Goal: Task Accomplishment & Management: Use online tool/utility

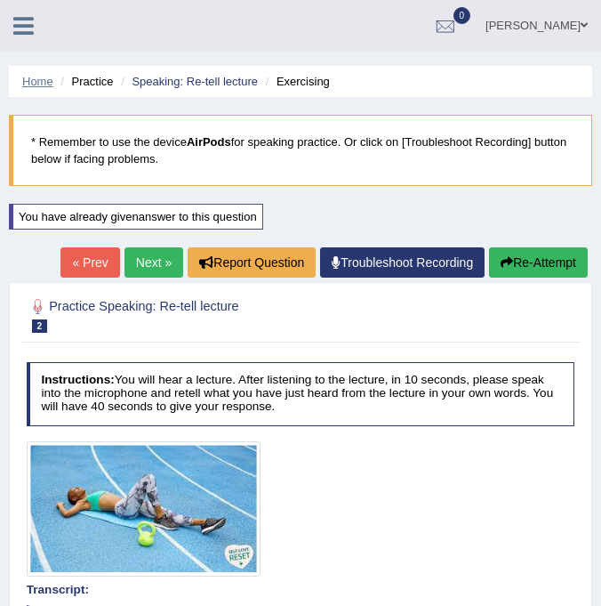
click at [33, 84] on link "Home" at bounding box center [37, 81] width 31 height 13
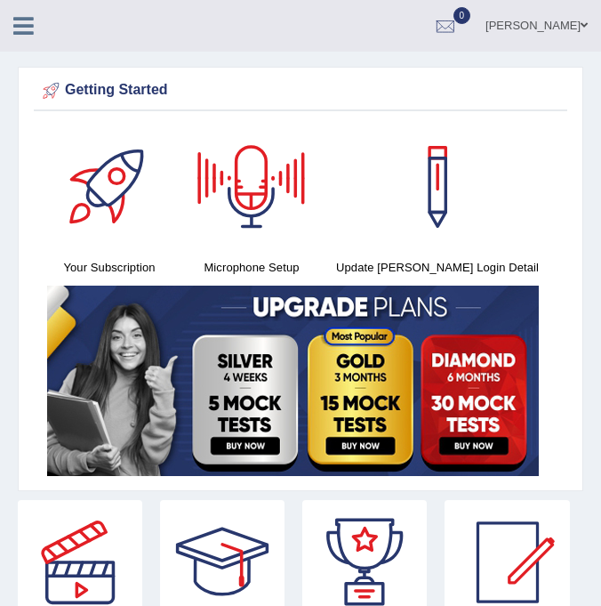
click at [19, 22] on icon at bounding box center [23, 25] width 20 height 23
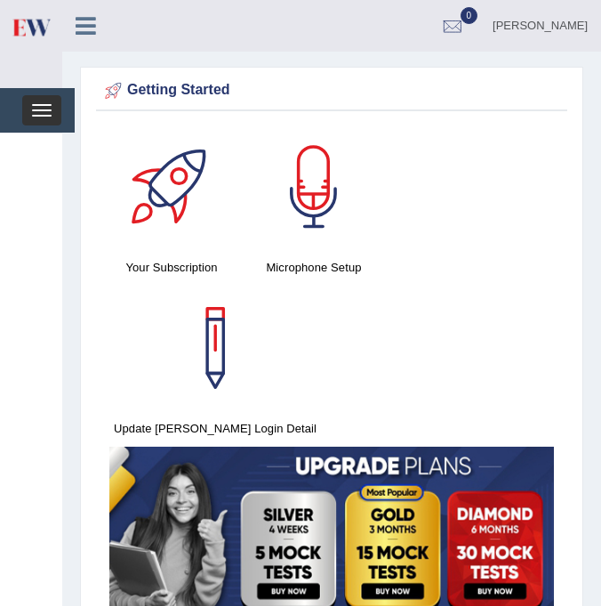
click at [35, 112] on button "Toggle navigation" at bounding box center [41, 110] width 39 height 30
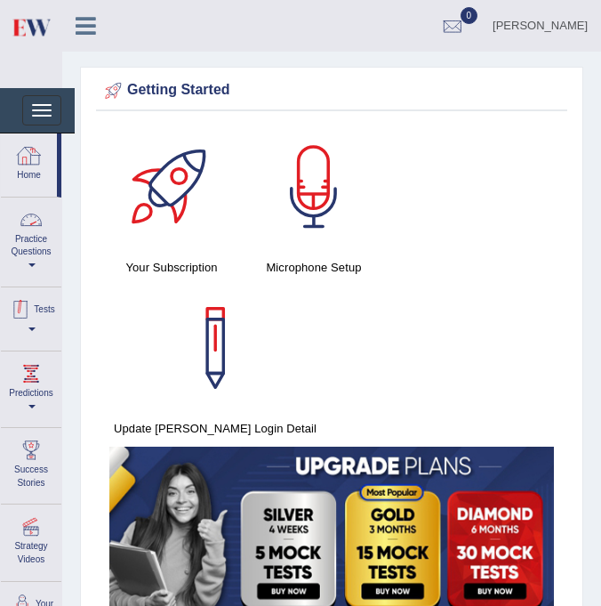
click at [37, 256] on link "Practice Questions" at bounding box center [31, 239] width 60 height 84
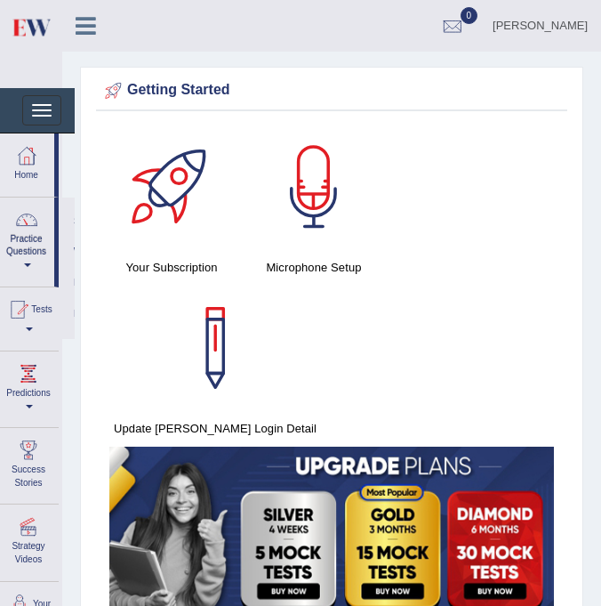
click at [27, 249] on link "Practice Questions" at bounding box center [26, 239] width 56 height 84
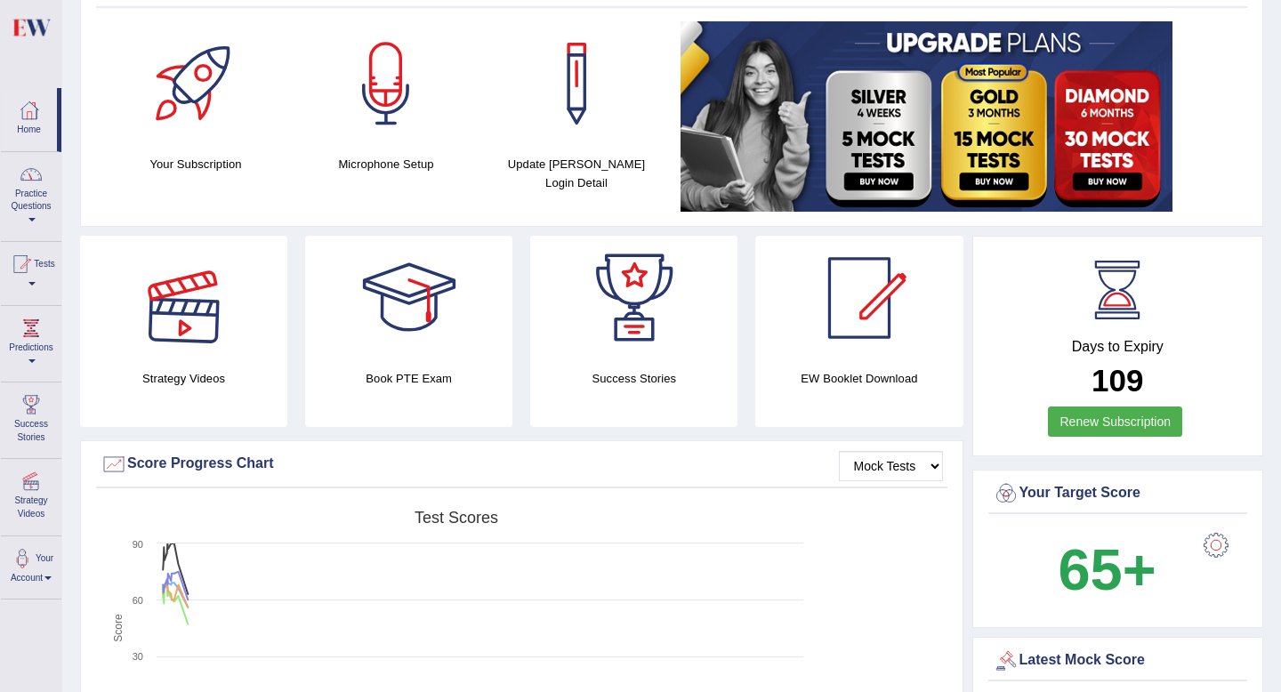
scroll to position [75, 0]
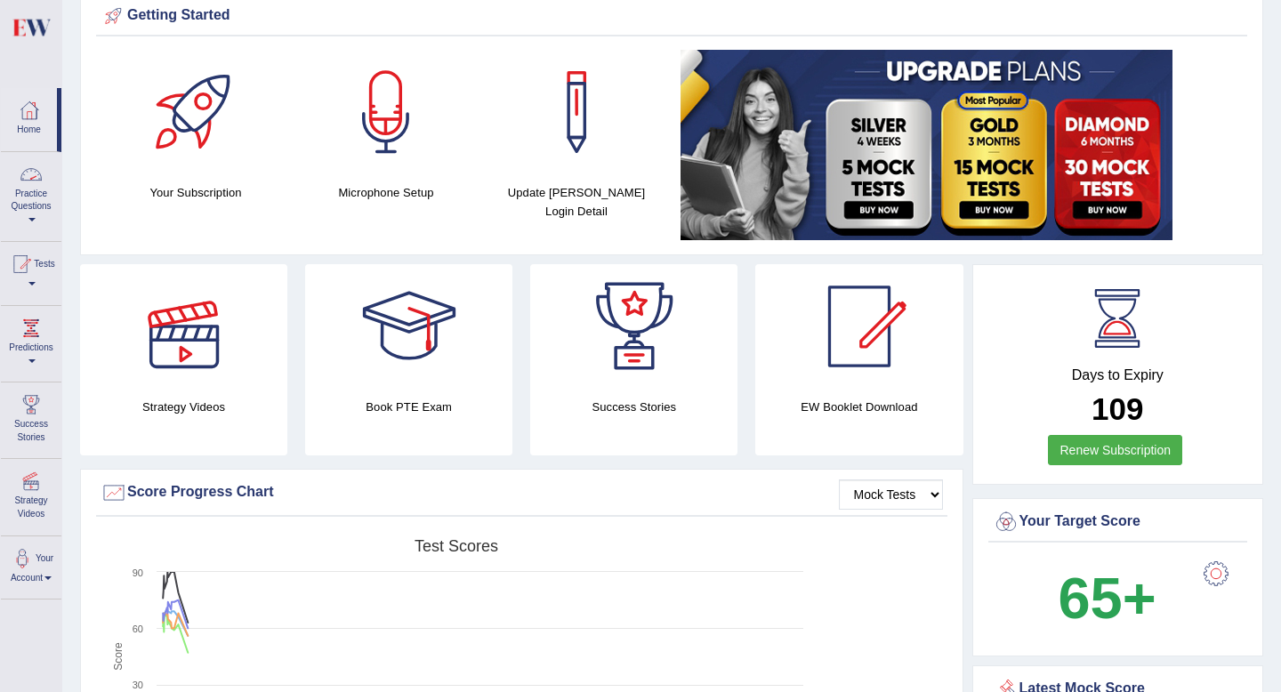
click at [34, 203] on link "Practice Questions" at bounding box center [31, 194] width 60 height 84
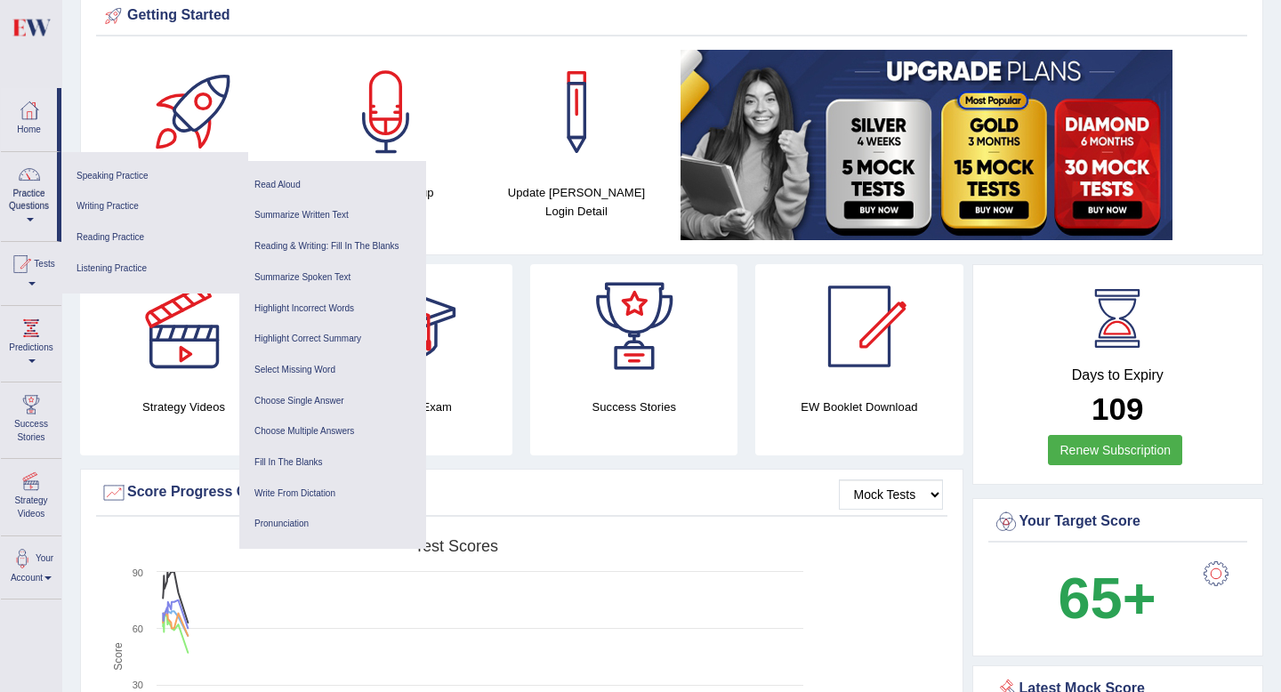
click at [276, 245] on link "Reading & Writing: Fill In The Blanks" at bounding box center [332, 246] width 169 height 31
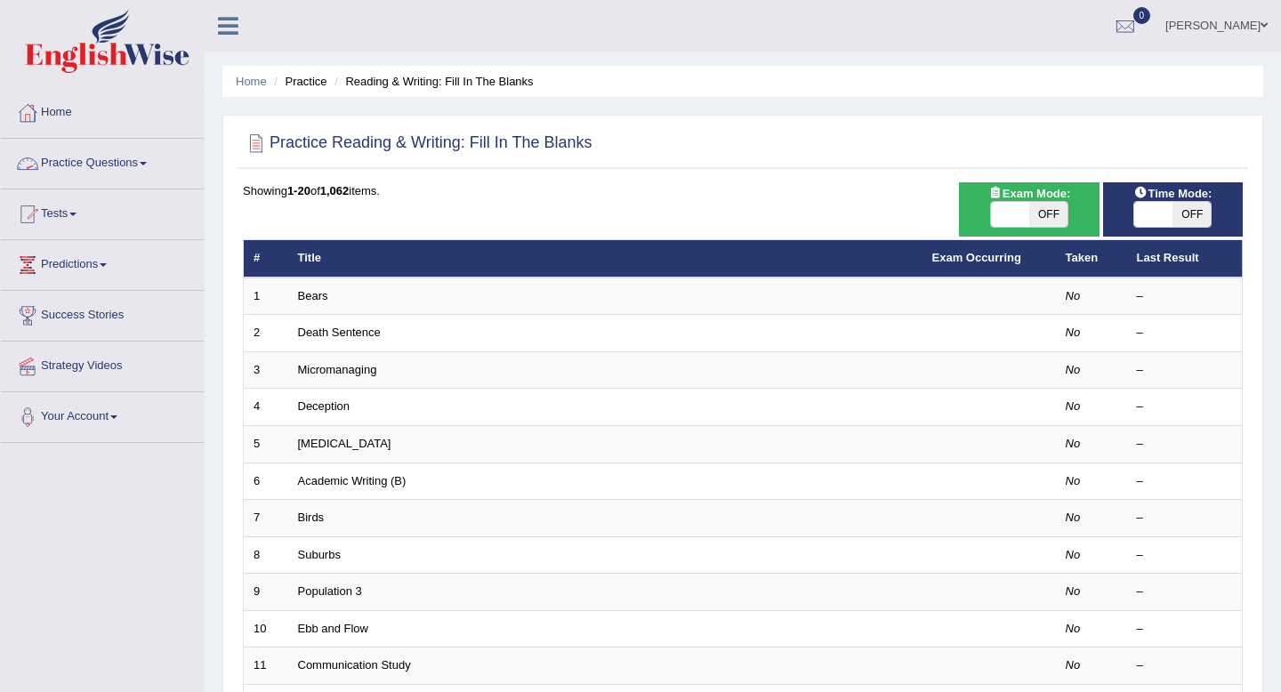
click at [80, 166] on link "Practice Questions" at bounding box center [102, 161] width 203 height 44
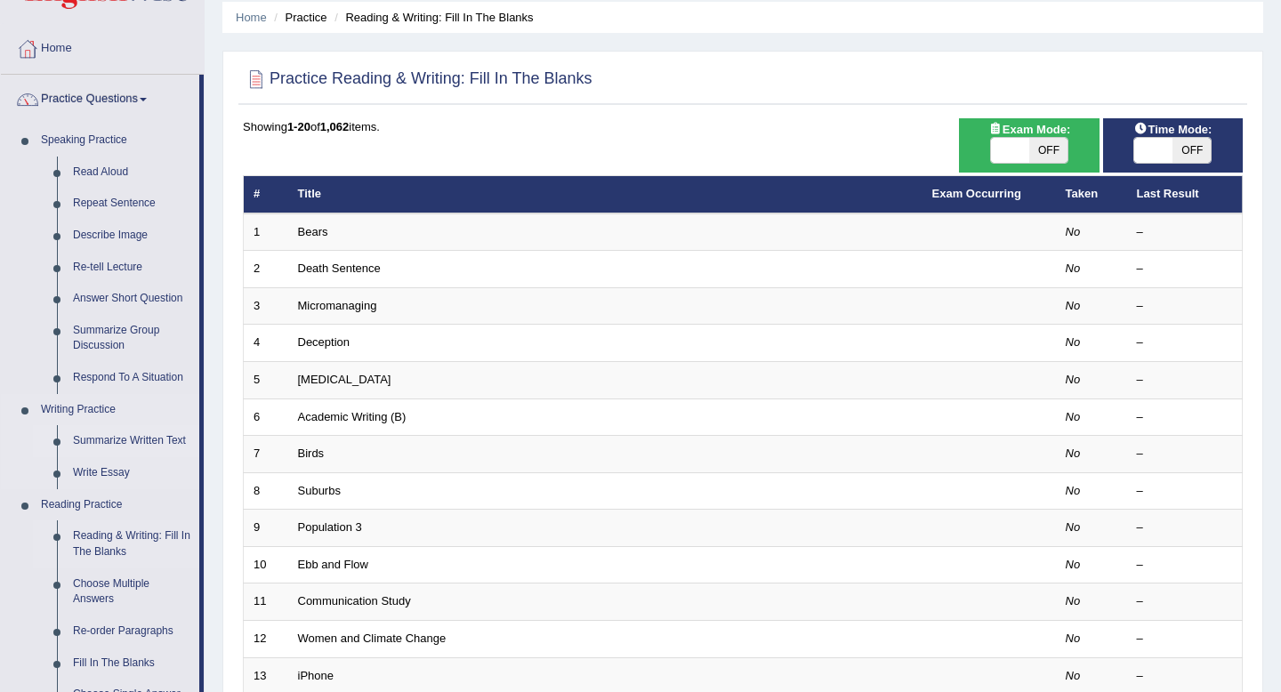
scroll to position [66, 0]
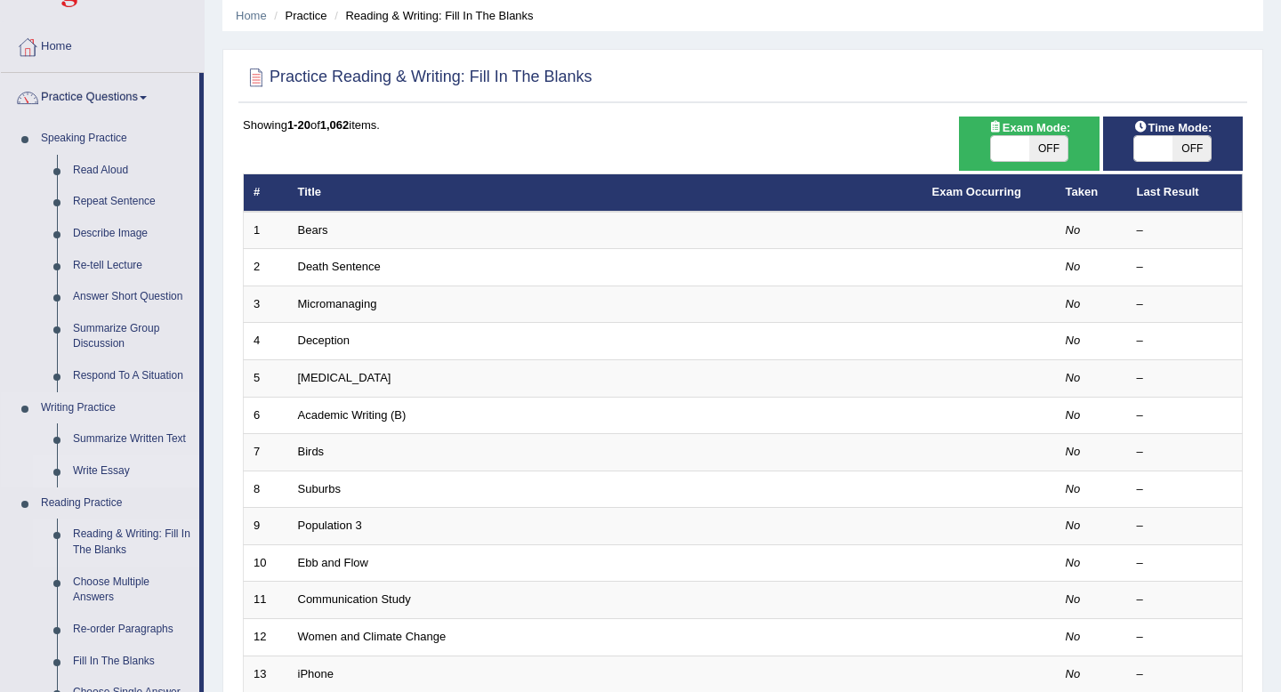
click at [111, 475] on link "Write Essay" at bounding box center [132, 471] width 134 height 32
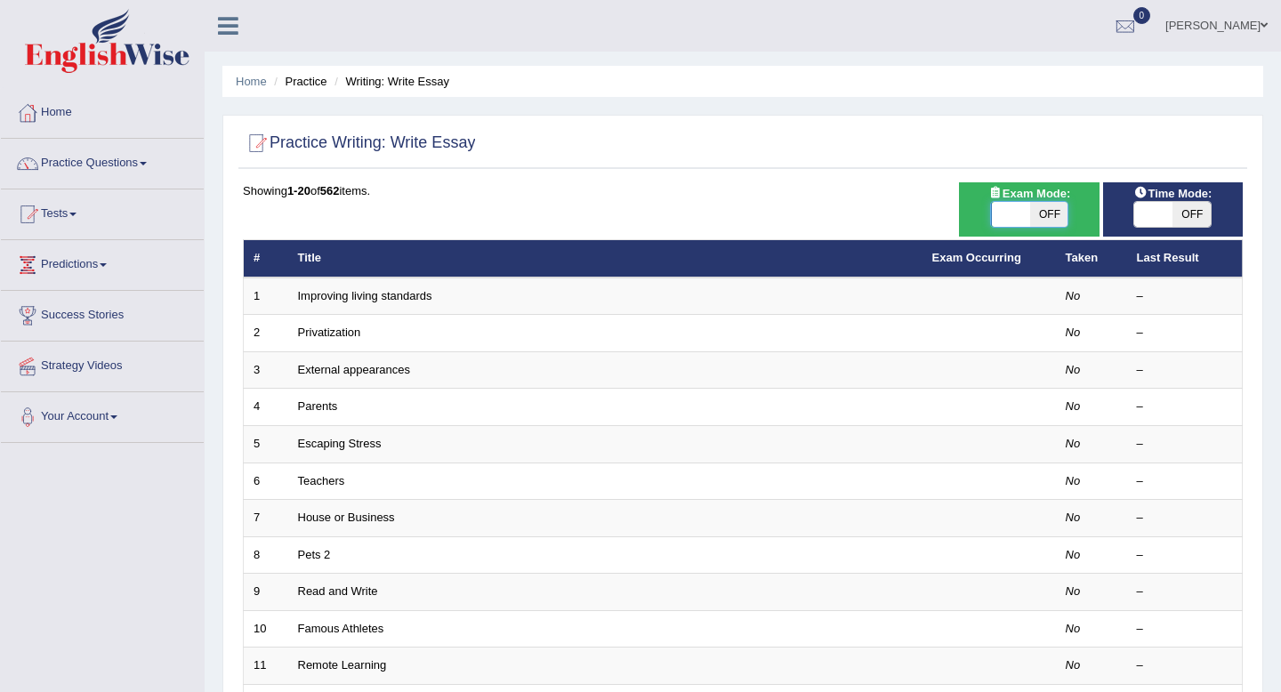
click at [1004, 209] on span at bounding box center [1011, 214] width 38 height 25
click at [1144, 212] on span at bounding box center [1153, 214] width 38 height 25
checkbox input "true"
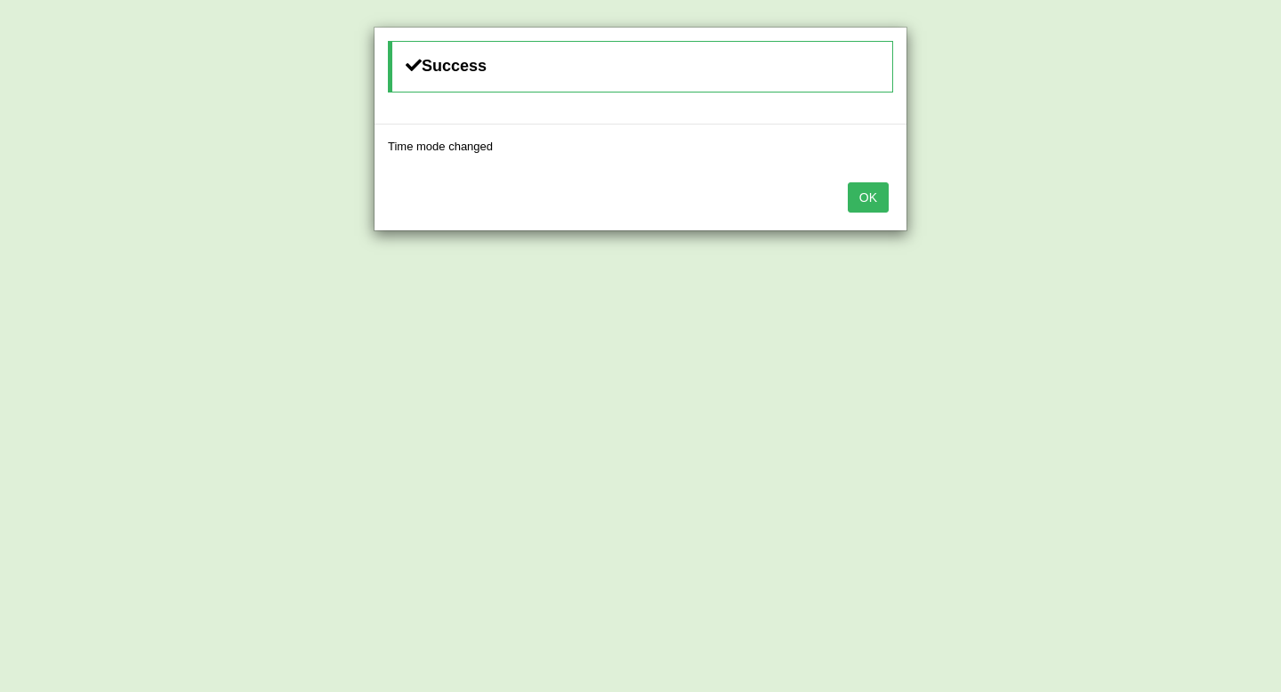
click at [873, 196] on button "OK" at bounding box center [868, 197] width 41 height 30
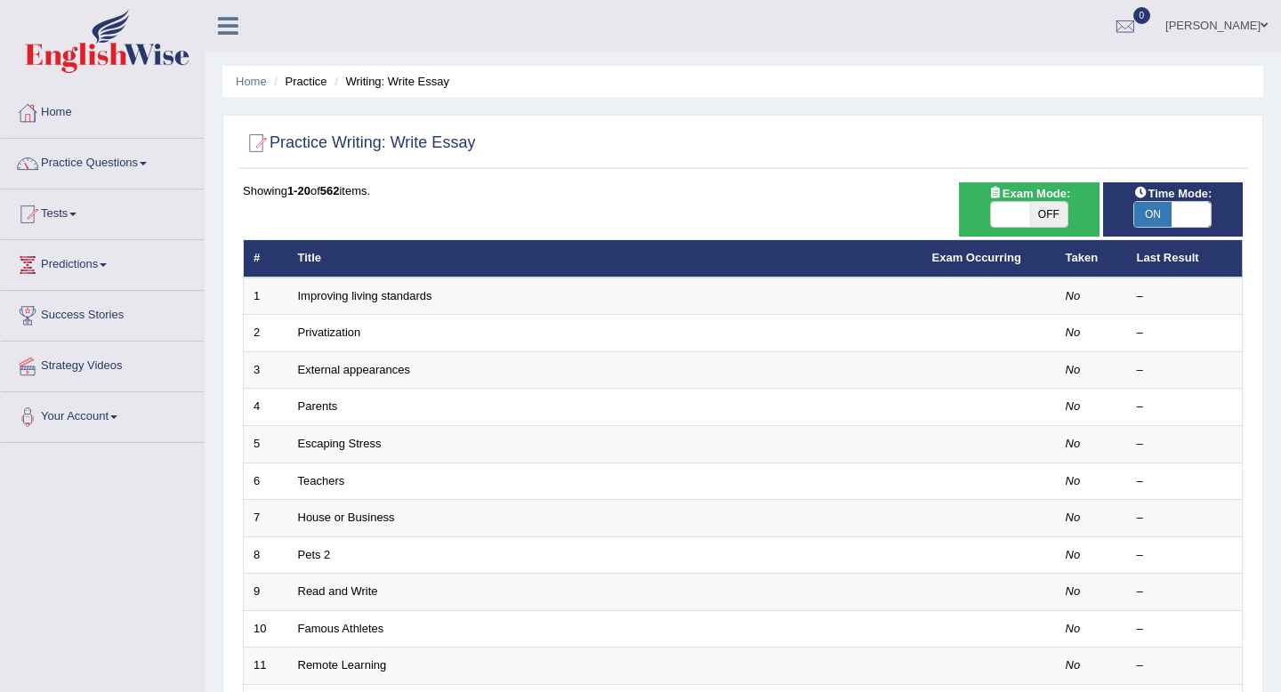
click at [1012, 216] on span at bounding box center [1010, 214] width 38 height 25
click at [1043, 213] on span "OFF" at bounding box center [1048, 214] width 38 height 25
checkbox input "true"
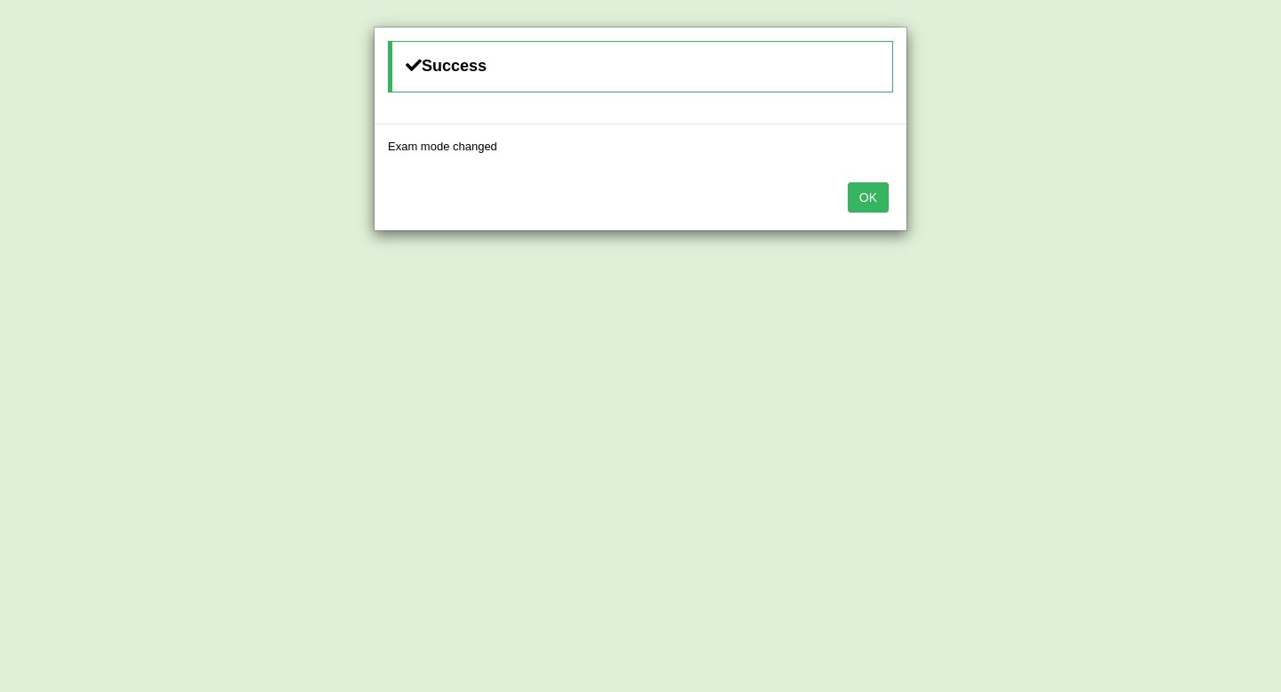
click at [870, 201] on button "OK" at bounding box center [868, 197] width 41 height 30
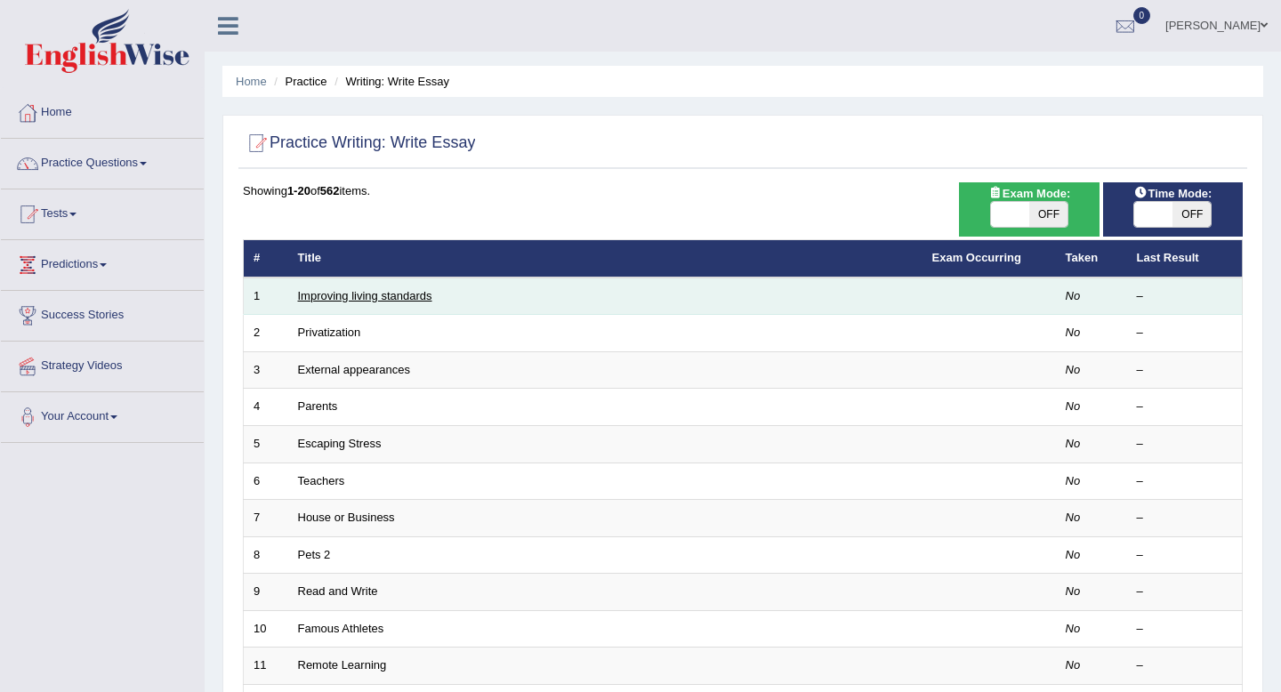
click at [337, 296] on link "Improving living standards" at bounding box center [365, 295] width 134 height 13
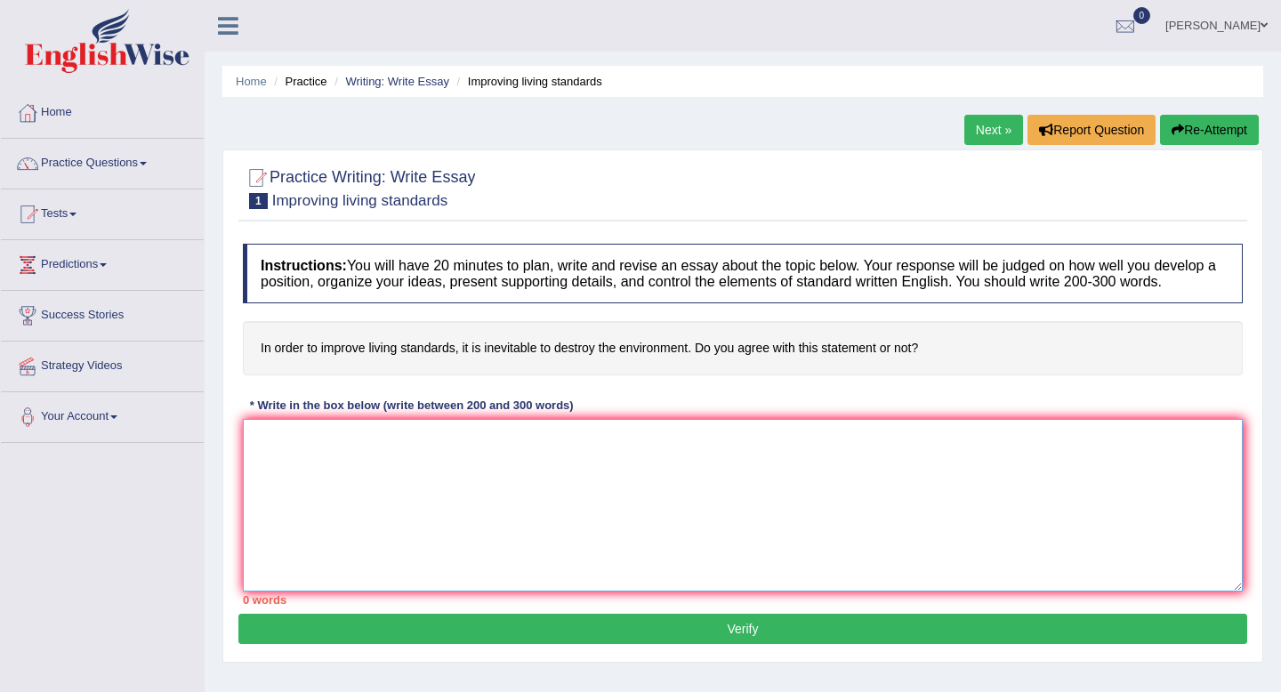
click at [357, 474] on textarea at bounding box center [743, 505] width 1000 height 173
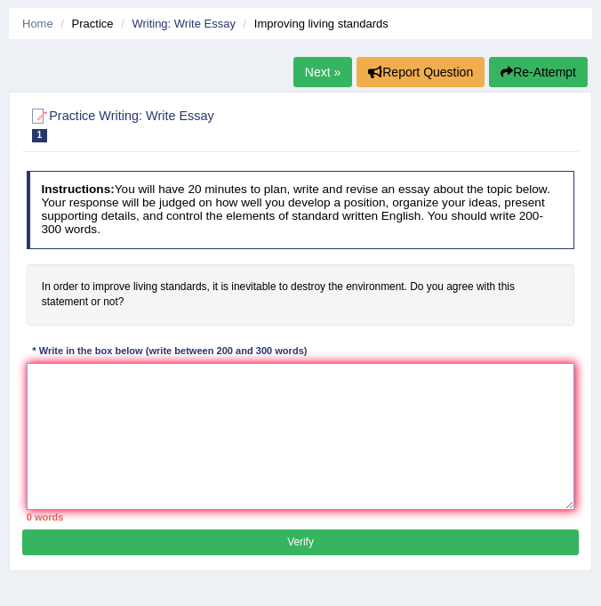
scroll to position [109, 0]
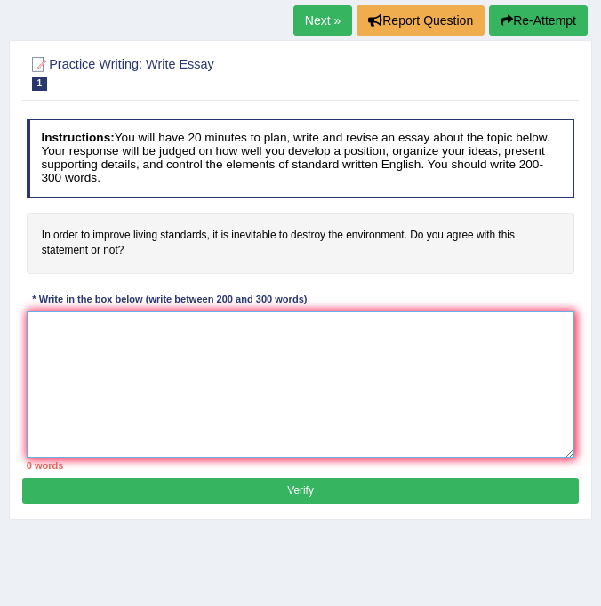
paste textarea "The increase influence of essay topic on our lives has ignited numerous discuss…"
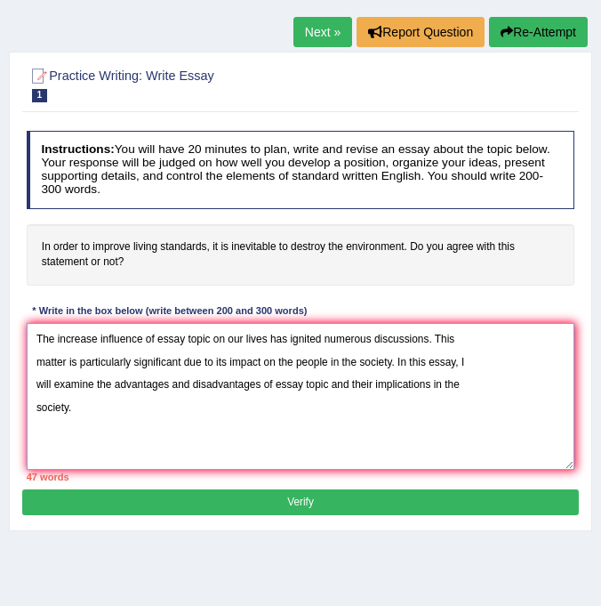
scroll to position [112, 0]
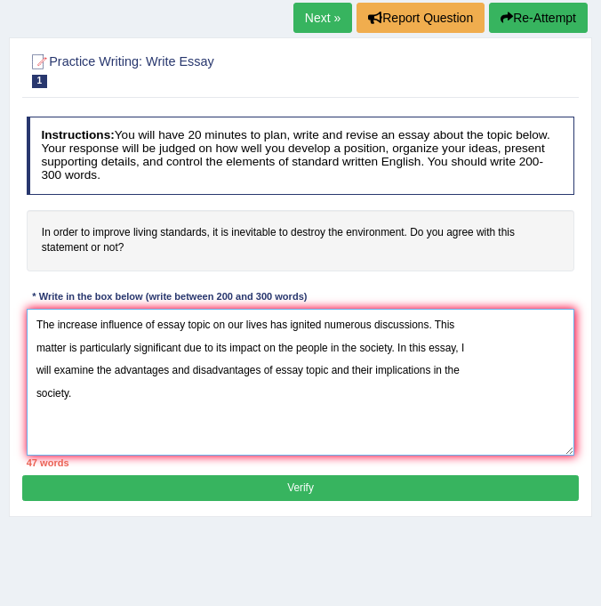
drag, startPoint x: 211, startPoint y: 321, endPoint x: 156, endPoint y: 322, distance: 55.2
click at [156, 322] on textarea "The increase influence of essay topic on our lives has ignited numerous discuss…" at bounding box center [301, 382] width 549 height 147
drag, startPoint x: 278, startPoint y: 371, endPoint x: 331, endPoint y: 370, distance: 53.4
click at [331, 370] on textarea "The increase influence of living standards on our lives has ignited numerous di…" at bounding box center [301, 382] width 549 height 147
click at [202, 390] on textarea "The increase influence of living standards on our lives has ignited numerous di…" at bounding box center [301, 382] width 549 height 147
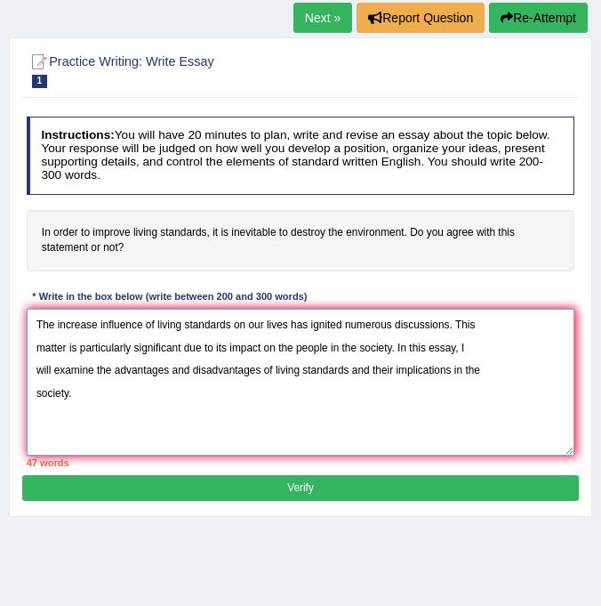
paste textarea "One of the primary advantages of essay topic is point 1. This is further suppor…"
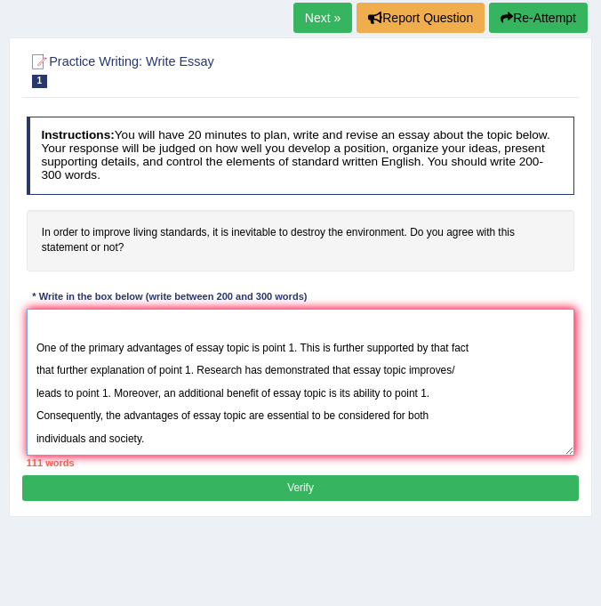
scroll to position [108, 0]
drag, startPoint x: 251, startPoint y: 344, endPoint x: 197, endPoint y: 343, distance: 53.4
click at [197, 343] on textarea "The increase influence of living standards on our lives has ignited numerous di…" at bounding box center [301, 382] width 549 height 147
click at [194, 347] on textarea "The increase influence of living standards on our lives has ignited numerous di…" at bounding box center [301, 382] width 549 height 147
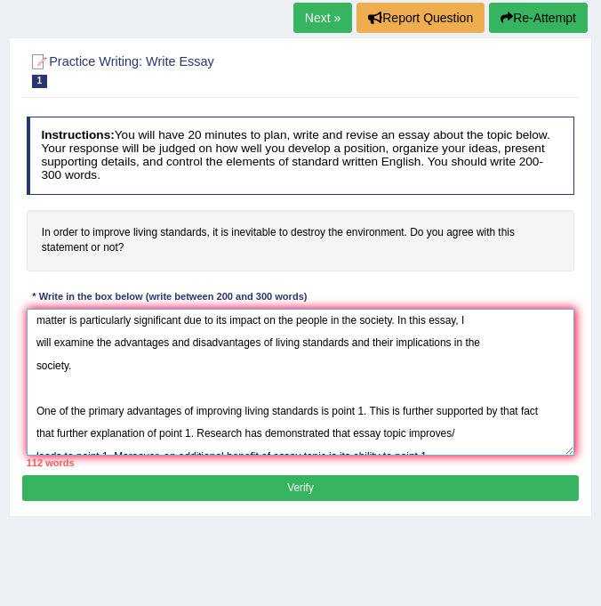
scroll to position [0, 0]
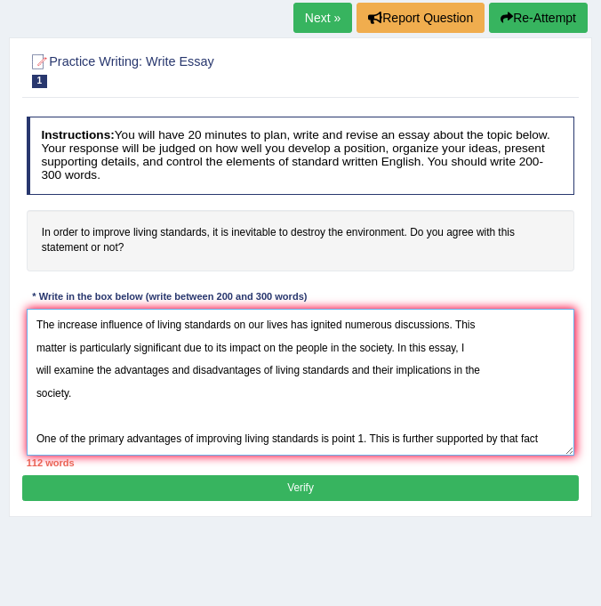
click at [154, 322] on textarea "The increase influence of living standards on our lives has ignited numerous di…" at bounding box center [301, 382] width 549 height 147
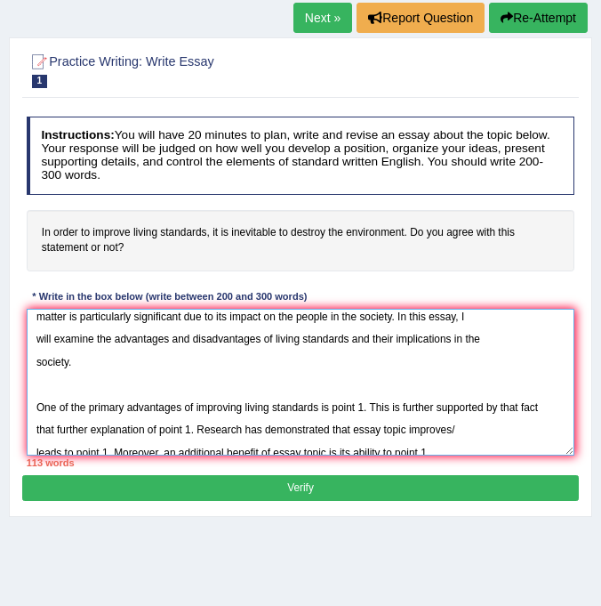
scroll to position [34, 0]
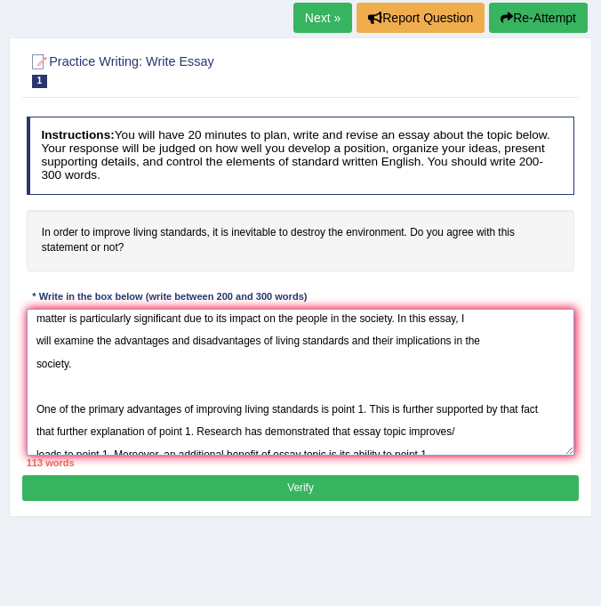
click at [273, 341] on textarea "The increase influence of improving living standards on our lives has ignited n…" at bounding box center [301, 382] width 549 height 147
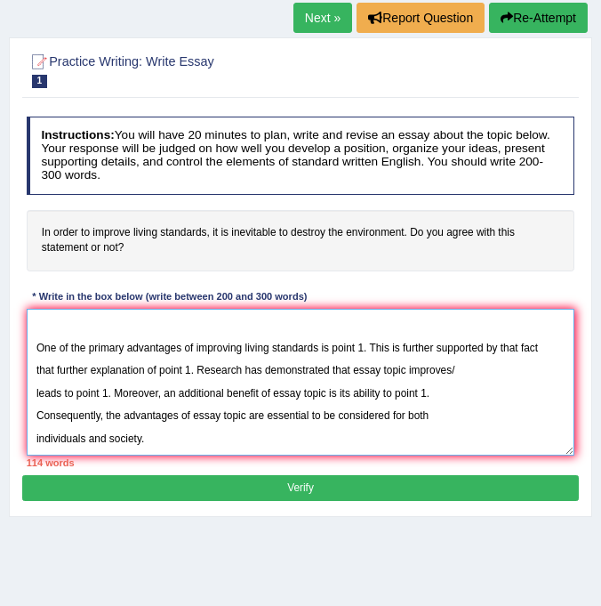
scroll to position [117, 0]
click at [365, 335] on textarea "The increase influence of improving living standards on our lives has ignited n…" at bounding box center [301, 382] width 549 height 147
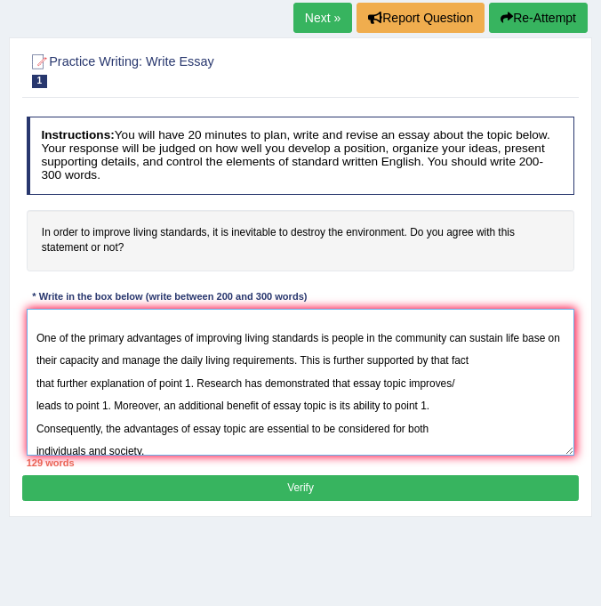
click at [191, 380] on textarea "The increase influence of improving living standards on our lives has ignited n…" at bounding box center [301, 382] width 549 height 147
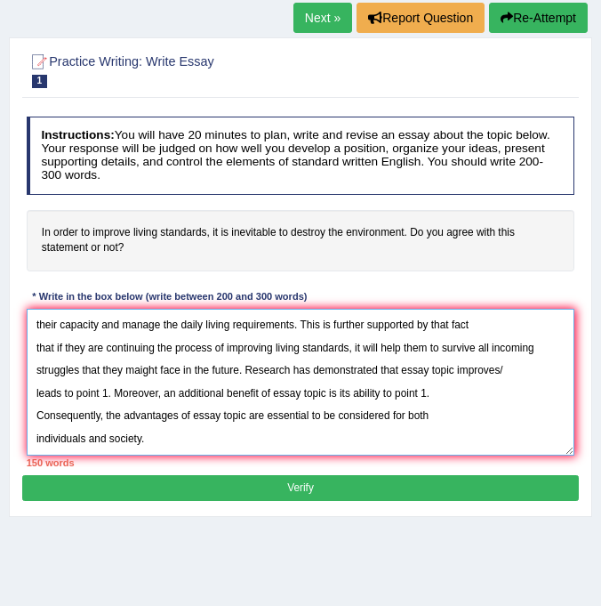
scroll to position [208, 0]
drag, startPoint x: 406, startPoint y: 329, endPoint x: 508, endPoint y: 327, distance: 102.3
click at [508, 327] on textarea "The increase influence of improving living standards on our lives has ignited n…" at bounding box center [301, 382] width 549 height 147
click at [107, 350] on textarea "The increase influence of improving living standards on our lives has ignited n…" at bounding box center [301, 382] width 549 height 147
drag, startPoint x: 465, startPoint y: 350, endPoint x: 391, endPoint y: 350, distance: 74.7
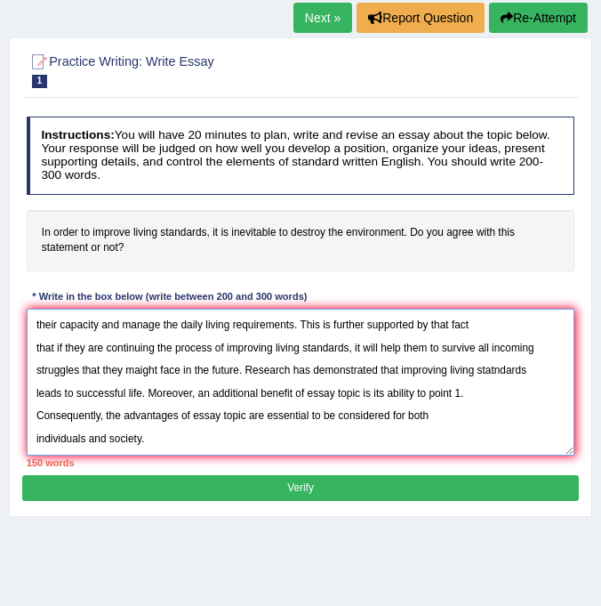
click at [391, 350] on textarea "The increase influence of improving living standards on our lives has ignited n…" at bounding box center [301, 382] width 549 height 147
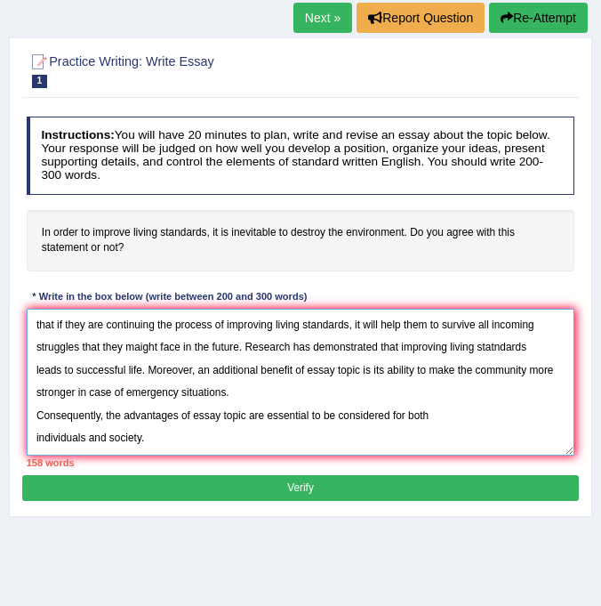
scroll to position [240, 0]
click at [36, 367] on textarea "The increase influence of improving living standards on our lives has ignited n…" at bounding box center [301, 382] width 549 height 147
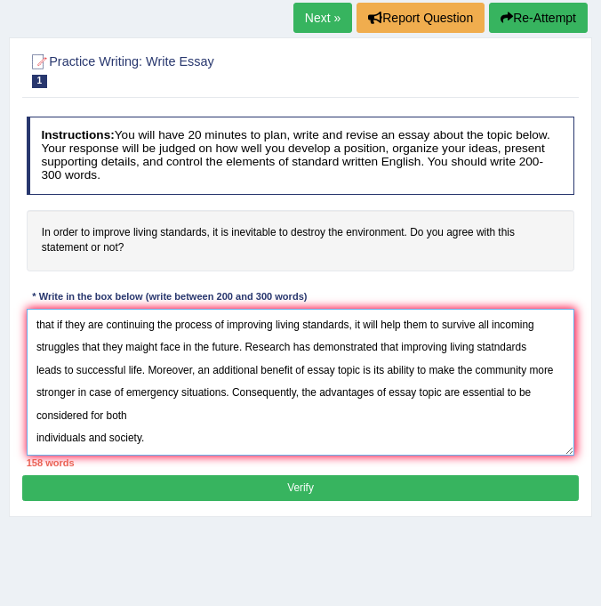
click at [34, 394] on textarea "The increase influence of improving living standards on our lives has ignited n…" at bounding box center [301, 382] width 549 height 147
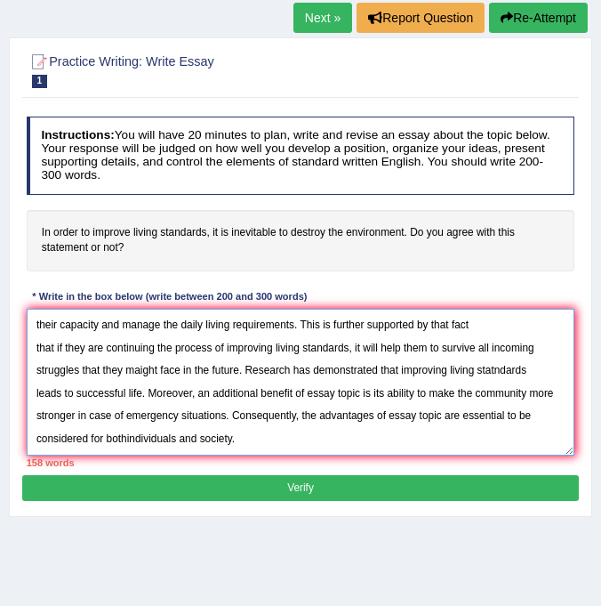
scroll to position [213, 0]
click at [310, 391] on textarea "The increase influence of improving living standards on our lives has ignited n…" at bounding box center [301, 382] width 549 height 147
paste textarea "However, there are drawbacks of the essay topic. One significant drawback is po…"
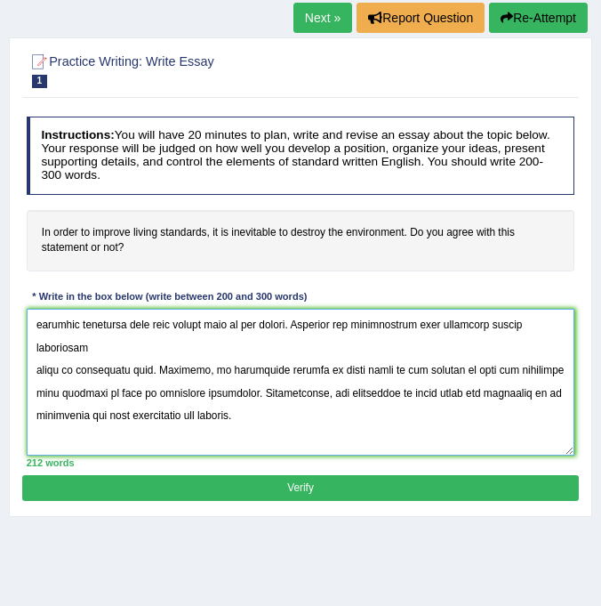
scroll to position [309, 0]
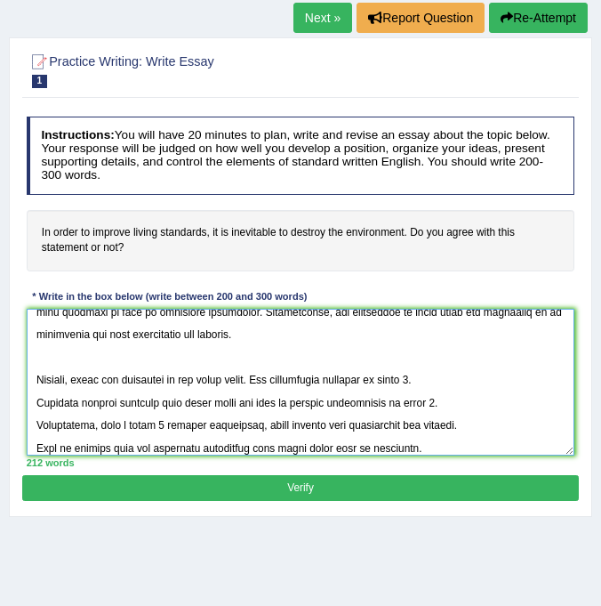
click at [266, 355] on textarea at bounding box center [301, 382] width 549 height 147
drag, startPoint x: 452, startPoint y: 357, endPoint x: 483, endPoint y: 356, distance: 31.1
click at [483, 356] on textarea at bounding box center [301, 382] width 549 height 147
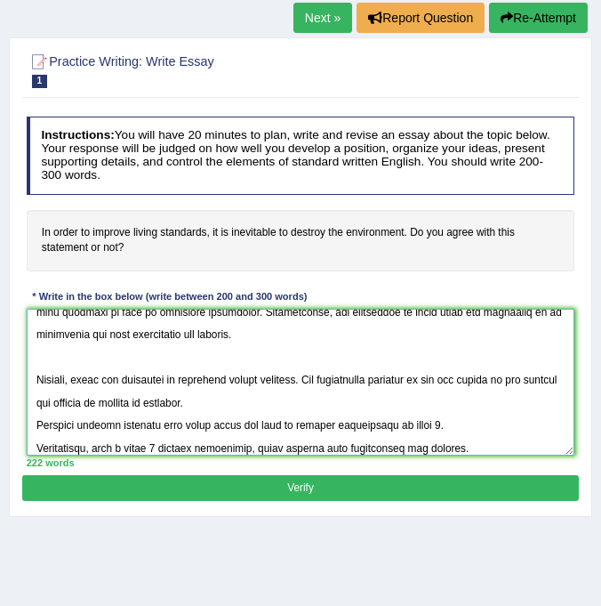
click at [36, 399] on textarea at bounding box center [301, 382] width 549 height 147
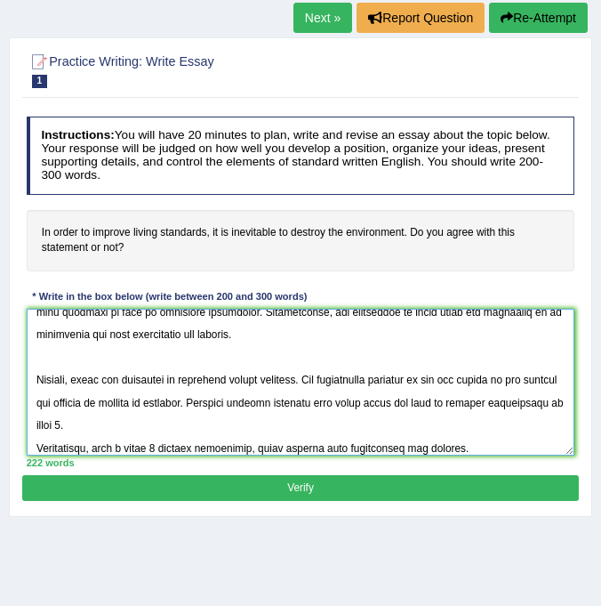
click at [165, 402] on textarea at bounding box center [301, 382] width 549 height 147
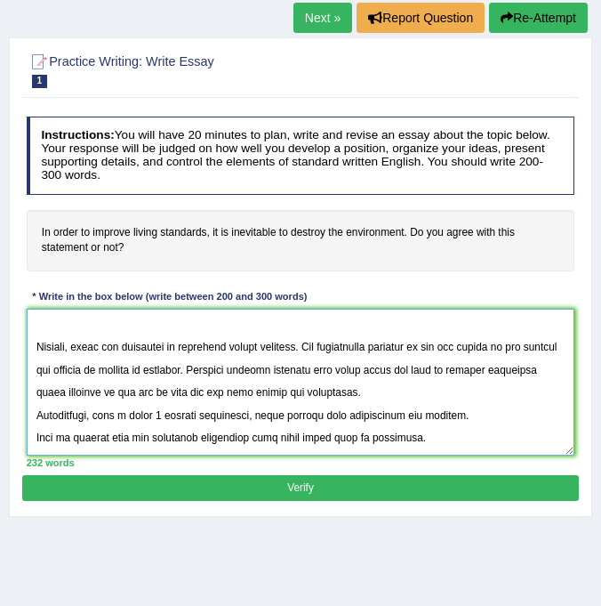
scroll to position [365, 0]
drag, startPoint x: 101, startPoint y: 376, endPoint x: 207, endPoint y: 374, distance: 105.9
click at [207, 374] on textarea at bounding box center [301, 382] width 549 height 147
drag, startPoint x: 174, startPoint y: 375, endPoint x: 101, endPoint y: 375, distance: 73.8
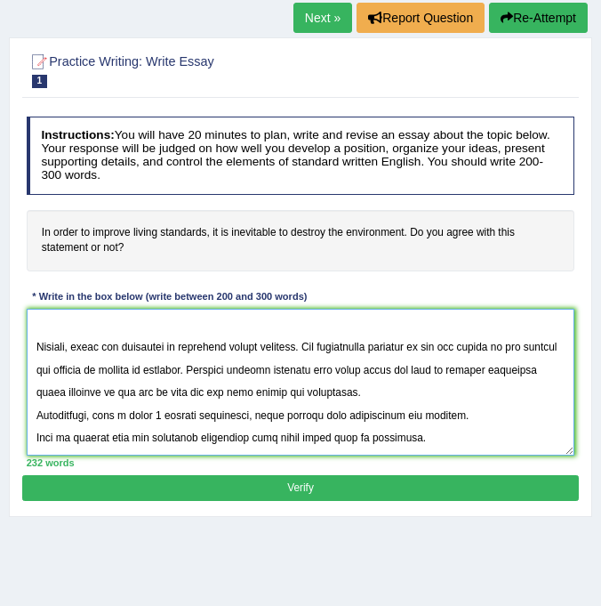
click at [101, 375] on textarea at bounding box center [301, 382] width 549 height 147
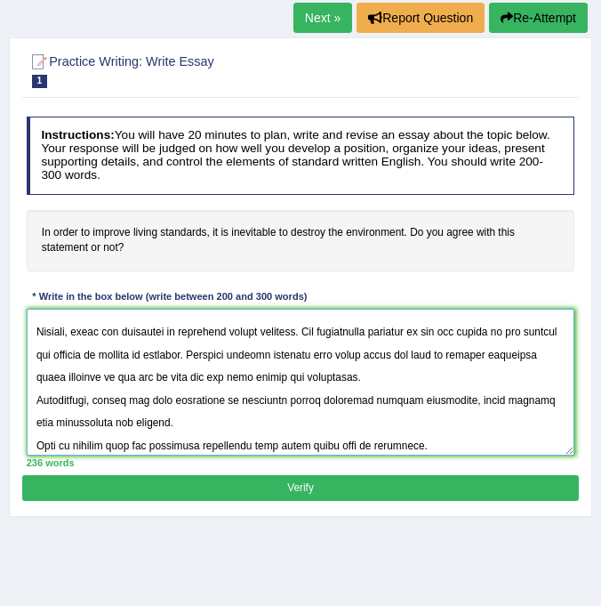
click at [431, 427] on textarea at bounding box center [301, 382] width 549 height 147
click at [358, 377] on textarea at bounding box center [301, 382] width 549 height 147
drag, startPoint x: 329, startPoint y: 421, endPoint x: 277, endPoint y: 420, distance: 52.5
click at [277, 420] on textarea at bounding box center [301, 382] width 549 height 147
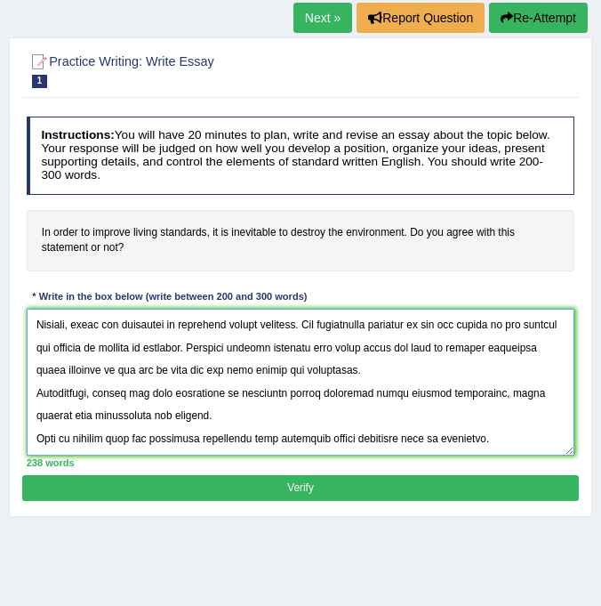
click at [37, 367] on textarea at bounding box center [301, 382] width 549 height 147
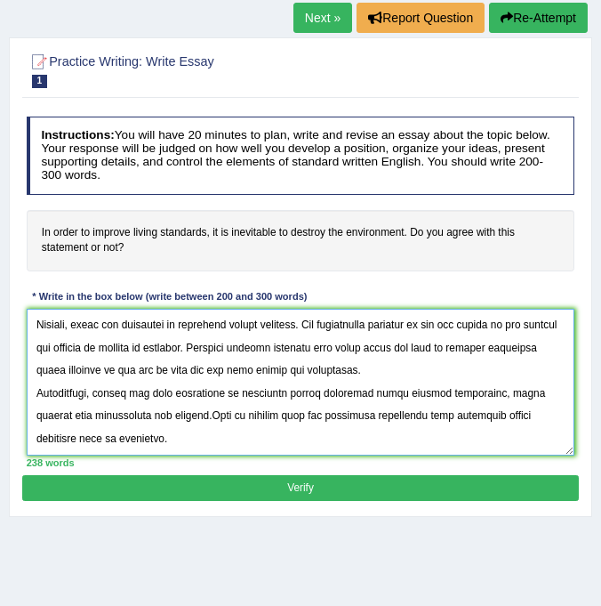
scroll to position [400, 0]
click at [180, 436] on textarea at bounding box center [301, 382] width 549 height 147
paste textarea "To conclude, essay topic offers notable benefits as well as significant challen…"
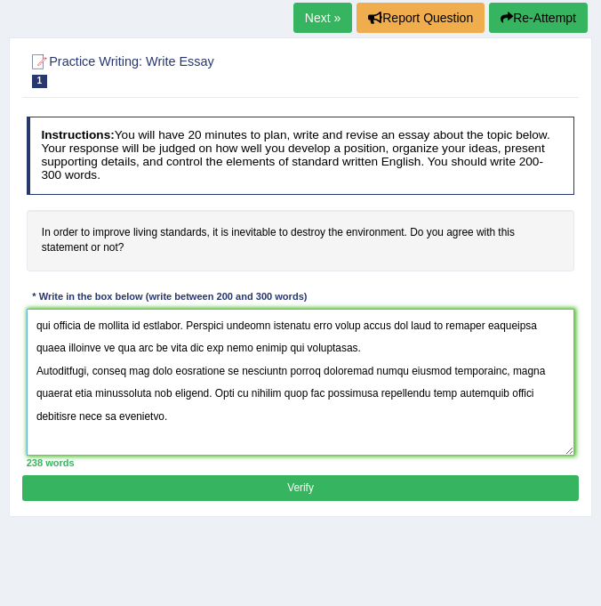
scroll to position [495, 0]
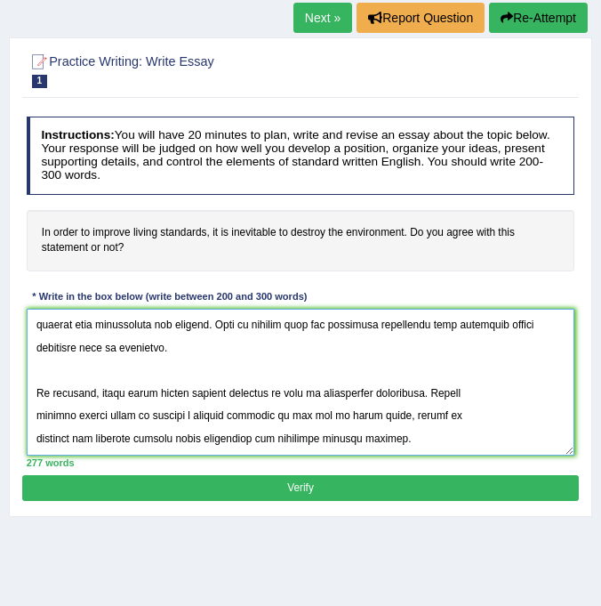
drag, startPoint x: 181, startPoint y: 354, endPoint x: 101, endPoint y: 354, distance: 80.1
click at [101, 354] on textarea at bounding box center [301, 382] width 549 height 147
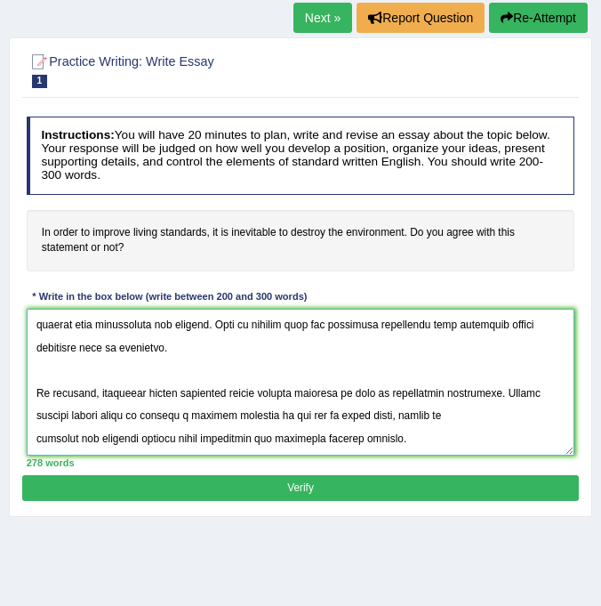
type textarea "The increase influence of improving living standards on our lives has ignited n…"
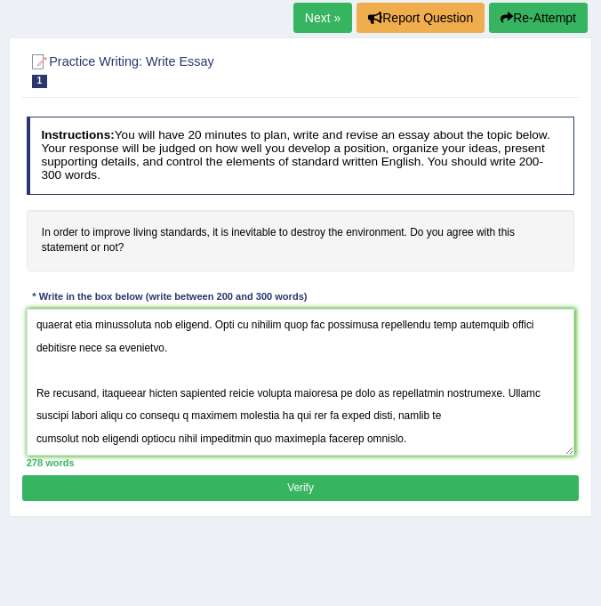
click at [292, 483] on button "Verify" at bounding box center [300, 488] width 556 height 26
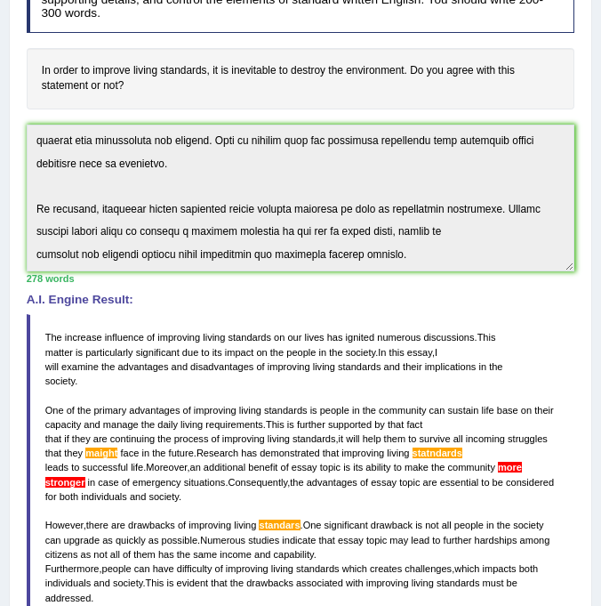
scroll to position [111, 0]
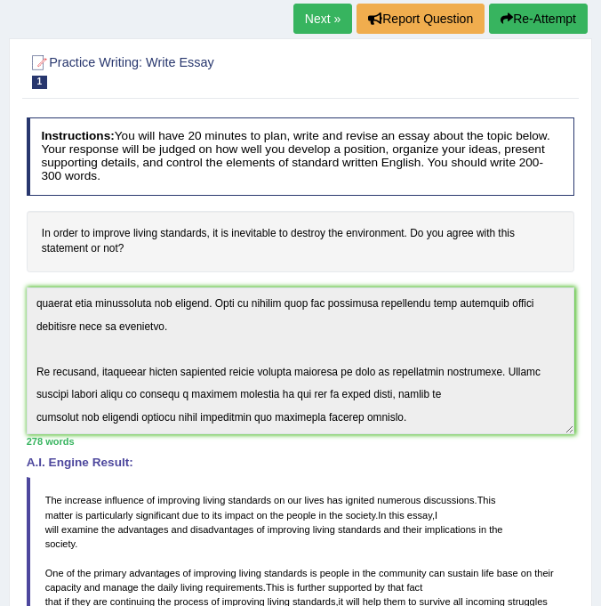
click at [315, 24] on link "Next »" at bounding box center [323, 19] width 59 height 30
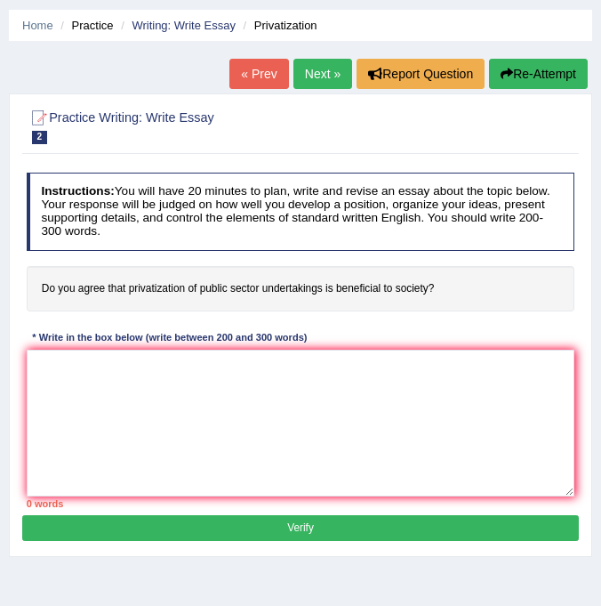
scroll to position [60, 0]
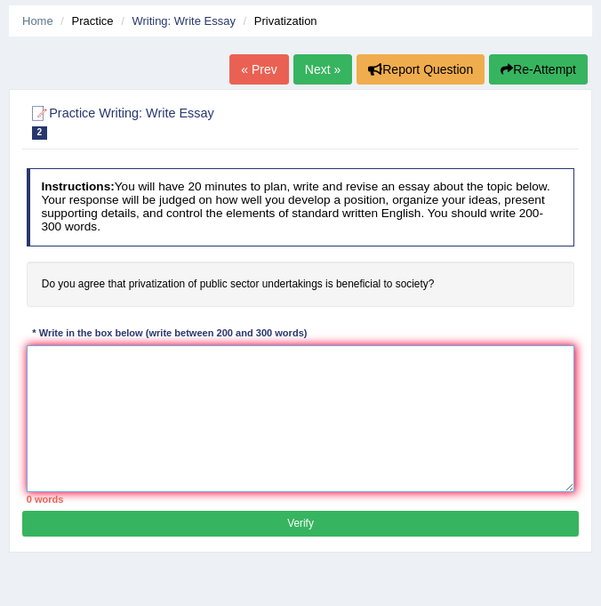
click at [248, 361] on textarea at bounding box center [301, 418] width 549 height 147
paste textarea "The increase influence of essay topic on our lives has ignited numerous discuss…"
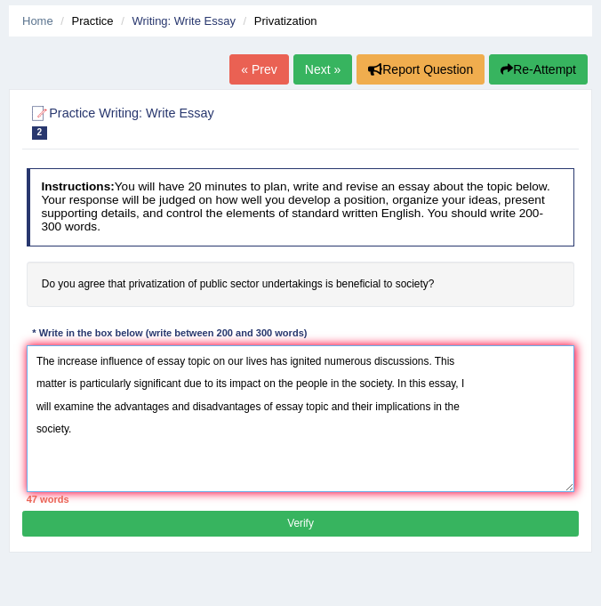
drag, startPoint x: 209, startPoint y: 362, endPoint x: 157, endPoint y: 362, distance: 52.5
click at [157, 362] on textarea "The increase influence of essay topic on our lives has ignited numerous discuss…" at bounding box center [301, 418] width 549 height 147
drag, startPoint x: 277, startPoint y: 404, endPoint x: 330, endPoint y: 406, distance: 53.4
click at [330, 406] on textarea "The increase influence of privatization of public sectors on our lives has igni…" at bounding box center [301, 418] width 549 height 147
drag, startPoint x: 157, startPoint y: 358, endPoint x: 295, endPoint y: 361, distance: 137.9
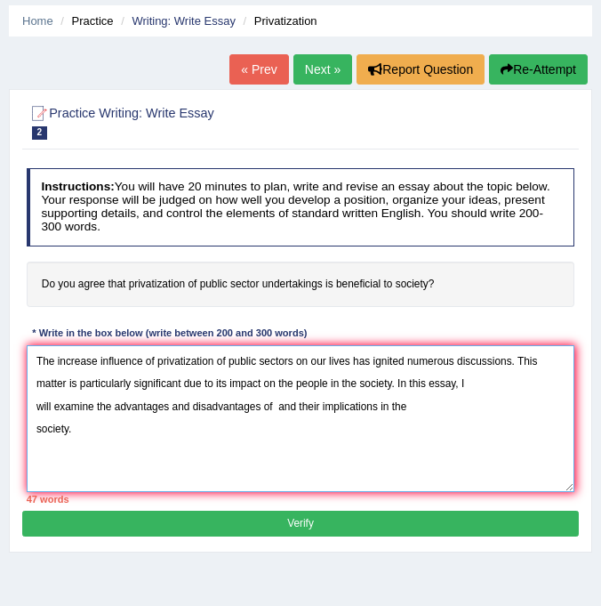
click at [295, 361] on textarea "The increase influence of privatization of public sectors on our lives has igni…" at bounding box center [301, 418] width 549 height 147
click at [274, 405] on textarea "The increase influence of privatization of public sectors on our lives has igni…" at bounding box center [301, 418] width 549 height 147
paste textarea "privatization of public sectors"
click at [231, 438] on textarea "The increase influence of privatization of public sectors on our lives has igni…" at bounding box center [301, 418] width 549 height 147
paste textarea "One of the primary advantages of essay topic is point 1. This is further suppor…"
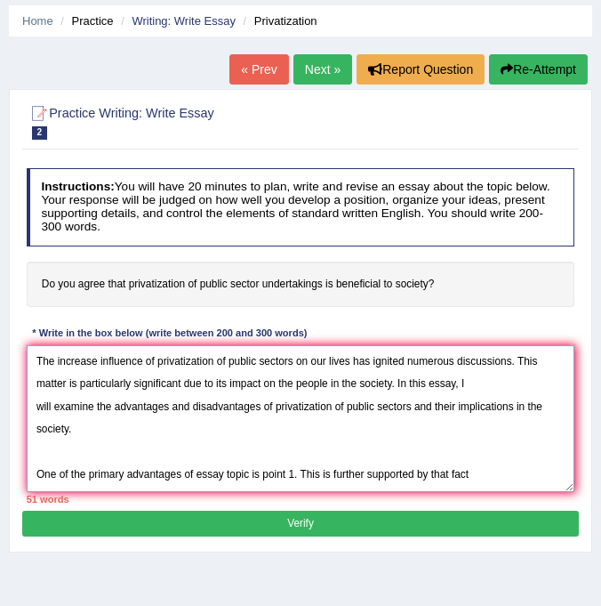
scroll to position [122, 0]
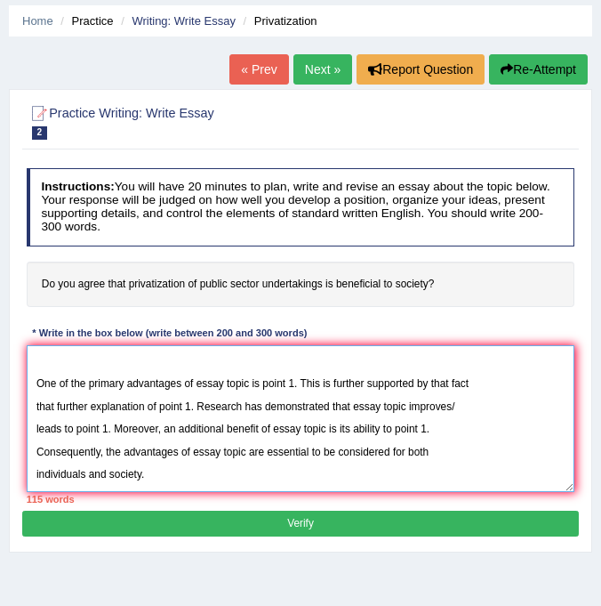
drag, startPoint x: 196, startPoint y: 368, endPoint x: 294, endPoint y: 367, distance: 98.7
click at [294, 367] on textarea "The increase influence of privatization of public sectors on our lives has igni…" at bounding box center [301, 418] width 549 height 147
paste textarea "One of the primary advantages of essay topic is point 1. This is further suppor…"
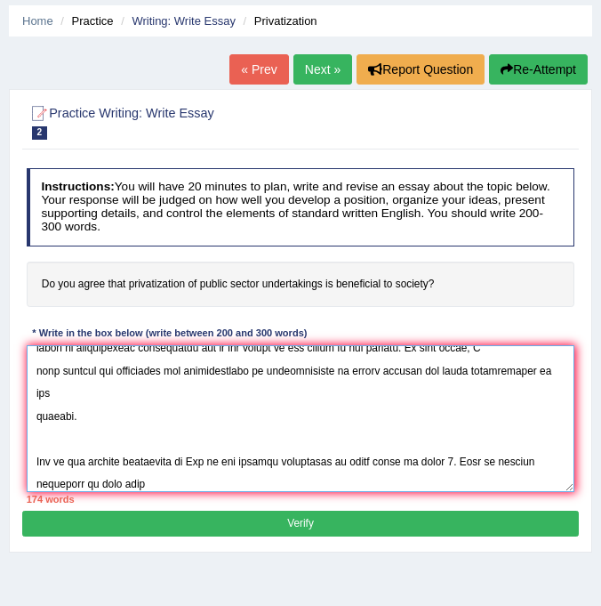
scroll to position [53, 0]
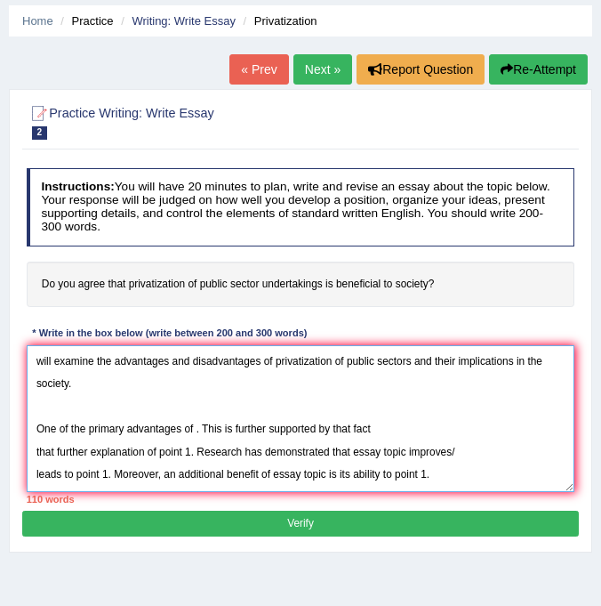
drag, startPoint x: 276, startPoint y: 357, endPoint x: 415, endPoint y: 358, distance: 139.7
click at [415, 358] on textarea "The increase influence of privatization of public sectors on our lives has igni…" at bounding box center [301, 418] width 549 height 147
click at [195, 425] on textarea "The increase influence of privatization of public sectors on our lives has igni…" at bounding box center [301, 418] width 549 height 147
paste textarea "privatization of public sectors"
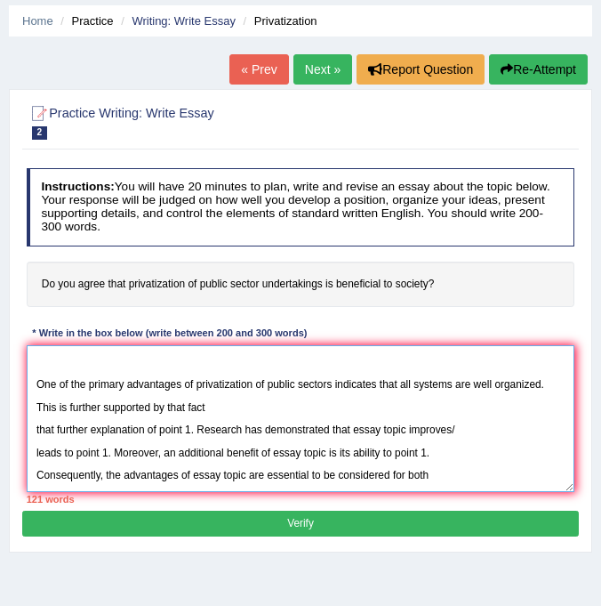
scroll to position [113, 0]
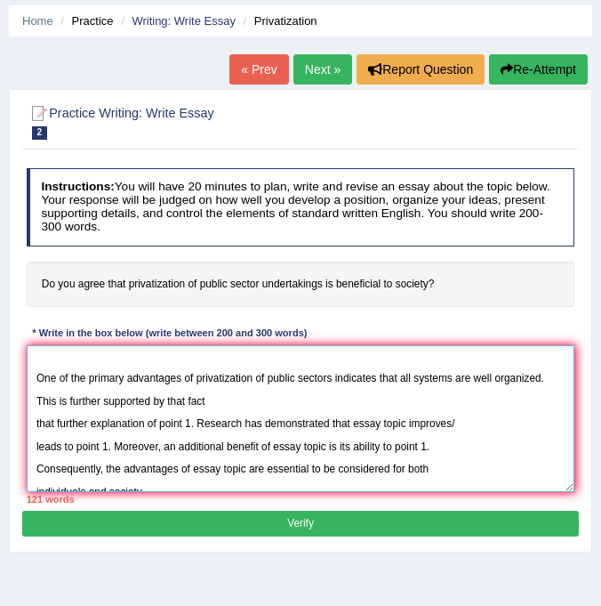
drag, startPoint x: 192, startPoint y: 423, endPoint x: 56, endPoint y: 418, distance: 136.2
click at [56, 418] on textarea "The increase influence of privatization of public sectors on our lives has igni…" at bounding box center [301, 418] width 549 height 147
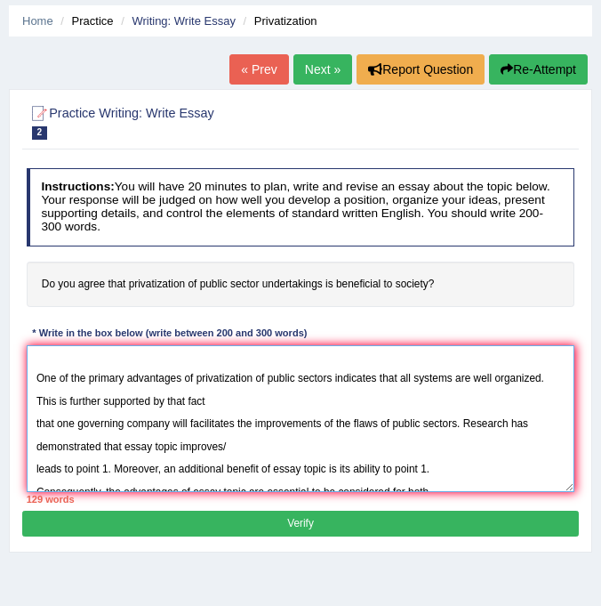
click at [181, 444] on textarea "The increase influence of privatization of public sectors on our lives has igni…" at bounding box center [301, 418] width 549 height 147
drag, startPoint x: 233, startPoint y: 444, endPoint x: 107, endPoint y: 441, distance: 126.3
click at [107, 441] on textarea "The increase influence of privatization of public sectors on our lives has igni…" at bounding box center [301, 418] width 549 height 147
drag, startPoint x: 108, startPoint y: 466, endPoint x: 64, endPoint y: 467, distance: 43.6
click at [64, 467] on textarea "The increase influence of privatization of public sectors on our lives has igni…" at bounding box center [301, 418] width 549 height 147
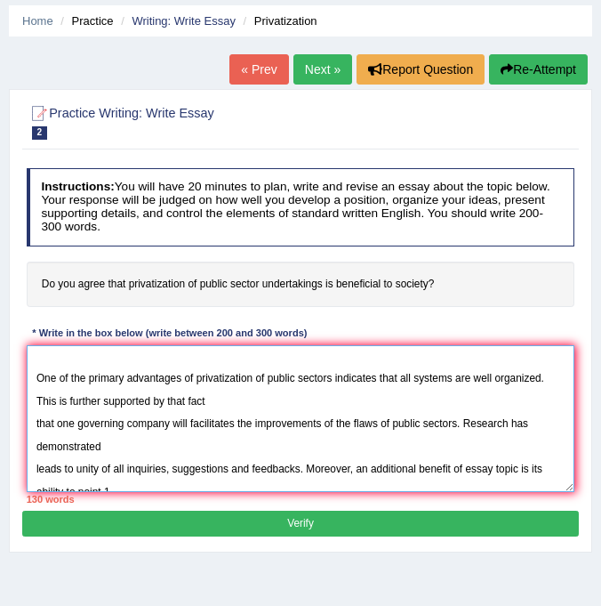
click at [230, 466] on textarea "The increase influence of privatization of public sectors on our lives has igni…" at bounding box center [301, 418] width 549 height 147
click at [34, 464] on textarea "The increase influence of privatization of public sectors on our lives has igni…" at bounding box center [301, 418] width 549 height 147
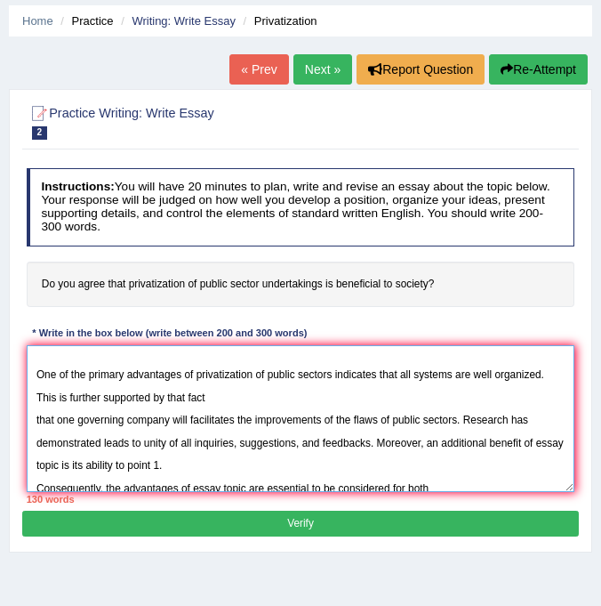
scroll to position [117, 0]
click at [191, 462] on textarea "The increase influence of privatization of public sectors on our lives has igni…" at bounding box center [301, 418] width 549 height 147
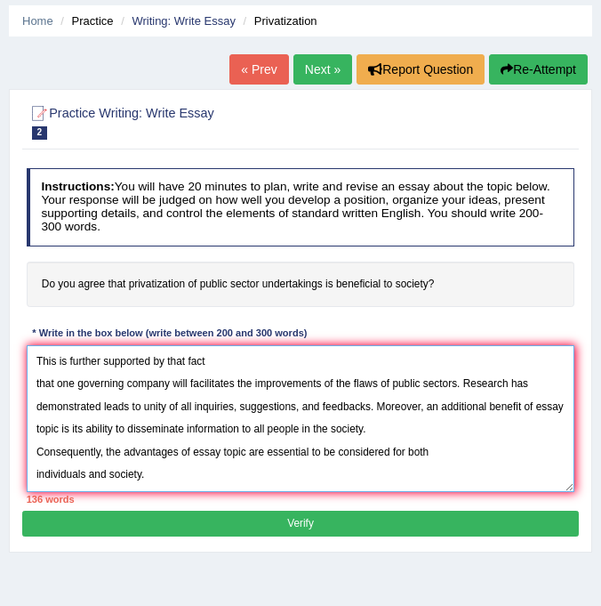
scroll to position [213, 0]
drag, startPoint x: 194, startPoint y: 405, endPoint x: 246, endPoint y: 404, distance: 52.5
click at [246, 404] on textarea "The increase influence of privatization of public sectors on our lives has igni…" at bounding box center [301, 418] width 549 height 147
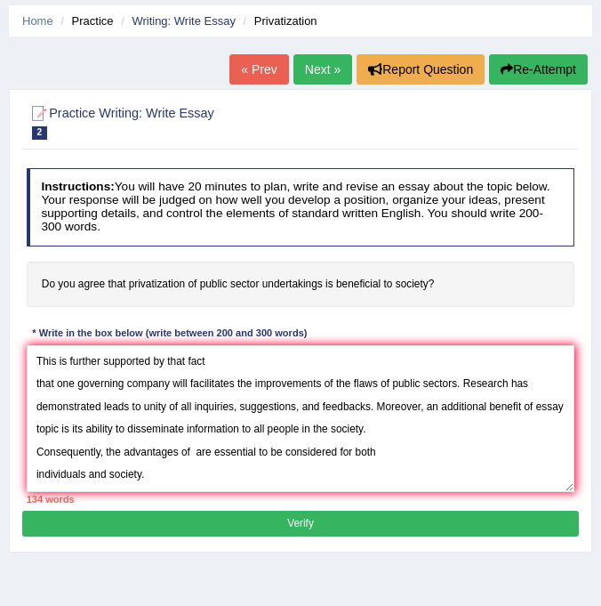
click at [130, 284] on h4 "Do you agree that privatization of public sector undertakings is beneficial to …" at bounding box center [301, 285] width 549 height 46
drag, startPoint x: 128, startPoint y: 284, endPoint x: 174, endPoint y: 287, distance: 46.4
click at [171, 286] on h4 "Do you agree that privatization of public sector undertakings is beneficial to …" at bounding box center [301, 285] width 549 height 46
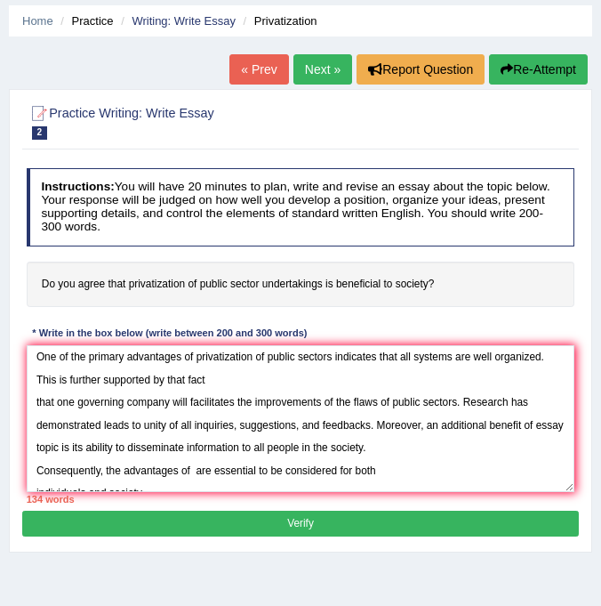
scroll to position [0, 0]
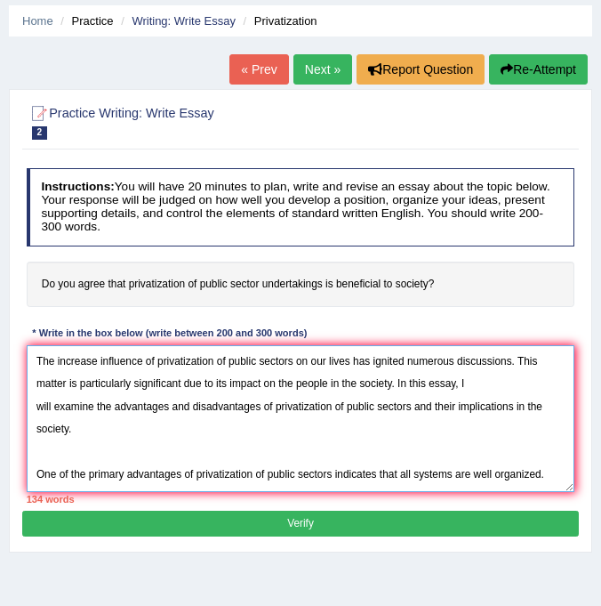
drag, startPoint x: 158, startPoint y: 360, endPoint x: 297, endPoint y: 361, distance: 138.8
click at [297, 361] on textarea "The increase influence of privatization of public sectors on our lives has igni…" at bounding box center [301, 418] width 549 height 147
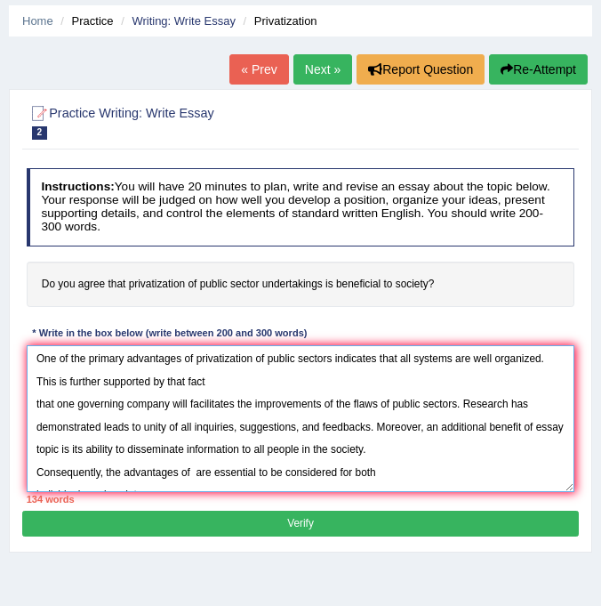
scroll to position [213, 0]
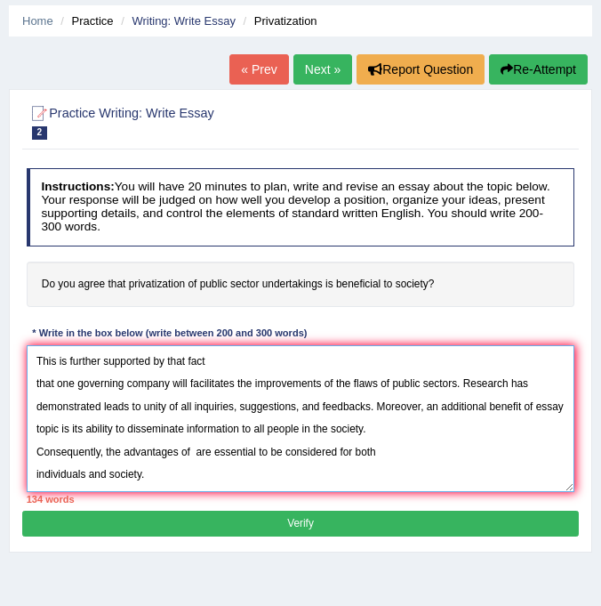
click at [191, 401] on textarea "The increase influence of privatization of public sectors on our lives has igni…" at bounding box center [301, 418] width 549 height 147
paste textarea "privatization of public sectors"
click at [255, 419] on textarea "The increase influence of privatization of public sectors on our lives has igni…" at bounding box center [301, 418] width 549 height 147
paste textarea "However, there are drawbacks of the essay topic. One significant drawback is po…"
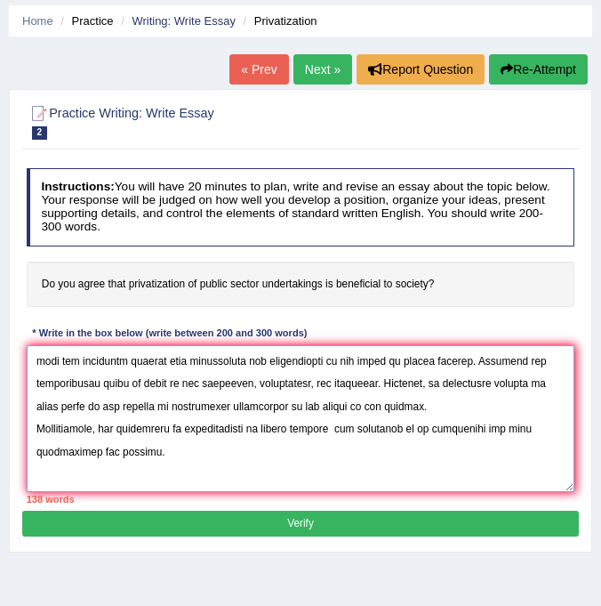
scroll to position [309, 0]
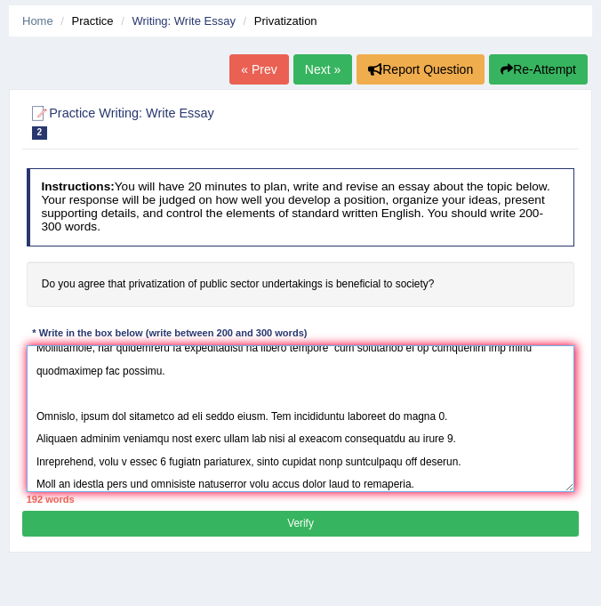
drag, startPoint x: 265, startPoint y: 390, endPoint x: 213, endPoint y: 391, distance: 51.6
click at [213, 391] on textarea at bounding box center [301, 418] width 549 height 147
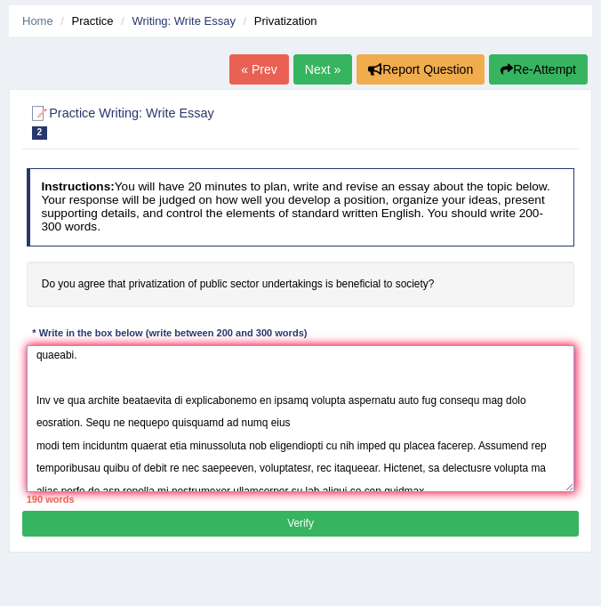
scroll to position [113, 0]
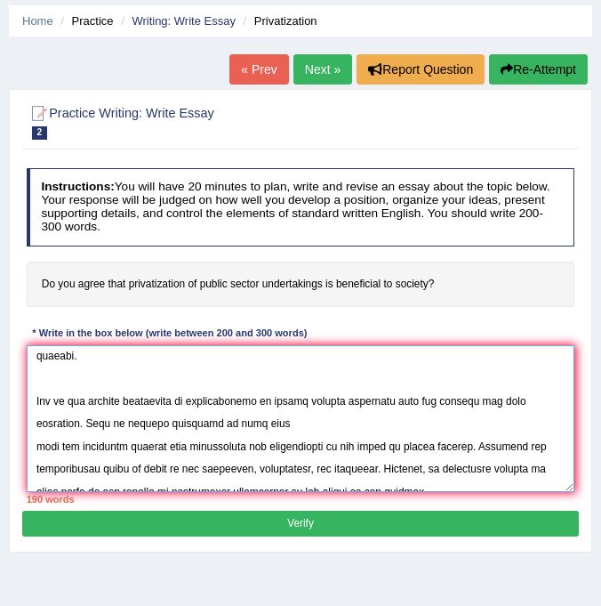
drag, startPoint x: 197, startPoint y: 377, endPoint x: 336, endPoint y: 384, distance: 139.8
click at [336, 384] on textarea at bounding box center [301, 418] width 549 height 147
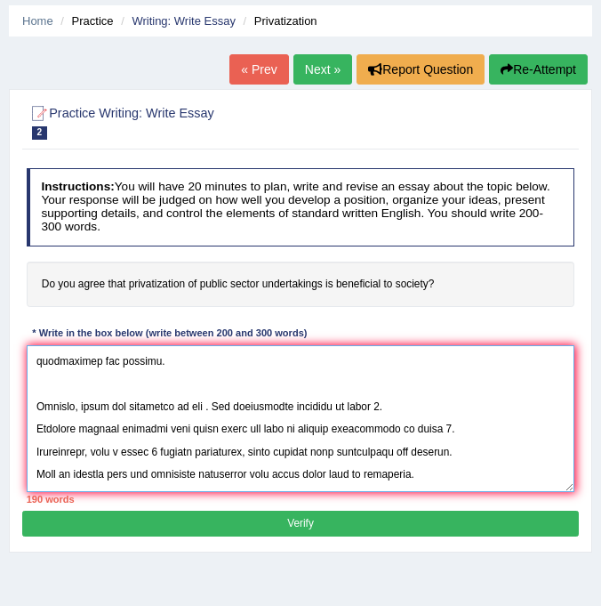
scroll to position [329, 0]
click at [211, 378] on textarea at bounding box center [301, 418] width 549 height 147
paste textarea "privatization of public sectors"
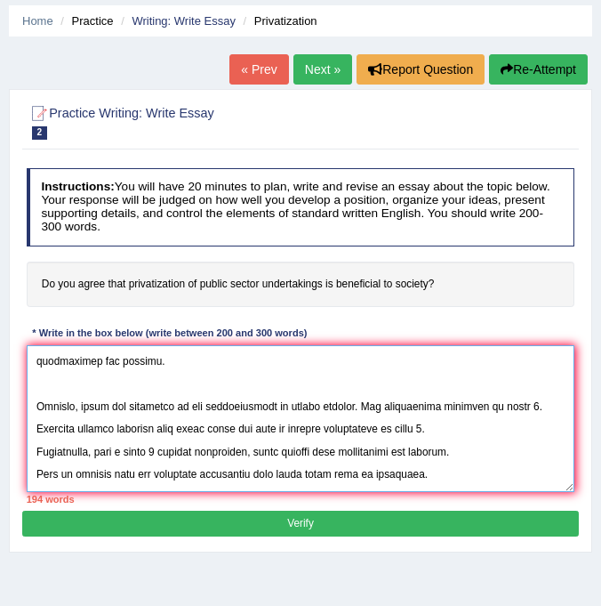
drag, startPoint x: 432, startPoint y: 373, endPoint x: 520, endPoint y: 376, distance: 88.1
click at [520, 376] on textarea at bounding box center [301, 418] width 549 height 147
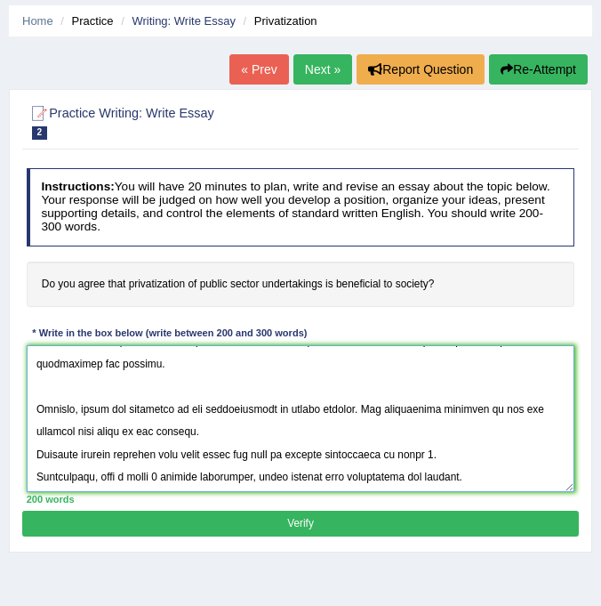
scroll to position [316, 0]
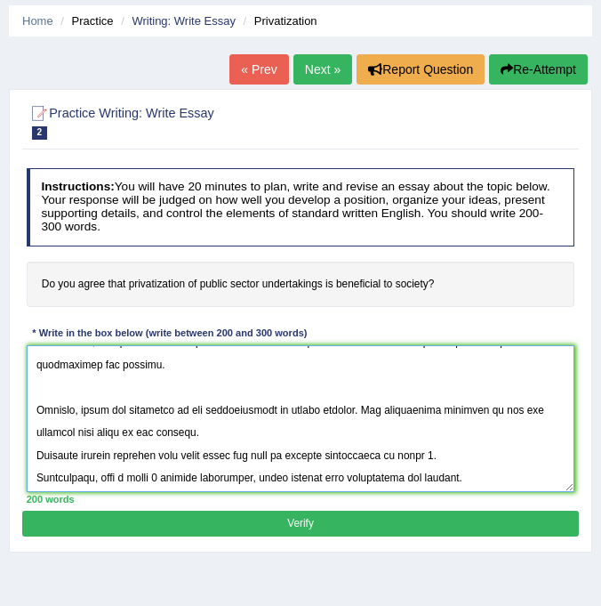
drag, startPoint x: 305, startPoint y: 431, endPoint x: 437, endPoint y: 433, distance: 131.7
click at [437, 433] on textarea at bounding box center [301, 418] width 549 height 147
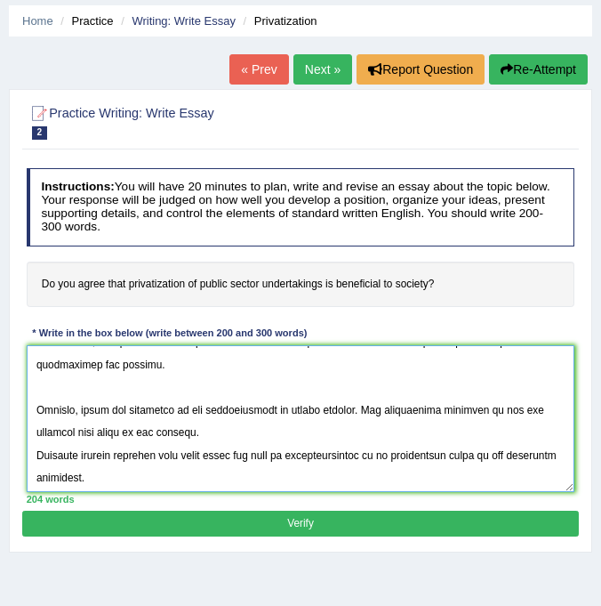
click at [261, 476] on textarea at bounding box center [301, 418] width 549 height 147
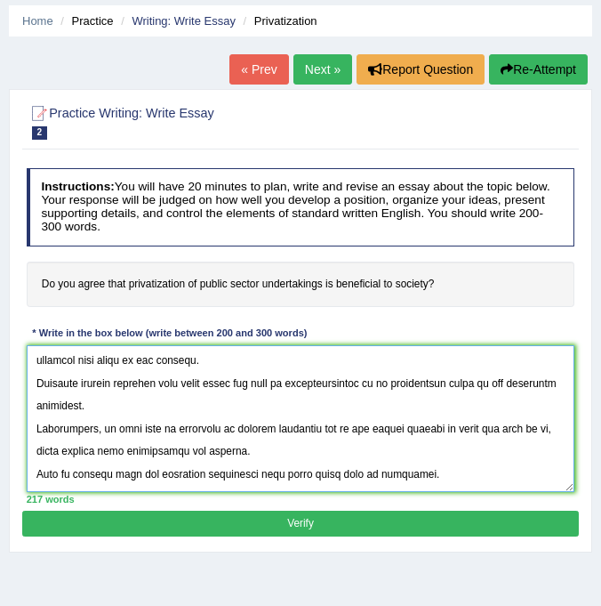
scroll to position [454, 0]
click at [36, 407] on textarea at bounding box center [301, 418] width 549 height 147
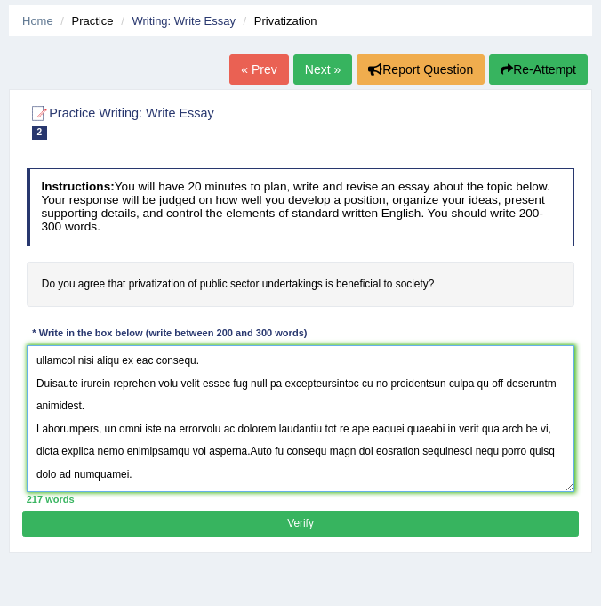
scroll to position [427, 0]
click at [84, 467] on textarea at bounding box center [301, 418] width 549 height 147
paste textarea "To conclude, essay topic offers notable benefits as well as significant challen…"
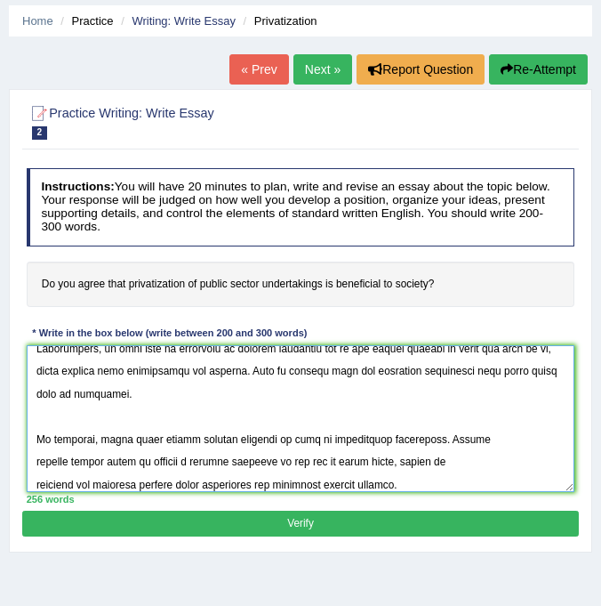
scroll to position [0, 0]
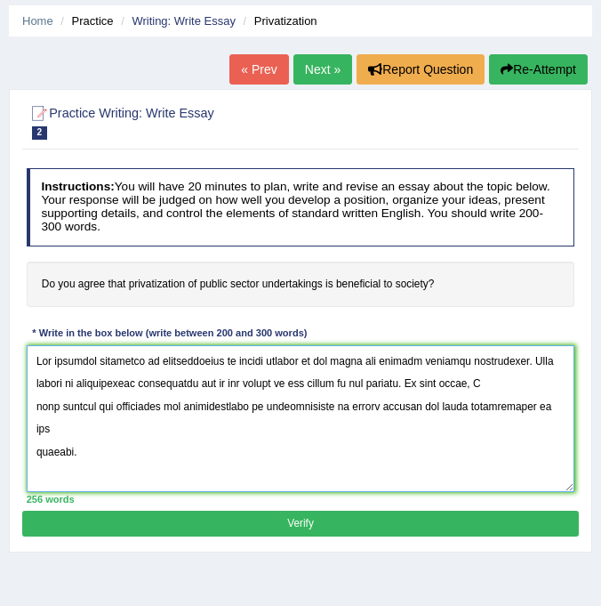
drag, startPoint x: 168, startPoint y: 363, endPoint x: 296, endPoint y: 363, distance: 128.1
click at [297, 363] on textarea at bounding box center [301, 418] width 549 height 147
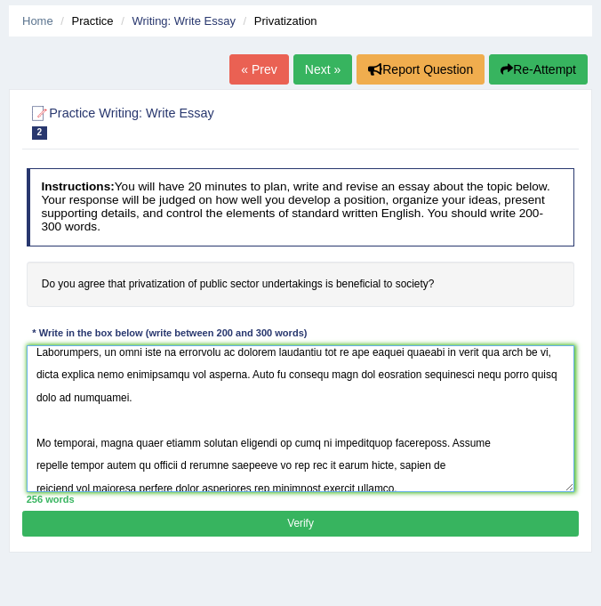
scroll to position [534, 0]
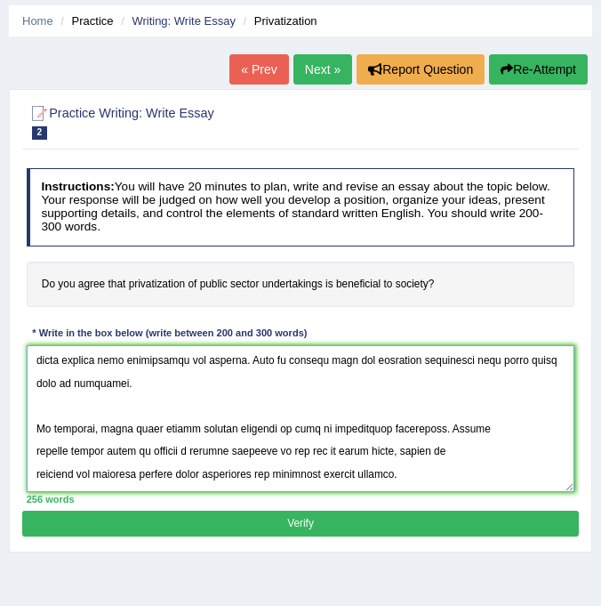
drag, startPoint x: 100, startPoint y: 383, endPoint x: 151, endPoint y: 385, distance: 51.7
click at [151, 385] on textarea at bounding box center [301, 418] width 549 height 147
paste textarea "privatization of public sectors"
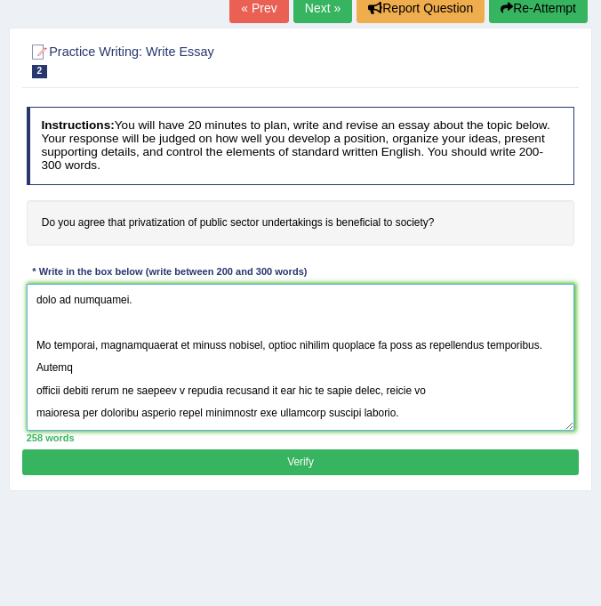
scroll to position [125, 0]
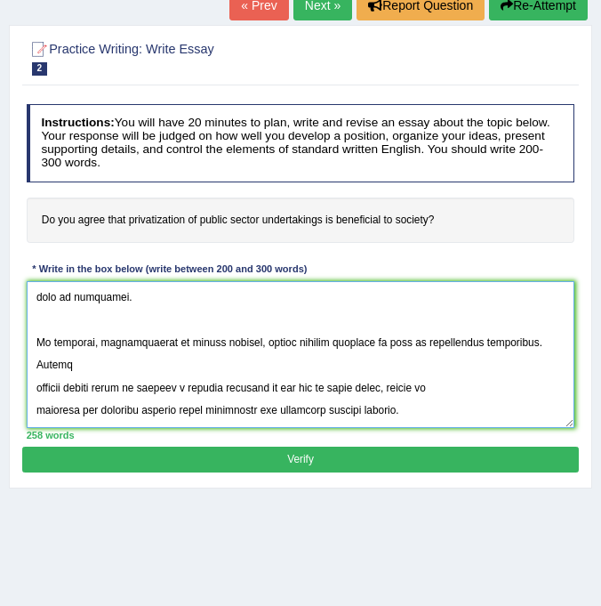
type textarea "The increase influence of privatization of public sectors on our lives has igni…"
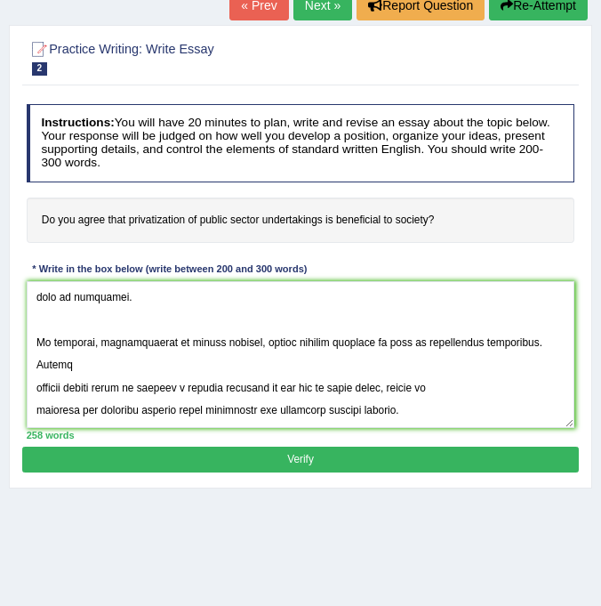
click at [290, 461] on button "Verify" at bounding box center [300, 460] width 556 height 26
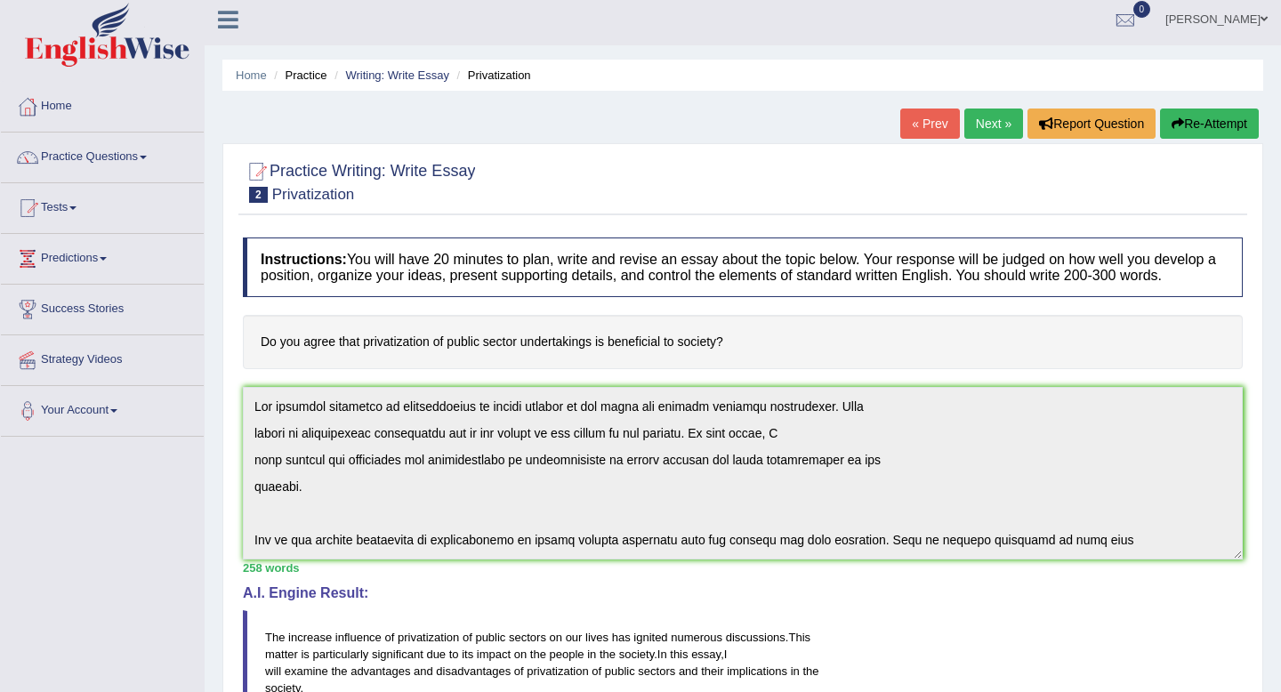
scroll to position [0, 0]
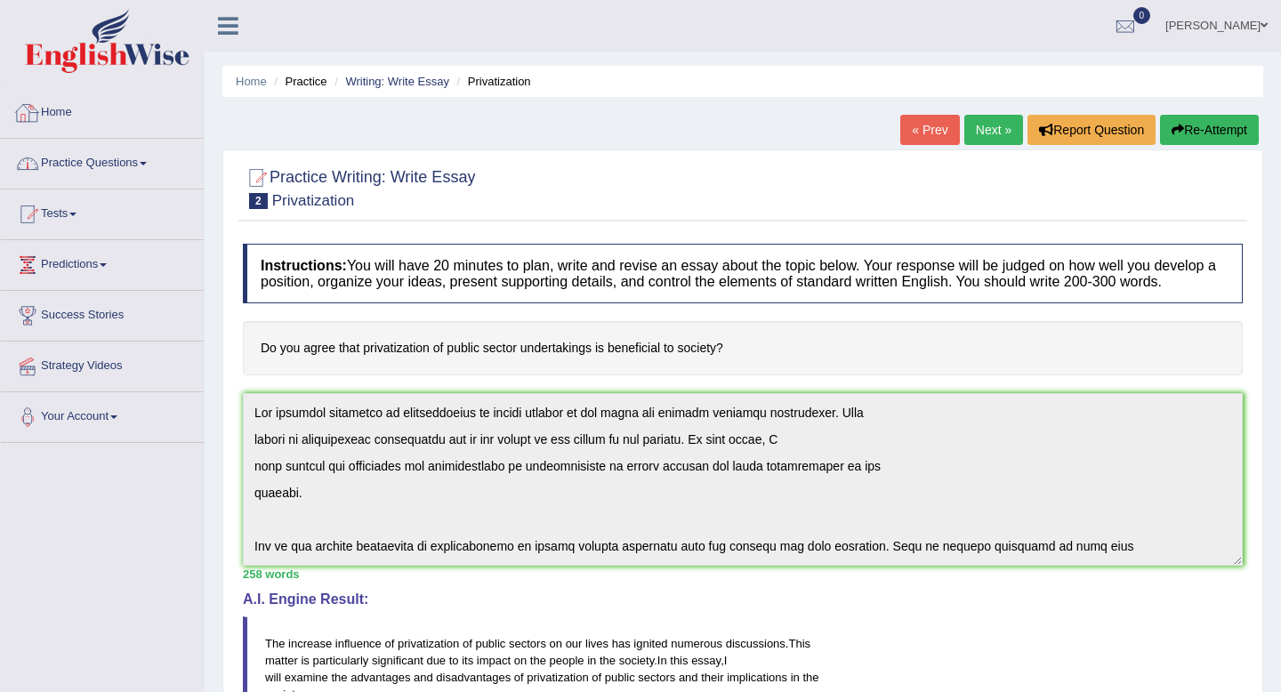
click at [66, 165] on link "Practice Questions" at bounding box center [102, 161] width 203 height 44
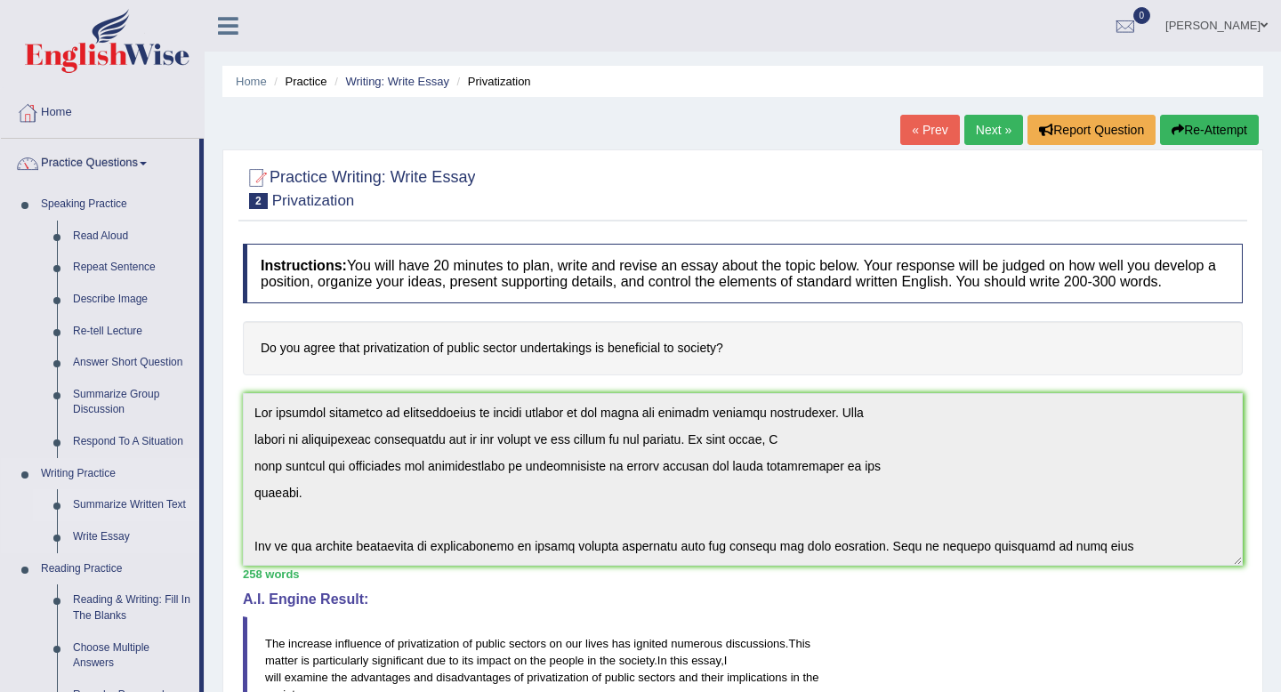
click at [127, 503] on link "Summarize Written Text" at bounding box center [132, 505] width 134 height 32
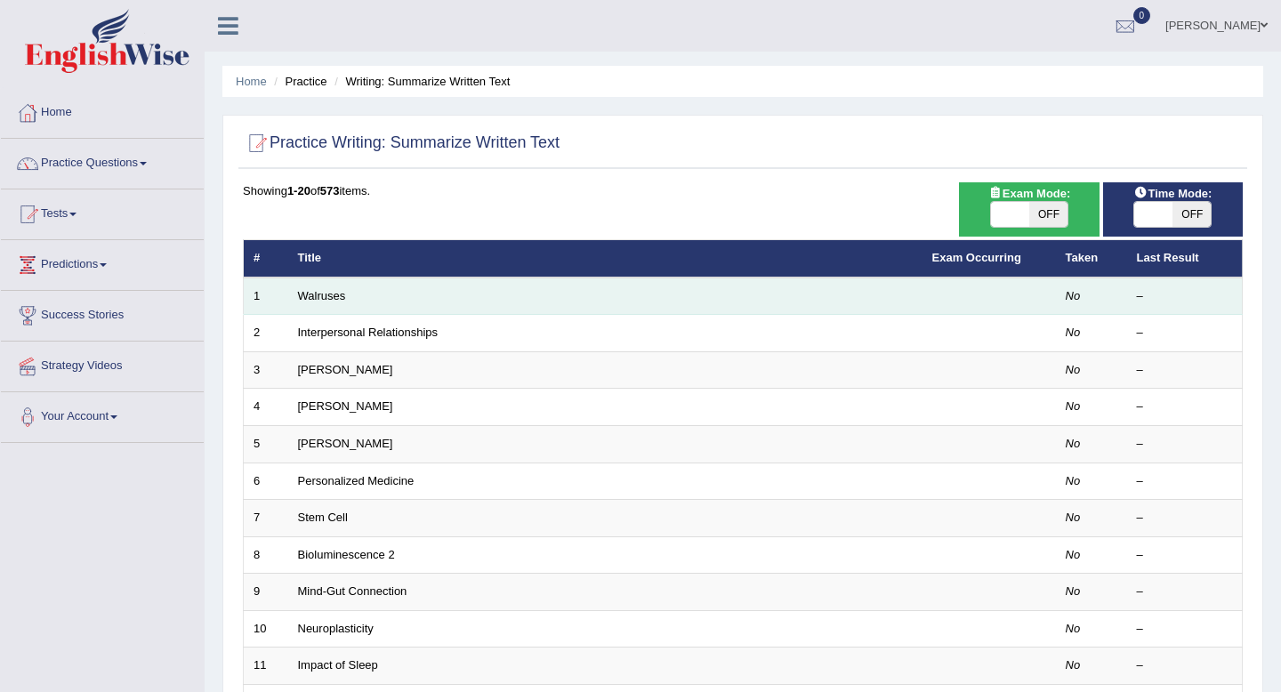
click at [402, 294] on td "Walruses" at bounding box center [605, 296] width 634 height 37
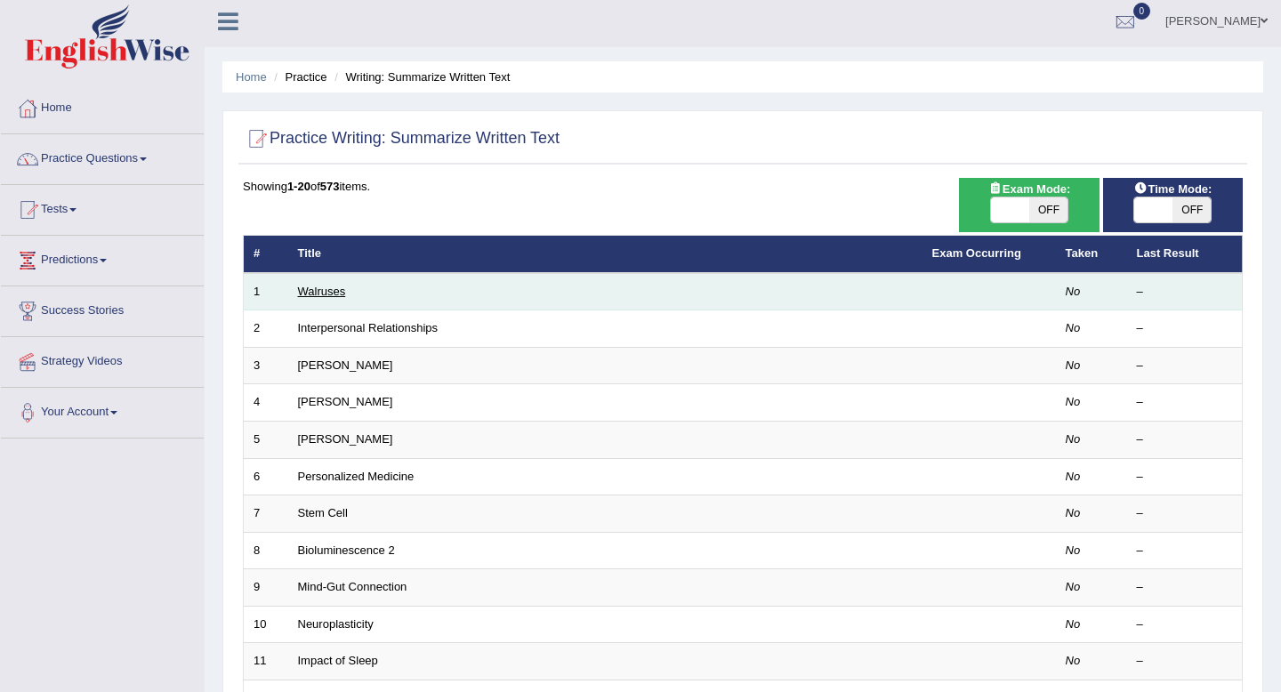
click at [328, 291] on link "Walruses" at bounding box center [322, 291] width 48 height 13
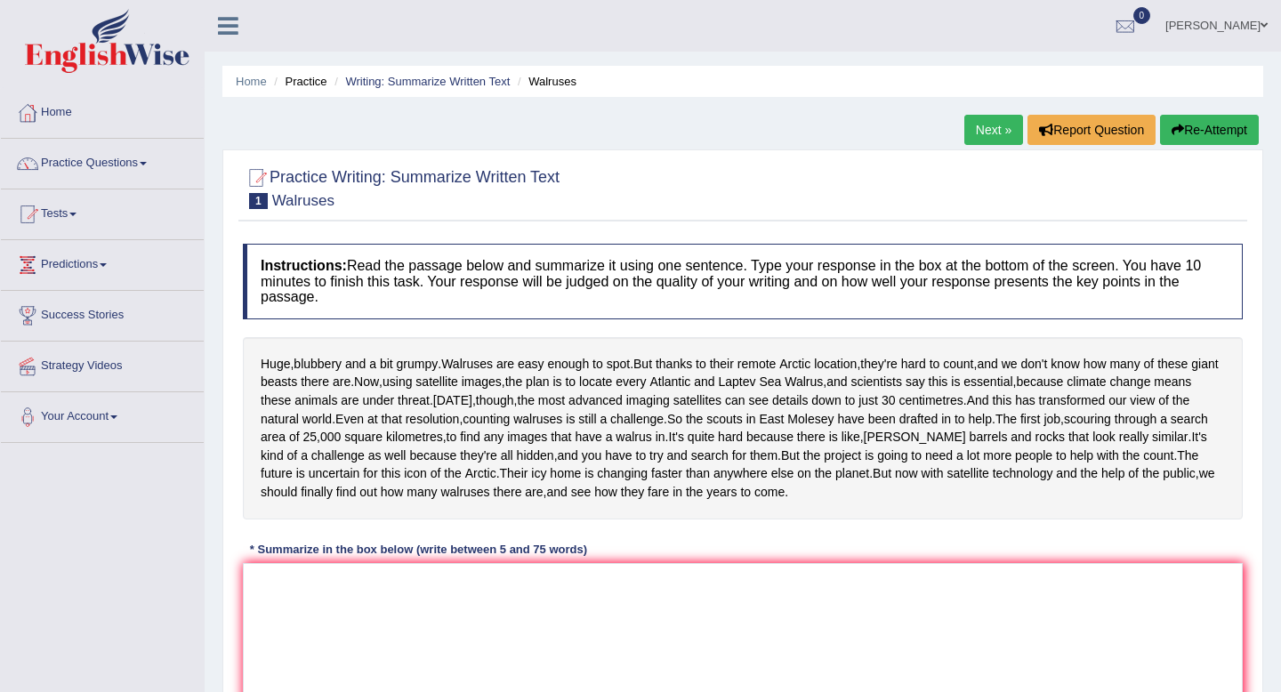
scroll to position [265, 0]
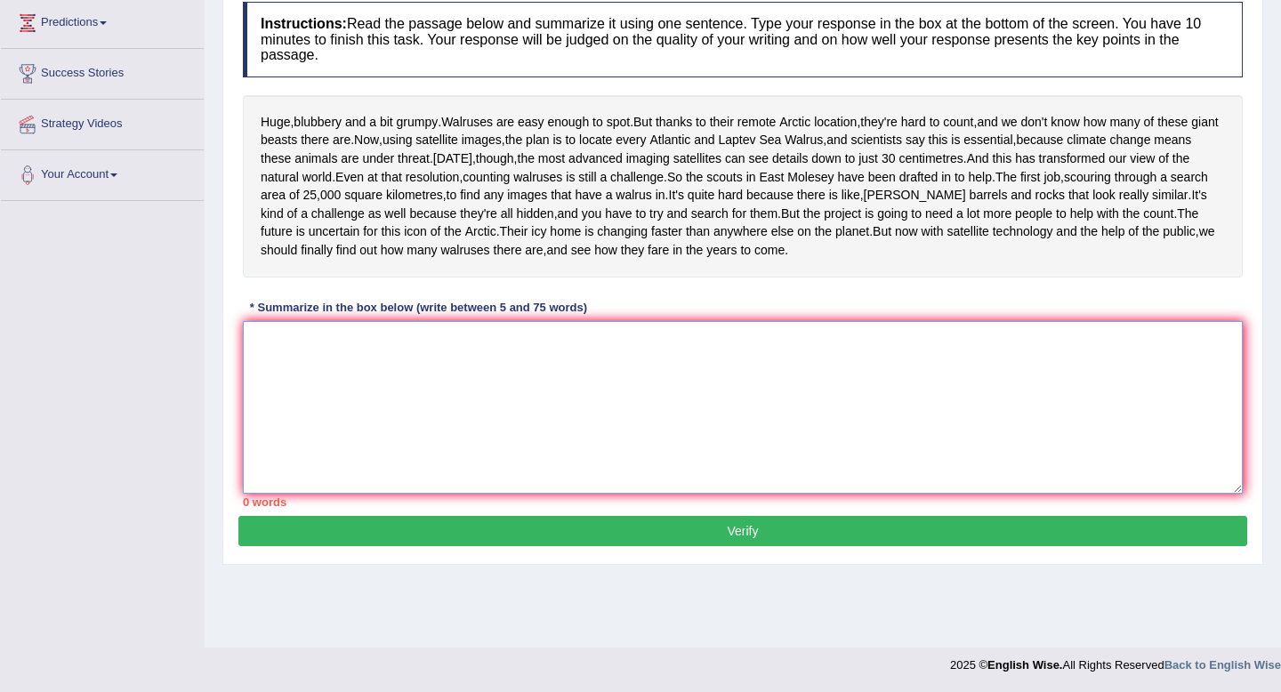
click at [430, 430] on textarea at bounding box center [743, 407] width 1000 height 173
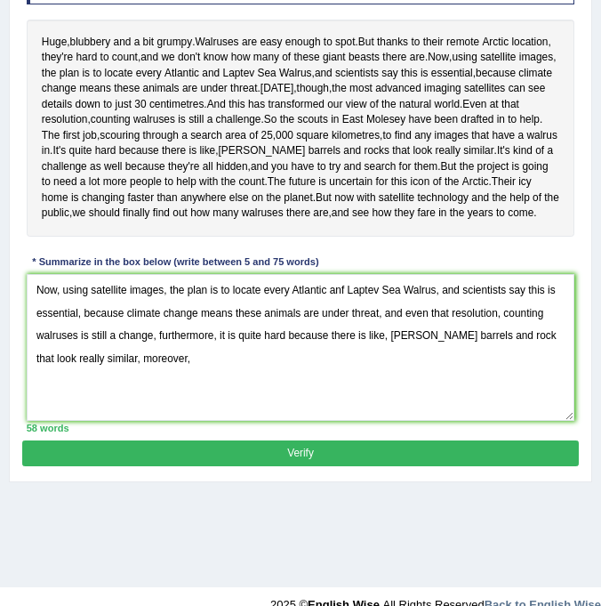
scroll to position [328, 0]
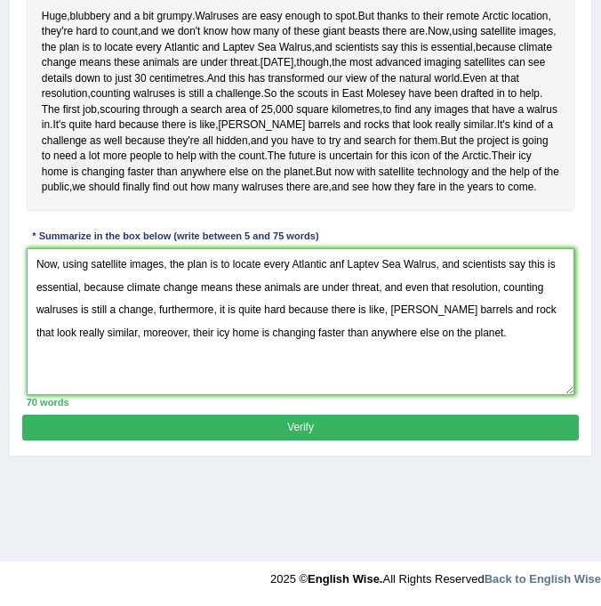
type textarea "Now, using satellite images, the plan is to locate every Atlantic anf Laptev Se…"
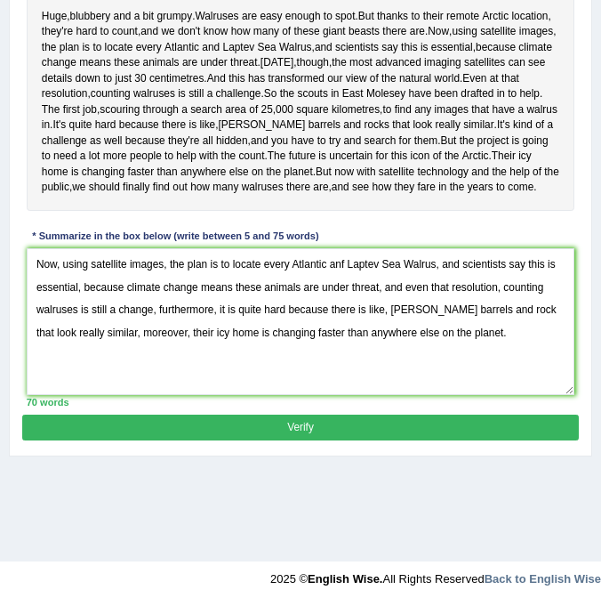
click at [291, 440] on button "Verify" at bounding box center [300, 428] width 556 height 26
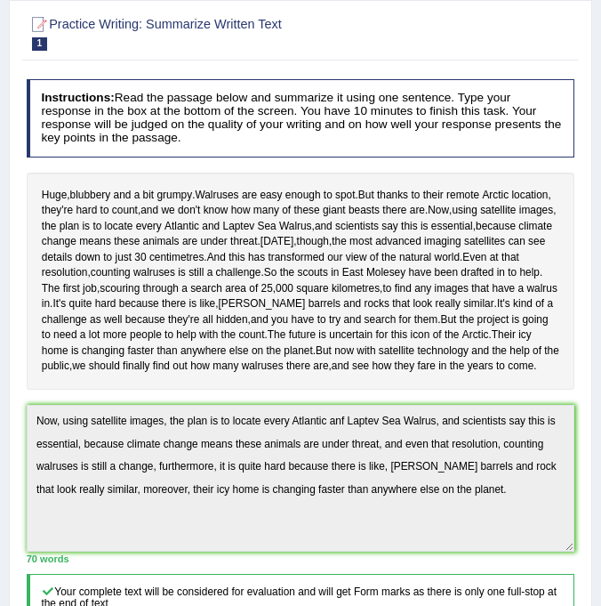
scroll to position [0, 0]
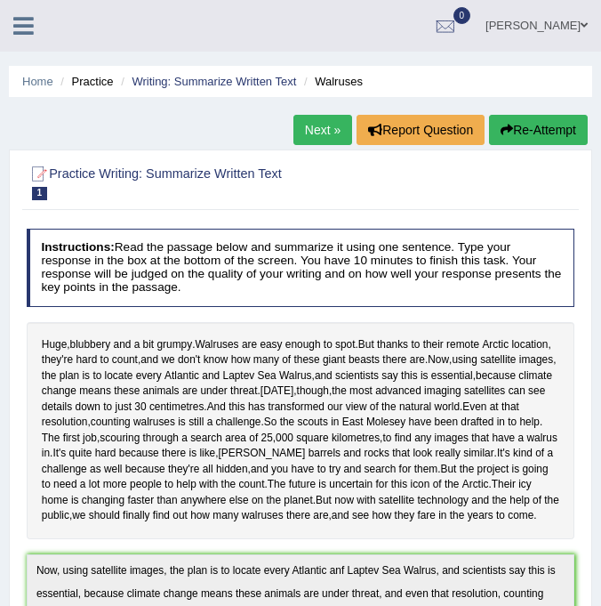
click at [318, 126] on link "Next »" at bounding box center [323, 130] width 59 height 30
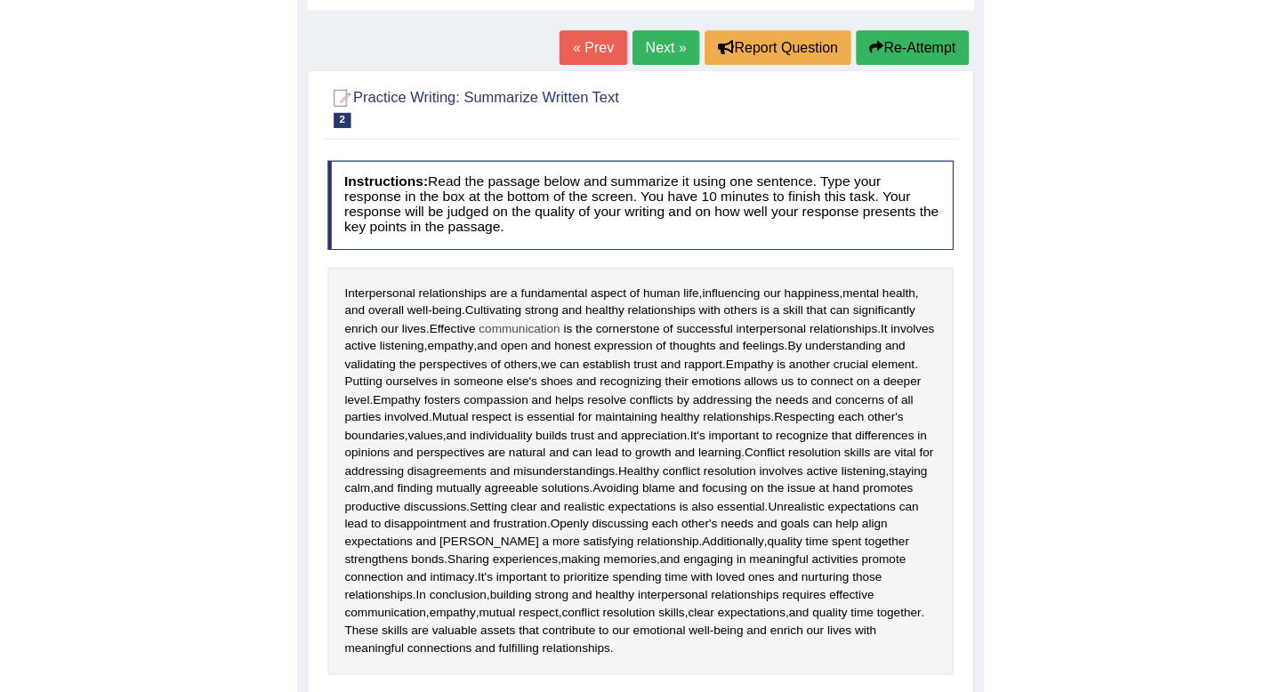
scroll to position [62, 0]
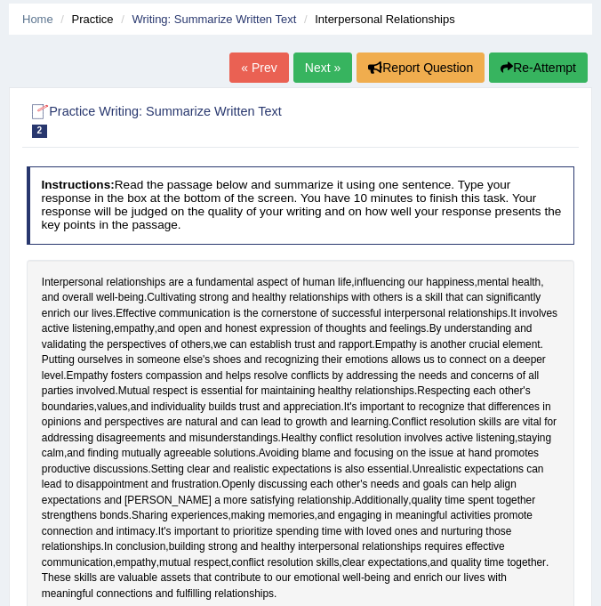
click at [101, 20] on li "Practice" at bounding box center [84, 19] width 57 height 17
click at [101, 18] on li "Practice" at bounding box center [84, 19] width 57 height 17
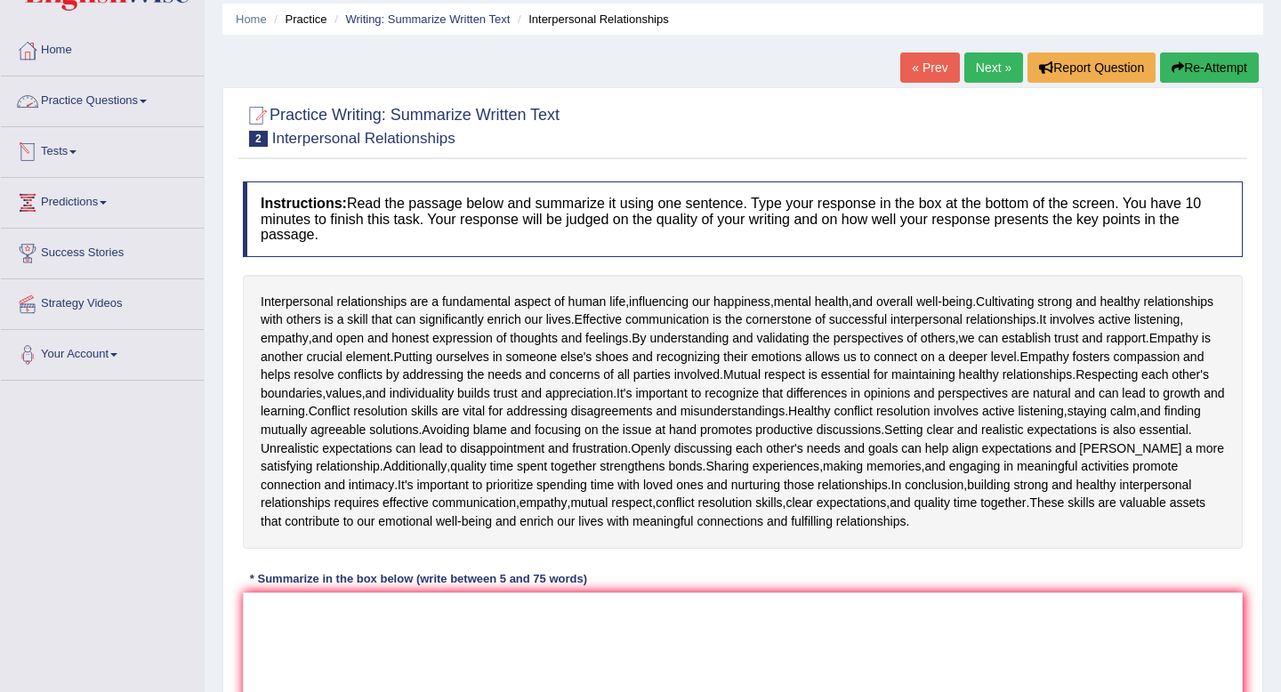
click at [86, 109] on link "Practice Questions" at bounding box center [102, 99] width 203 height 44
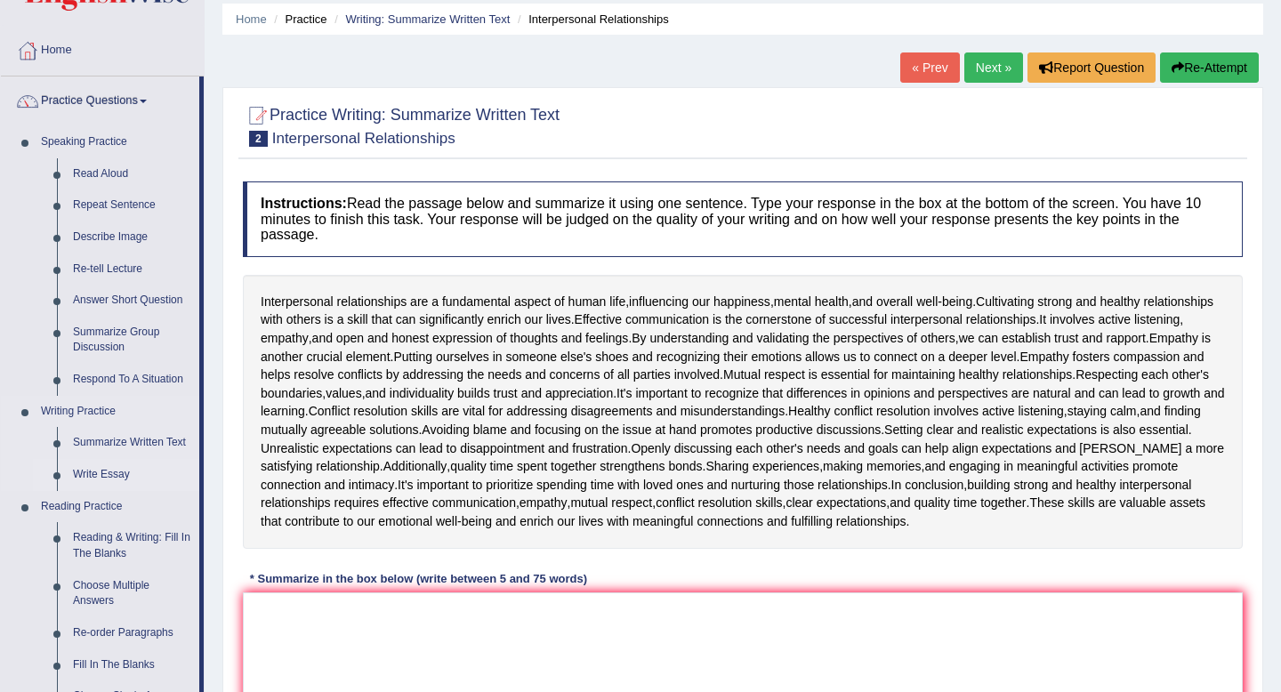
click at [107, 471] on link "Write Essay" at bounding box center [132, 475] width 134 height 32
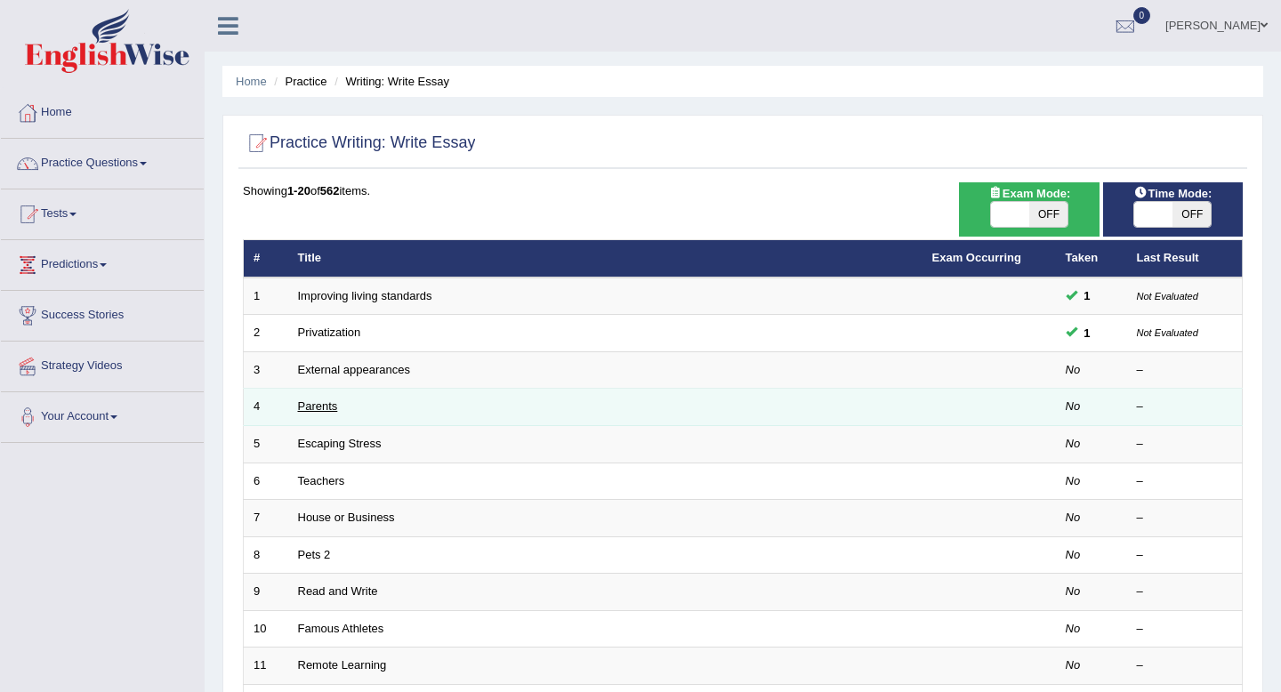
click at [331, 408] on link "Parents" at bounding box center [318, 405] width 40 height 13
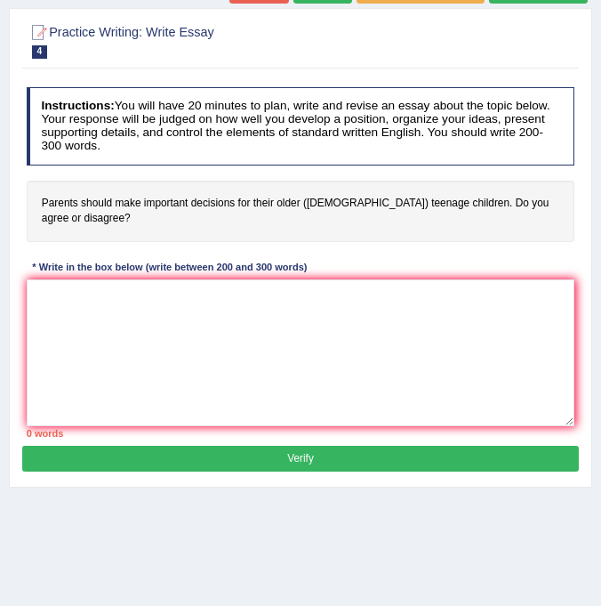
scroll to position [154, 0]
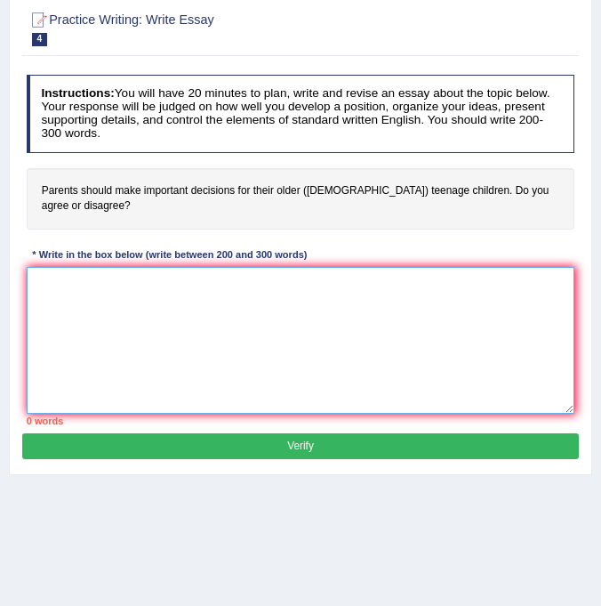
click at [354, 294] on textarea at bounding box center [301, 340] width 549 height 147
paste textarea "The increase influence of essay topic on our lives has ignited numerous discuss…"
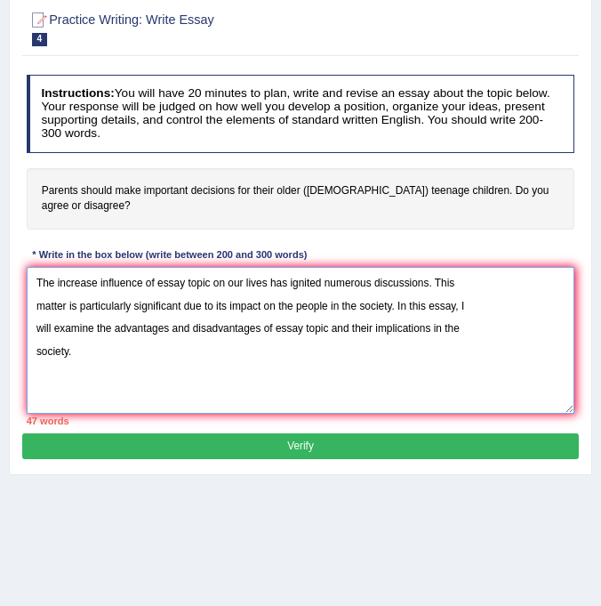
click at [159, 283] on textarea "The increase influence of essay topic on our lives has ignited numerous discuss…" at bounding box center [301, 340] width 549 height 147
drag, startPoint x: 157, startPoint y: 282, endPoint x: 212, endPoint y: 282, distance: 55.2
click at [212, 282] on textarea "The increase influence of essay topic on our lives has ignited numerous discuss…" at bounding box center [301, 340] width 549 height 147
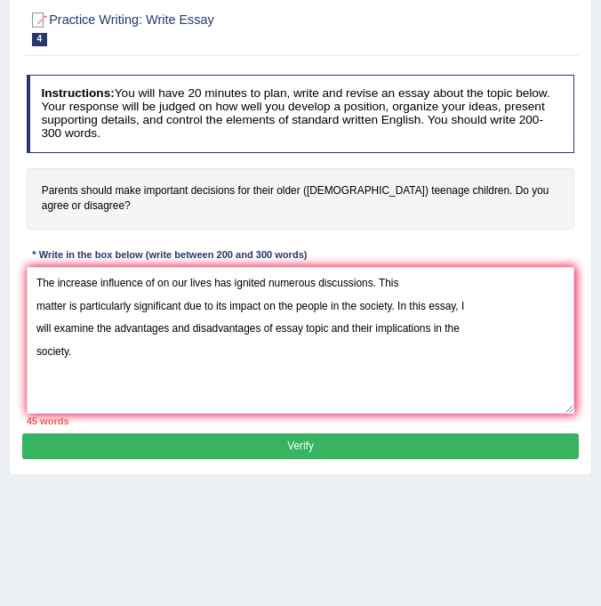
click at [158, 190] on h4 "Parents should make important decisions for their older ([DEMOGRAPHIC_DATA]) te…" at bounding box center [301, 198] width 549 height 61
click at [41, 191] on h4 "Parents should make important decisions for their older ([DEMOGRAPHIC_DATA]) te…" at bounding box center [301, 198] width 549 height 61
drag, startPoint x: 43, startPoint y: 190, endPoint x: 163, endPoint y: 197, distance: 120.3
click at [163, 197] on h4 "Parents should make important decisions for their older ([DEMOGRAPHIC_DATA]) te…" at bounding box center [301, 198] width 549 height 61
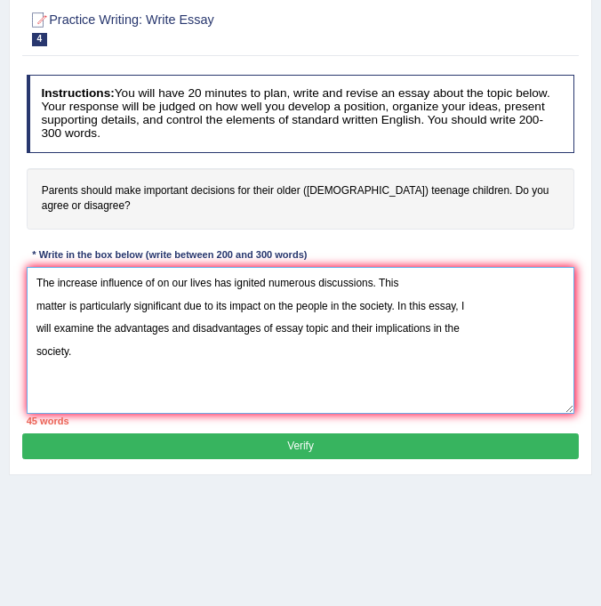
drag, startPoint x: 154, startPoint y: 282, endPoint x: 168, endPoint y: 281, distance: 14.3
click at [154, 282] on textarea "The increase influence of on our lives has ignited numerous discussions. This m…" at bounding box center [301, 340] width 549 height 147
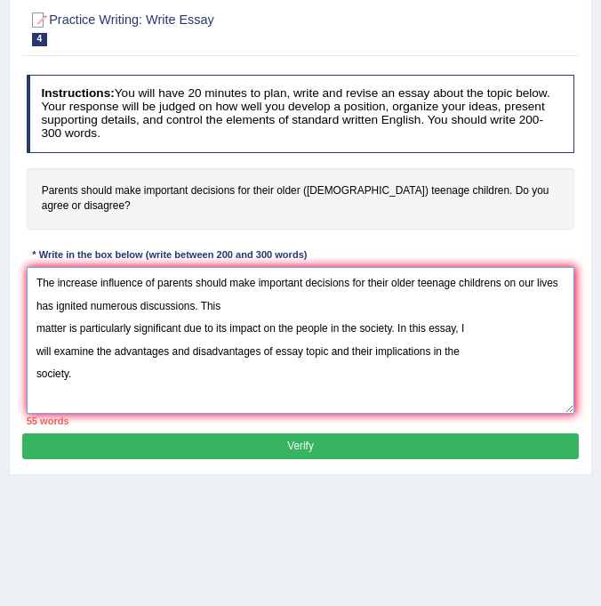
click at [36, 326] on textarea "The increase influence of parents should make important decisions for their old…" at bounding box center [301, 340] width 549 height 147
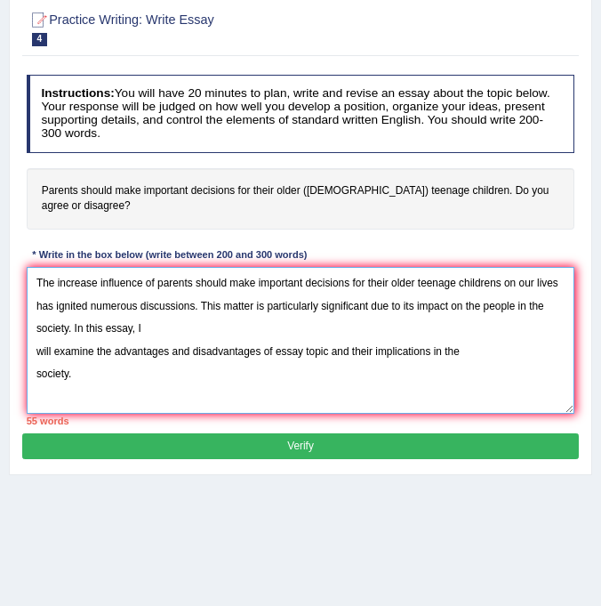
click at [34, 350] on textarea "The increase influence of parents should make important decisions for their old…" at bounding box center [301, 340] width 549 height 147
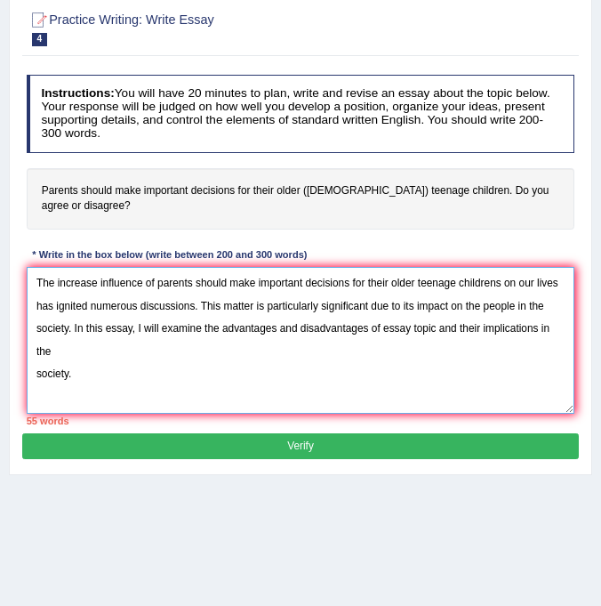
drag, startPoint x: 257, startPoint y: 281, endPoint x: 414, endPoint y: 281, distance: 156.6
click at [503, 284] on textarea "The increase influence of parents should make important decisions for their old…" at bounding box center [301, 340] width 549 height 147
click at [165, 284] on textarea "The increase influence of parents should make important decisions for their old…" at bounding box center [301, 340] width 549 height 147
drag, startPoint x: 246, startPoint y: 284, endPoint x: 505, endPoint y: 286, distance: 259.8
click at [505, 286] on textarea "The increase influence of parents should make important decisions for their old…" at bounding box center [301, 340] width 549 height 147
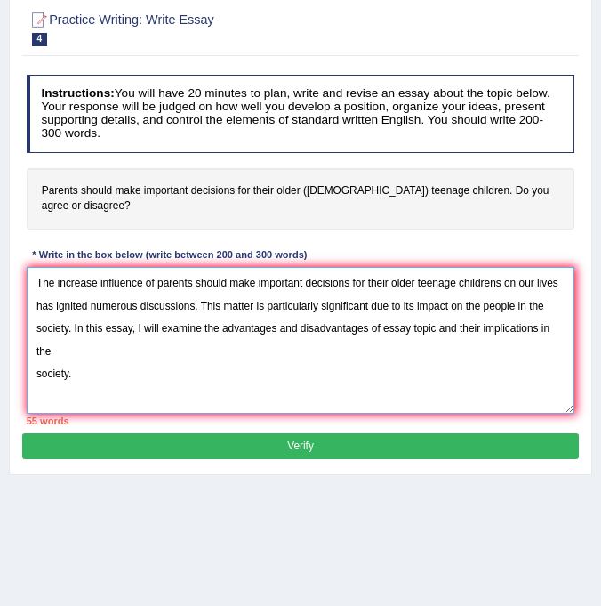
drag, startPoint x: 385, startPoint y: 331, endPoint x: 438, endPoint y: 330, distance: 52.5
click at [438, 330] on textarea "The increase influence of parents should make important decisions for their old…" at bounding box center [301, 340] width 549 height 147
paste textarea "parents should make important decisions for their older teenage childrens"
click at [37, 374] on textarea "The increase influence of parents should make important decisions for their old…" at bounding box center [301, 340] width 549 height 147
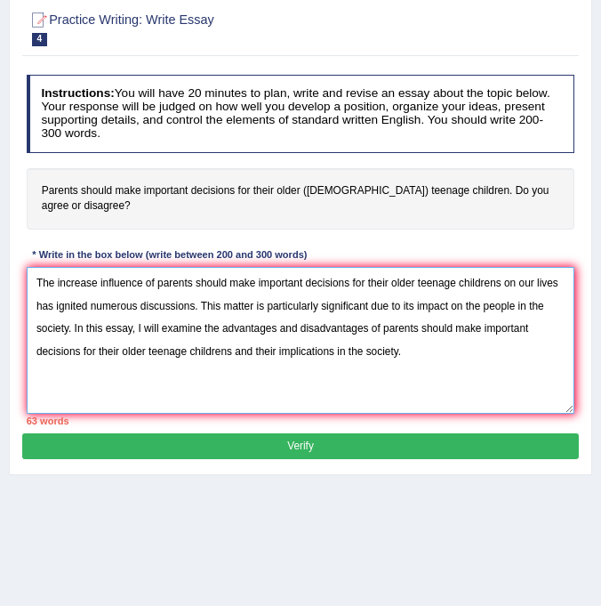
paste textarea "To begin with, there are several advantages of essay topic to Firstly, it provi…"
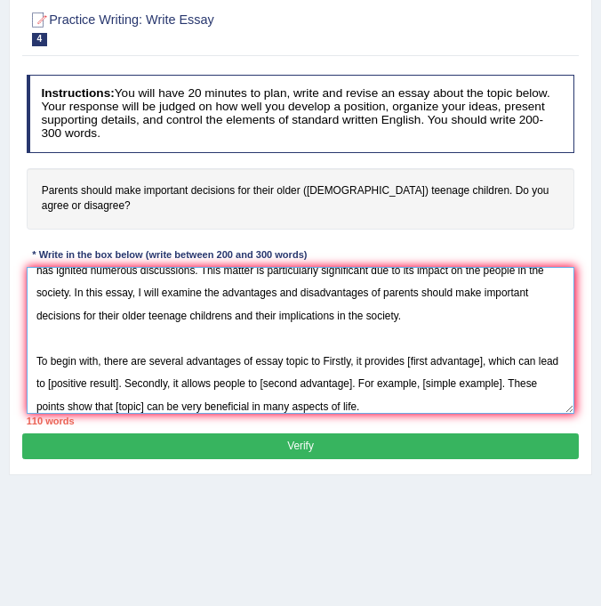
scroll to position [80, 0]
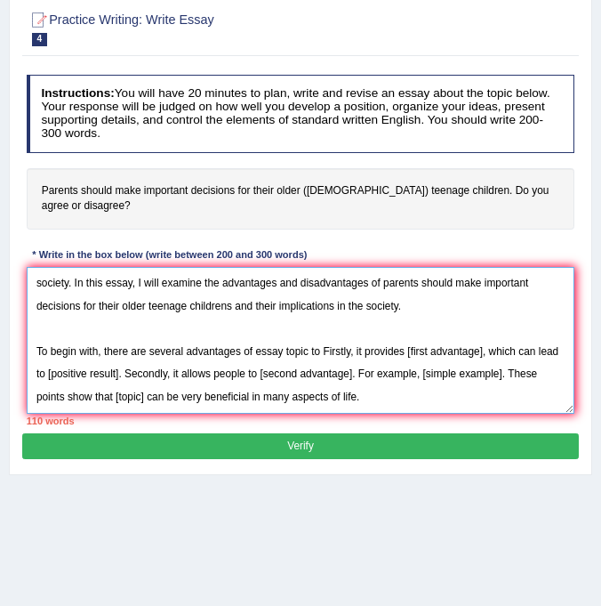
drag, startPoint x: 256, startPoint y: 328, endPoint x: 309, endPoint y: 331, distance: 52.6
click at [310, 331] on textarea "The increase influence of parents should make important decisions for their old…" at bounding box center [301, 340] width 549 height 147
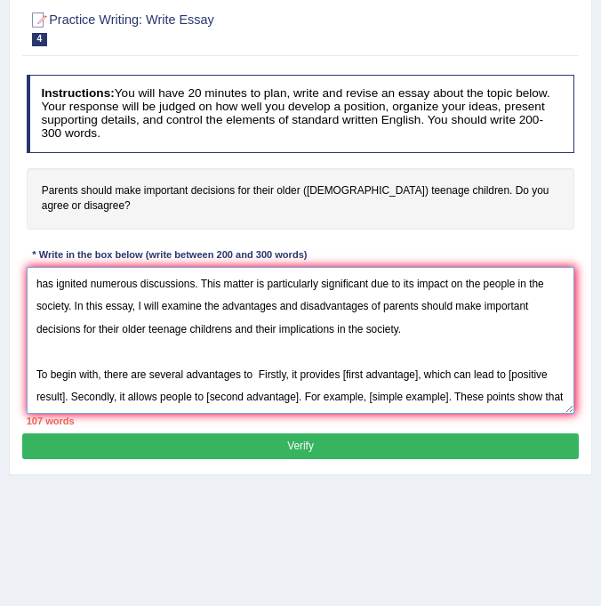
scroll to position [0, 0]
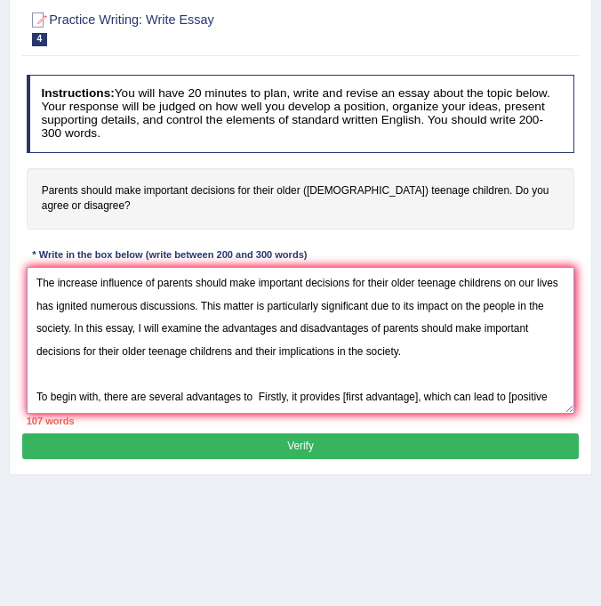
drag, startPoint x: 189, startPoint y: 282, endPoint x: 504, endPoint y: 285, distance: 315.8
click at [504, 285] on textarea "The increase influence of parents should make important decisions for their old…" at bounding box center [301, 340] width 549 height 147
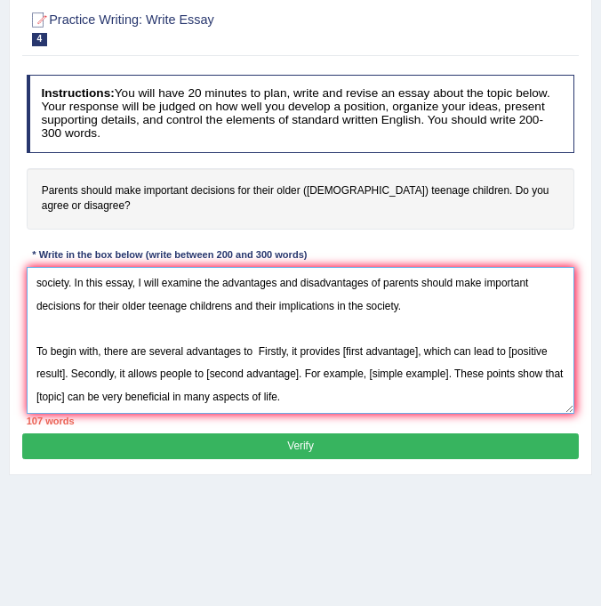
drag, startPoint x: 253, startPoint y: 326, endPoint x: 271, endPoint y: 326, distance: 18.7
click at [252, 326] on textarea "The increase influence of parents should make important decisions for their old…" at bounding box center [301, 340] width 549 height 147
paste textarea "parents should make important decisions for their older teenage childrens"
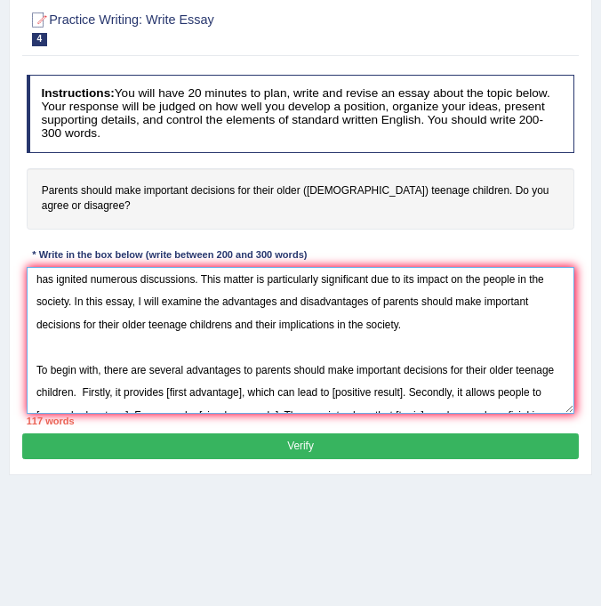
scroll to position [0, 0]
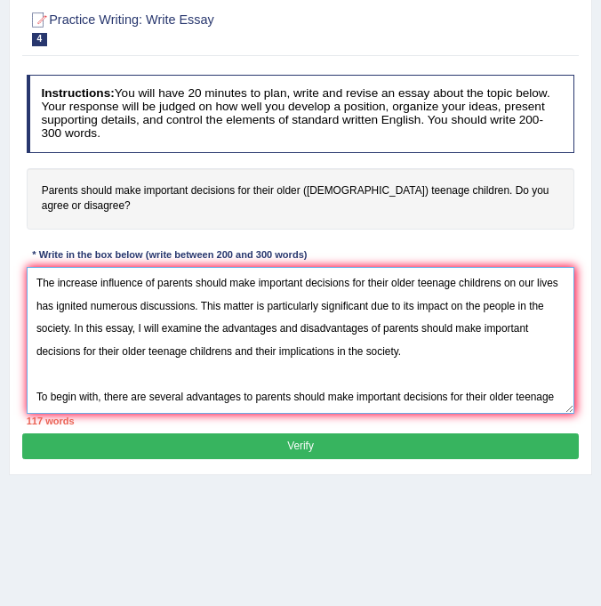
click at [504, 280] on textarea "The increase influence of parents should make important decisions for their old…" at bounding box center [301, 340] width 549 height 147
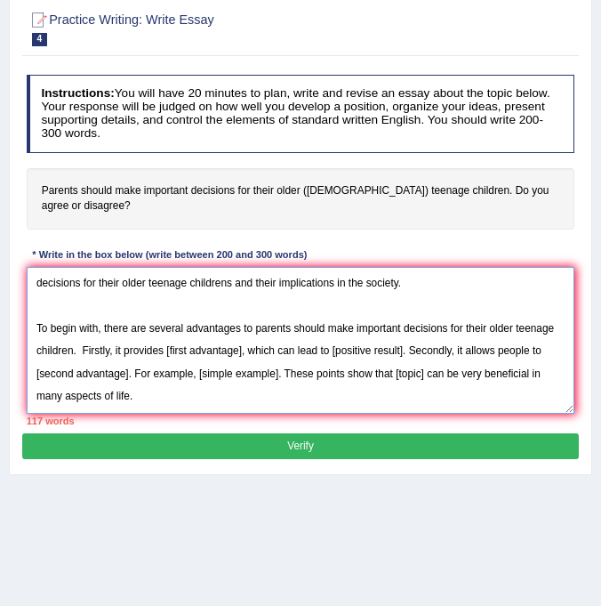
click at [203, 363] on textarea "The increase influence of parents should make important decisions for their old…" at bounding box center [301, 340] width 549 height 147
drag, startPoint x: 243, startPoint y: 327, endPoint x: 166, endPoint y: 326, distance: 76.5
click at [166, 326] on textarea "The increase influence of parents should make important decisions for their old…" at bounding box center [301, 340] width 549 height 147
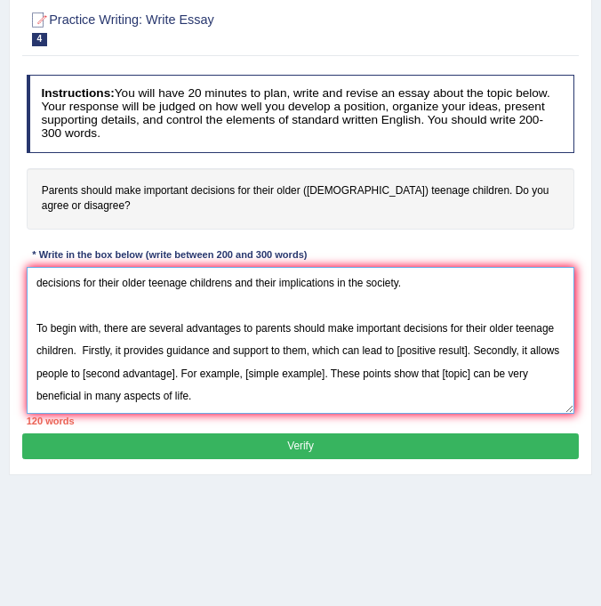
click at [473, 326] on textarea "The increase influence of parents should make important decisions for their old…" at bounding box center [301, 340] width 549 height 147
drag, startPoint x: 267, startPoint y: 349, endPoint x: 172, endPoint y: 350, distance: 95.2
click at [172, 350] on textarea "The increase influence of parents should make important decisions for their old…" at bounding box center [301, 340] width 549 height 147
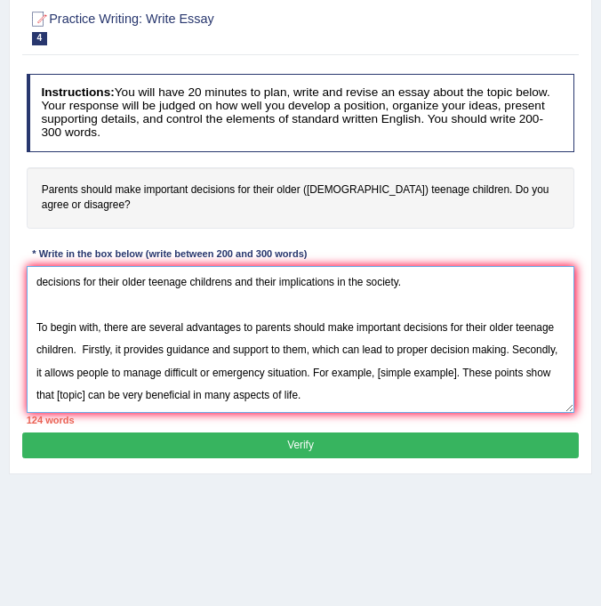
click at [511, 347] on textarea "The increase influence of parents should make important decisions for their old…" at bounding box center [301, 339] width 549 height 147
click at [209, 371] on textarea "The increase influence of parents should make important decisions for their old…" at bounding box center [301, 339] width 549 height 147
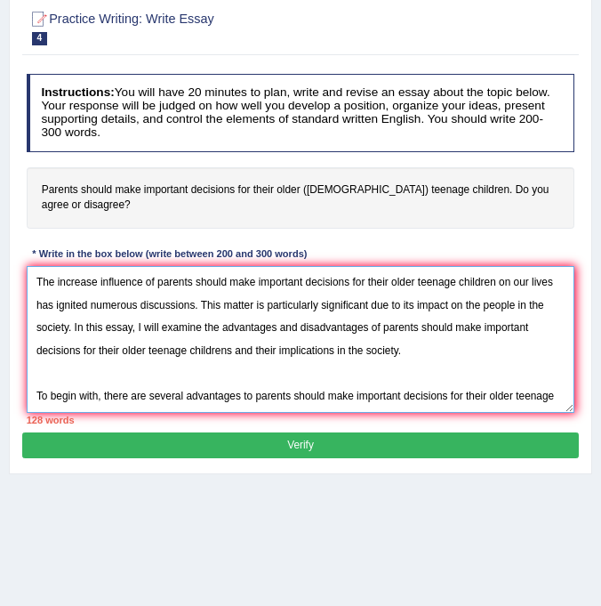
drag, startPoint x: 157, startPoint y: 280, endPoint x: 498, endPoint y: 285, distance: 340.7
click at [498, 285] on textarea "The increase influence of parents should make important decisions for their old…" at bounding box center [301, 339] width 549 height 147
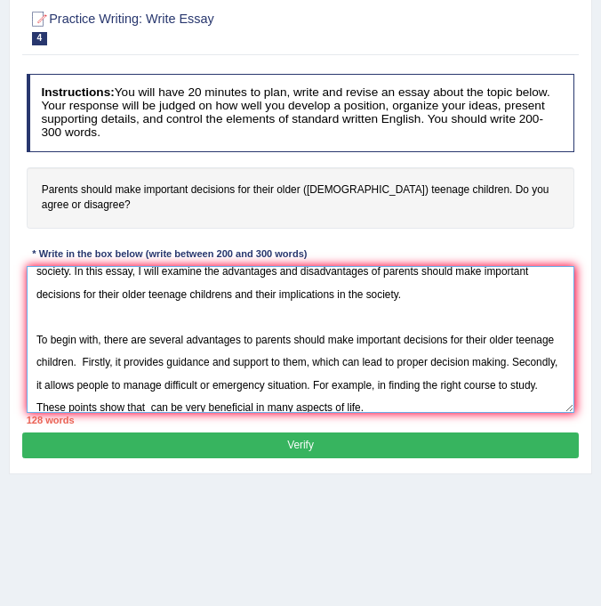
scroll to position [107, 0]
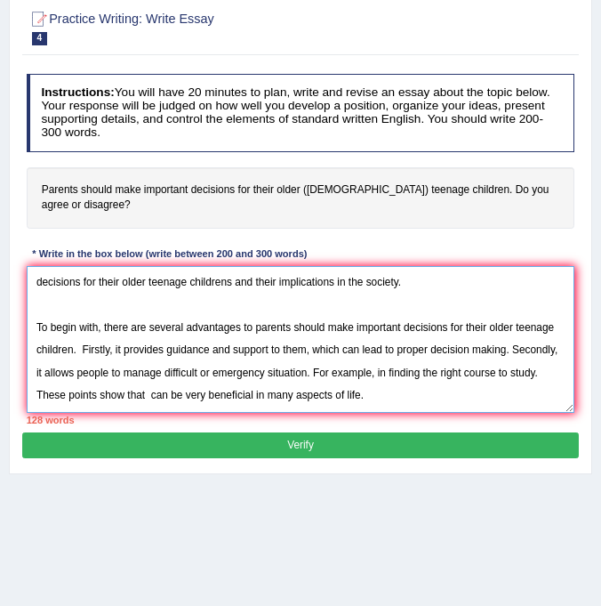
drag, startPoint x: 180, startPoint y: 372, endPoint x: 213, endPoint y: 374, distance: 33.9
click at [180, 372] on textarea "The increase influence of parents should make important decisions for their old…" at bounding box center [301, 339] width 549 height 147
paste textarea "parents should make important decisions for their older teenage children"
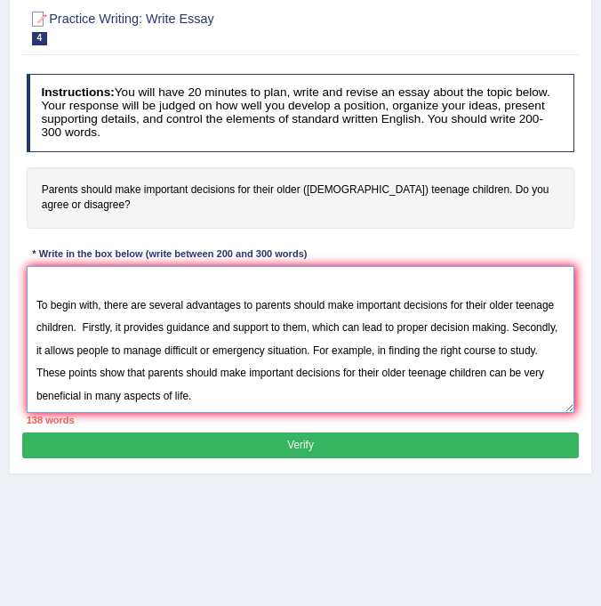
scroll to position [133, 0]
click at [227, 370] on textarea "The increase influence of parents should make important decisions for their old…" at bounding box center [301, 339] width 549 height 147
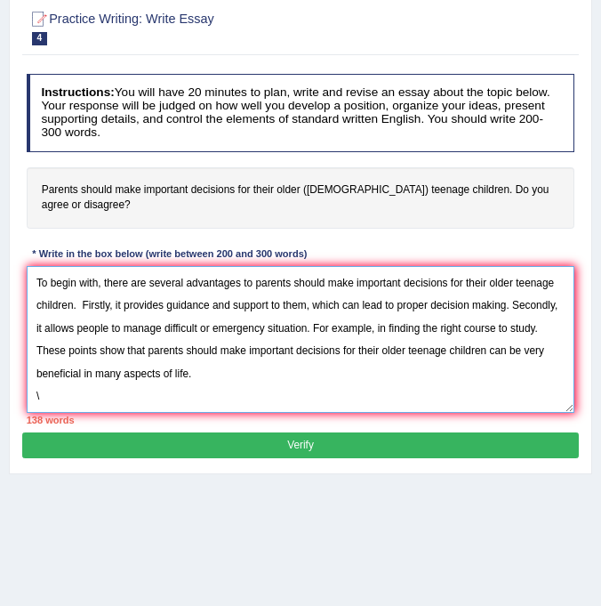
scroll to position [149, 0]
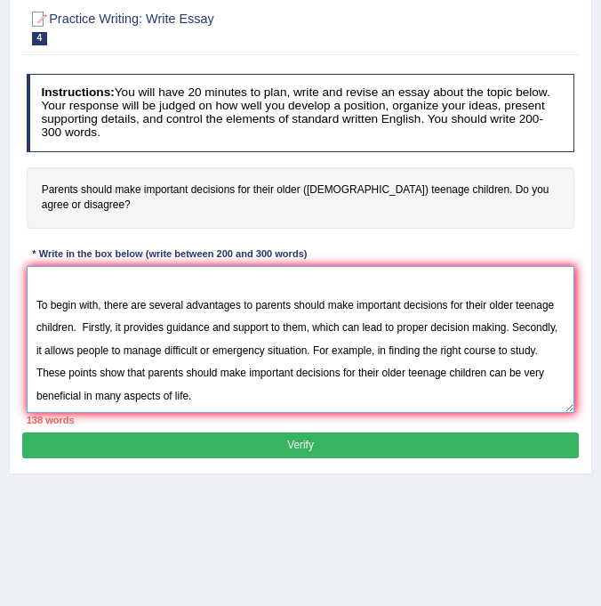
paste textarea "However, there are drawbacks of the essay topic to consider. One major drawback…"
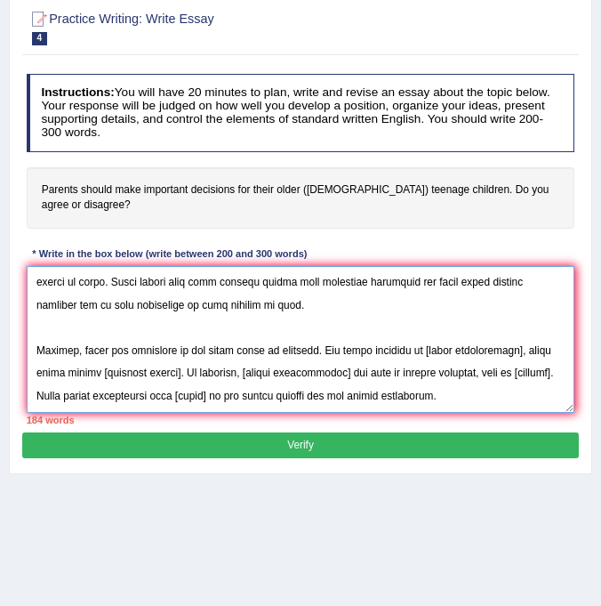
scroll to position [240, 0]
drag, startPoint x: 264, startPoint y: 327, endPoint x: 210, endPoint y: 327, distance: 54.3
click at [210, 327] on textarea at bounding box center [301, 339] width 549 height 147
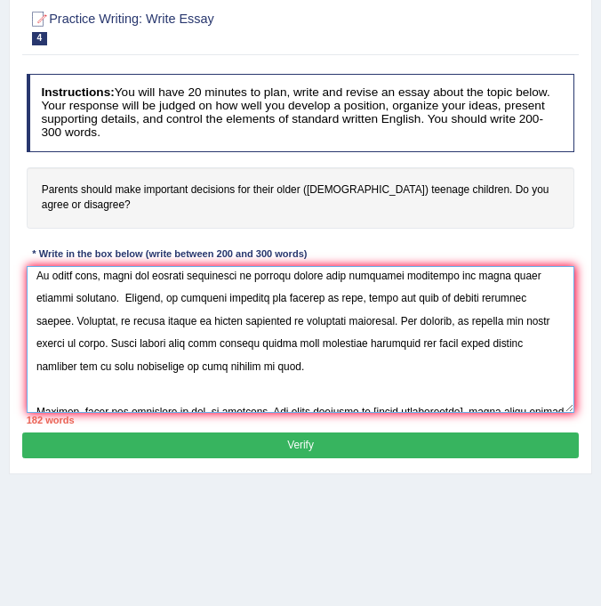
scroll to position [0, 0]
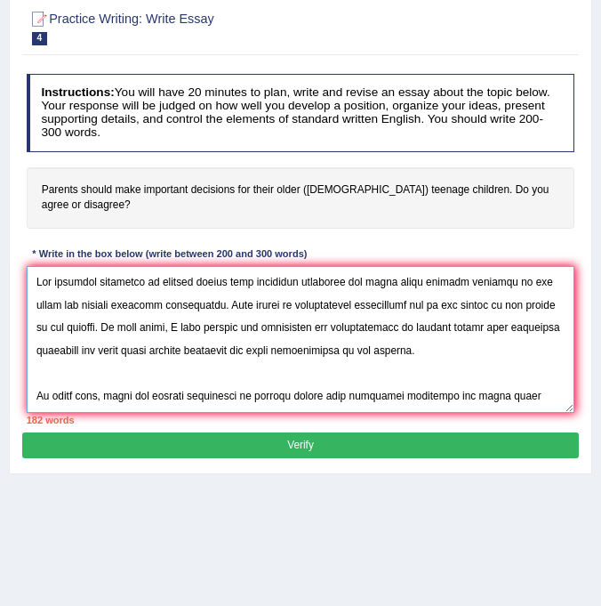
drag, startPoint x: 157, startPoint y: 281, endPoint x: 499, endPoint y: 290, distance: 342.6
click at [499, 290] on textarea at bounding box center [301, 339] width 549 height 147
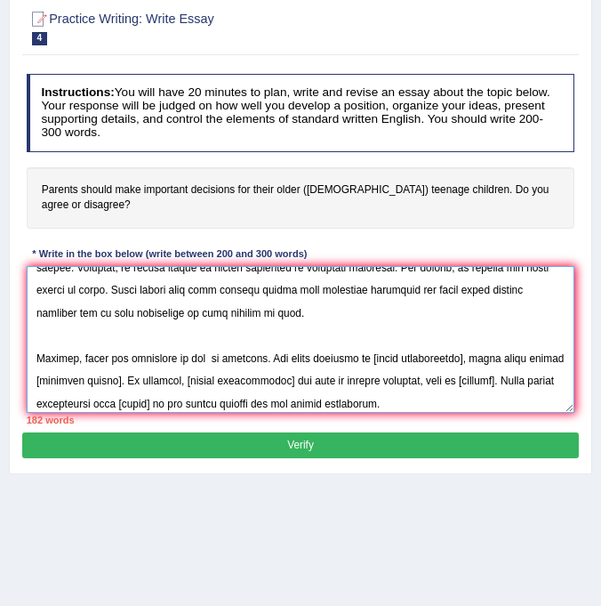
scroll to position [213, 0]
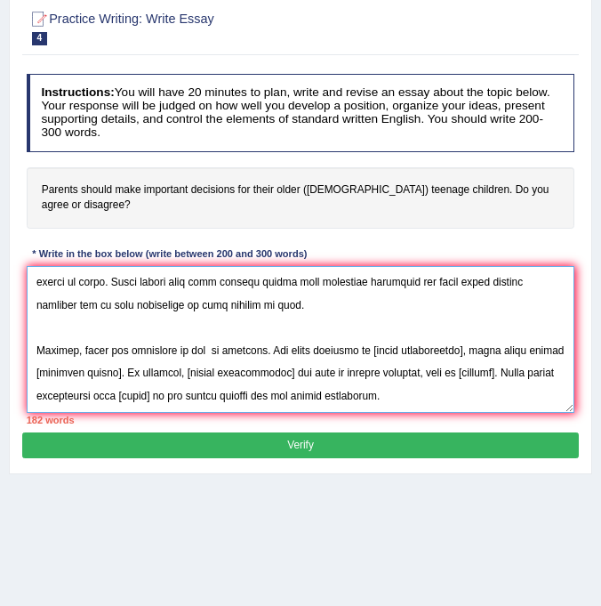
click at [210, 349] on textarea at bounding box center [301, 339] width 549 height 147
paste textarea "parents should make important decisions for their older teenage children"
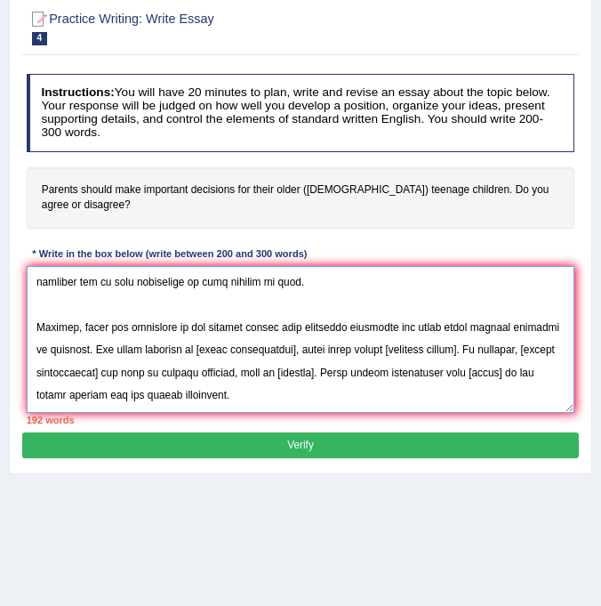
scroll to position [250, 0]
drag, startPoint x: 295, startPoint y: 344, endPoint x: 206, endPoint y: 342, distance: 89.0
click at [206, 342] on textarea at bounding box center [301, 339] width 549 height 147
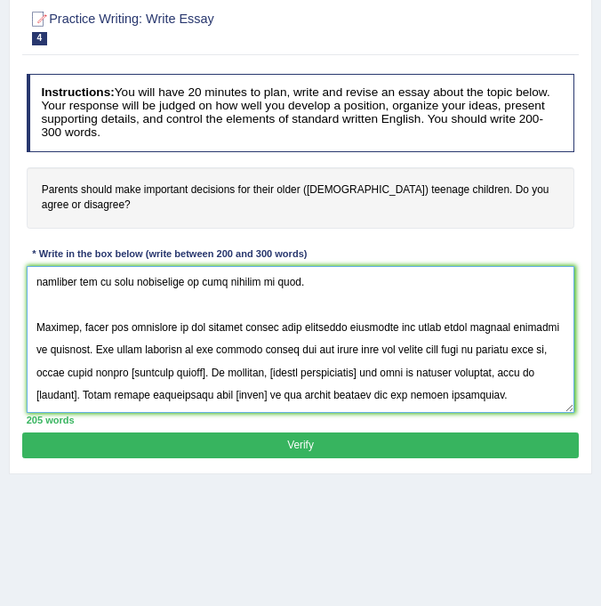
drag, startPoint x: 214, startPoint y: 358, endPoint x: 226, endPoint y: 358, distance: 11.6
click at [214, 358] on textarea at bounding box center [301, 339] width 549 height 147
drag, startPoint x: 394, startPoint y: 364, endPoint x: 286, endPoint y: 361, distance: 107.7
click at [286, 361] on textarea at bounding box center [301, 339] width 549 height 147
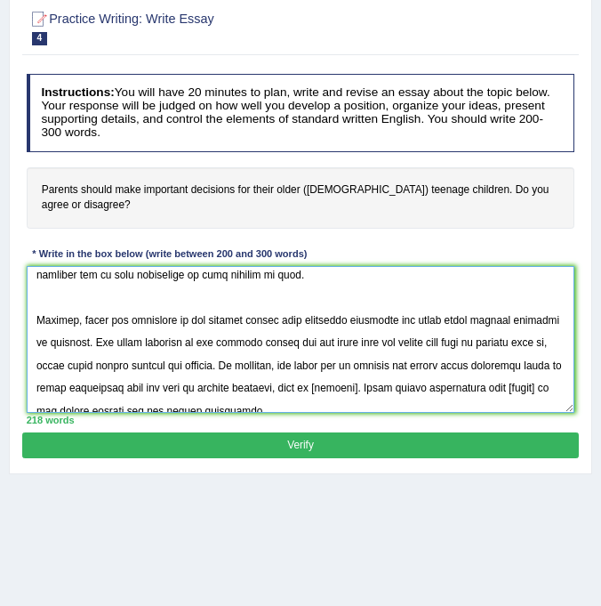
click at [372, 387] on textarea at bounding box center [301, 339] width 549 height 147
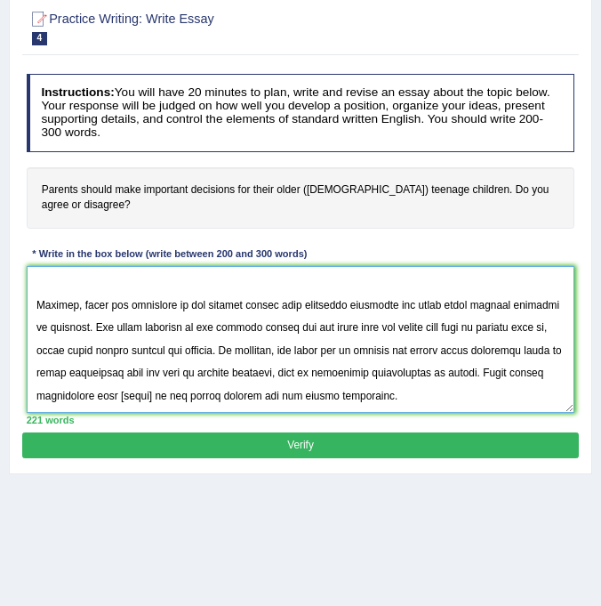
drag, startPoint x: 146, startPoint y: 372, endPoint x: 119, endPoint y: 372, distance: 26.7
click at [119, 372] on textarea at bounding box center [301, 339] width 549 height 147
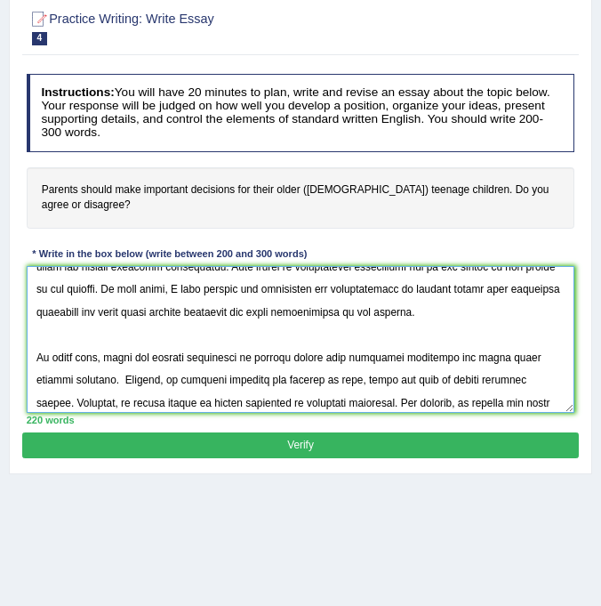
scroll to position [0, 0]
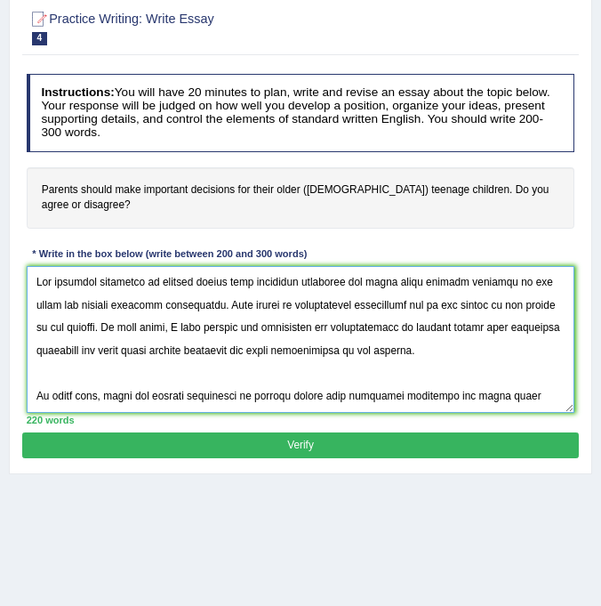
drag, startPoint x: 156, startPoint y: 283, endPoint x: 498, endPoint y: 286, distance: 342.5
click at [498, 286] on textarea at bounding box center [301, 339] width 549 height 147
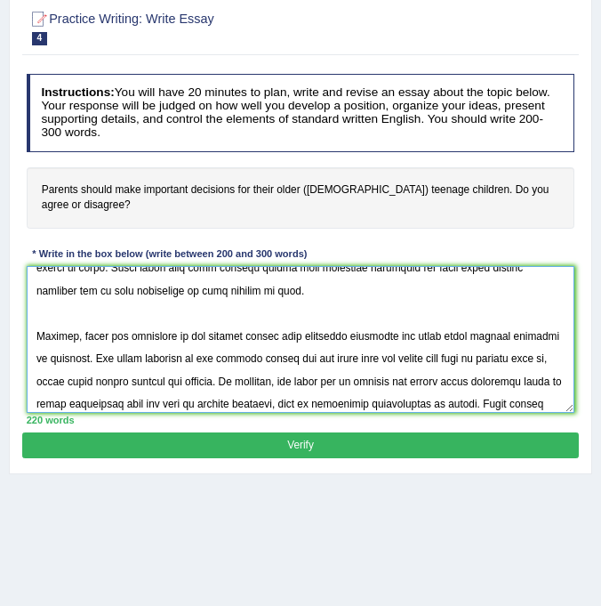
scroll to position [294, 0]
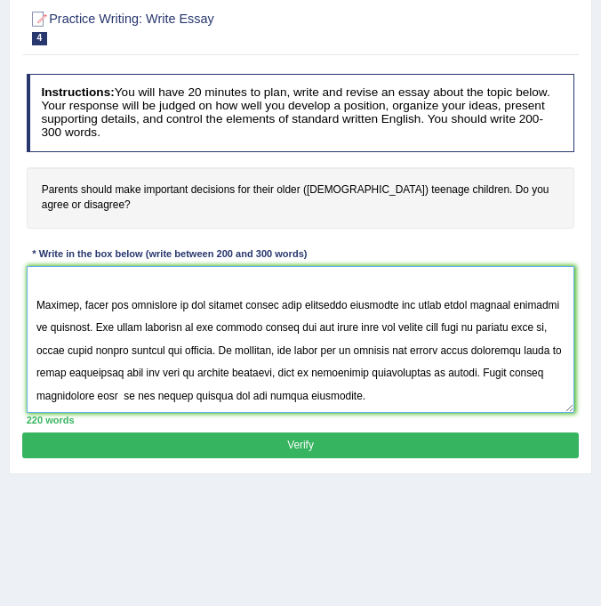
click at [117, 373] on textarea at bounding box center [301, 339] width 549 height 147
paste textarea "parents should make important decisions for their older teenage children"
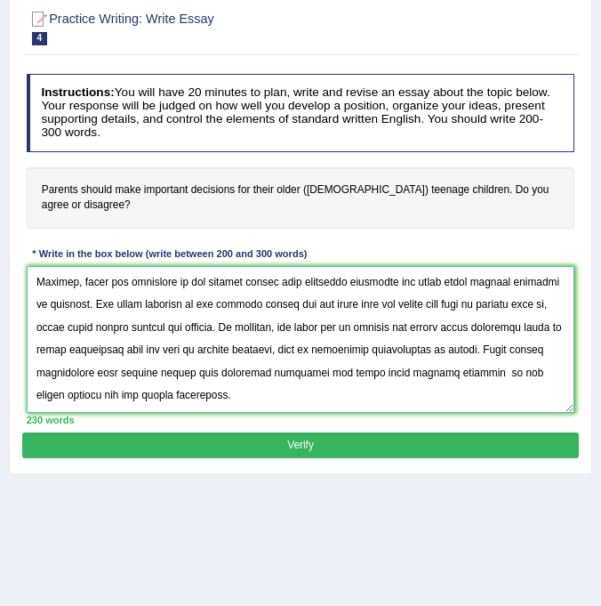
scroll to position [320, 0]
click at [468, 350] on textarea at bounding box center [301, 339] width 549 height 147
click at [351, 369] on textarea at bounding box center [301, 339] width 549 height 147
paste textarea "To conclude, essay topic offers notable benefits as well as significant challen…"
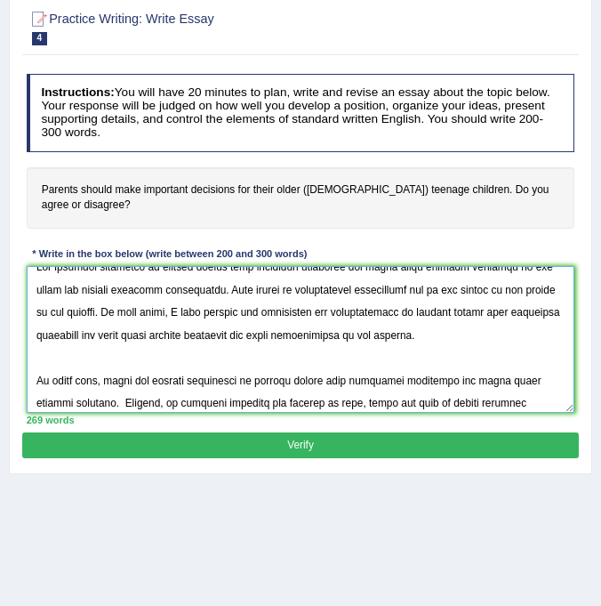
scroll to position [0, 0]
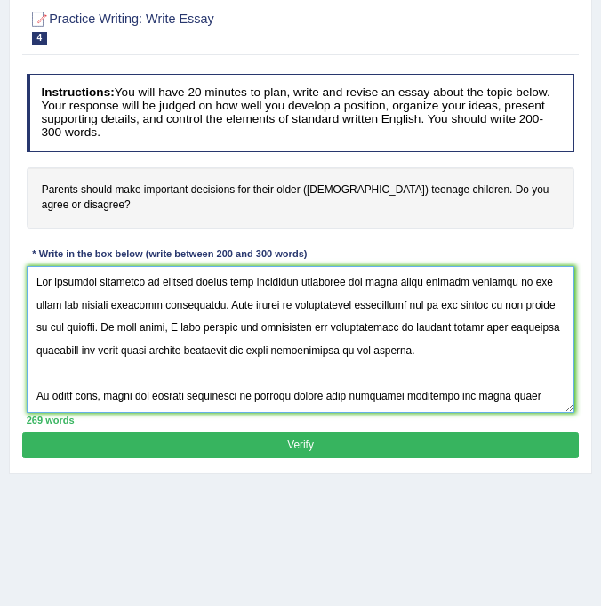
drag, startPoint x: 181, startPoint y: 280, endPoint x: 499, endPoint y: 281, distance: 317.6
click at [499, 281] on textarea at bounding box center [301, 339] width 549 height 147
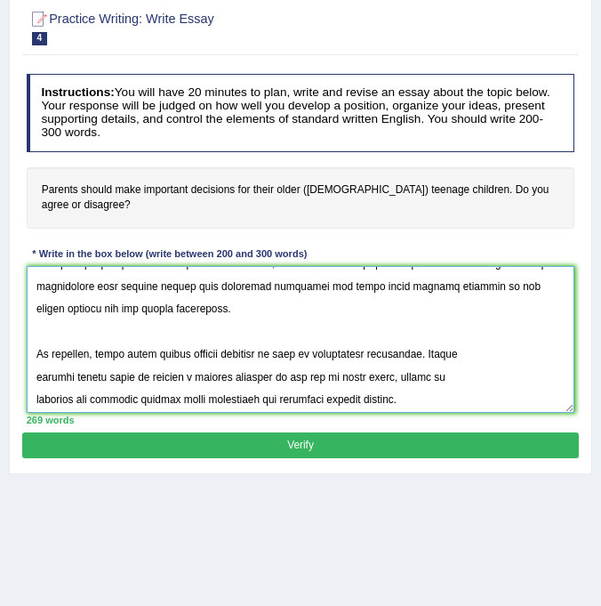
scroll to position [402, 0]
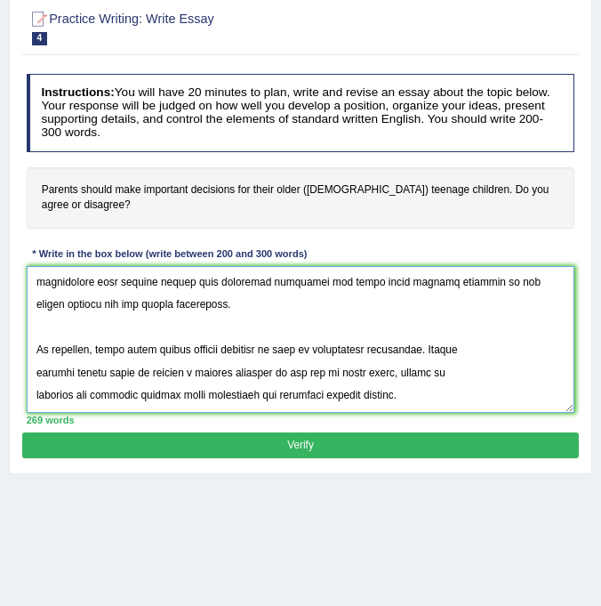
drag, startPoint x: 151, startPoint y: 346, endPoint x: 100, endPoint y: 347, distance: 51.6
click at [100, 347] on textarea at bounding box center [301, 339] width 549 height 147
paste textarea "parents should make important decisions for their older teenage children"
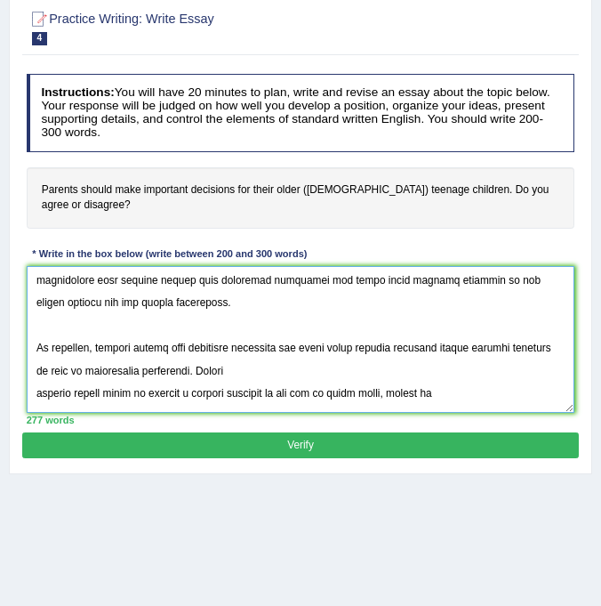
click at [39, 391] on textarea at bounding box center [301, 339] width 549 height 147
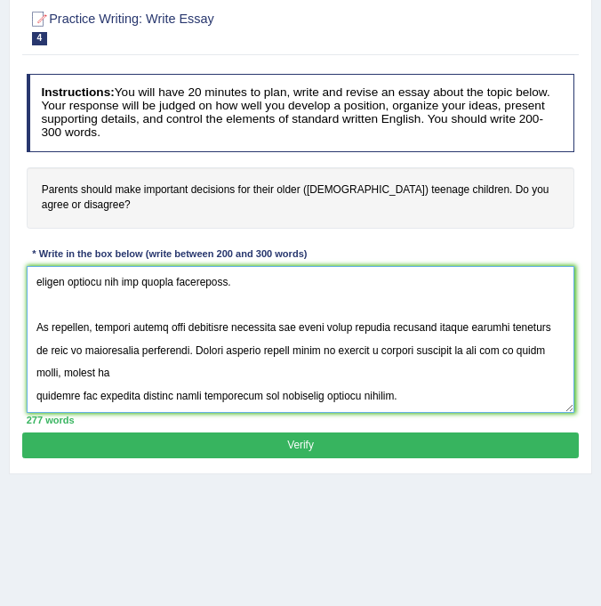
scroll to position [507, 0]
click at [36, 325] on textarea at bounding box center [301, 339] width 549 height 147
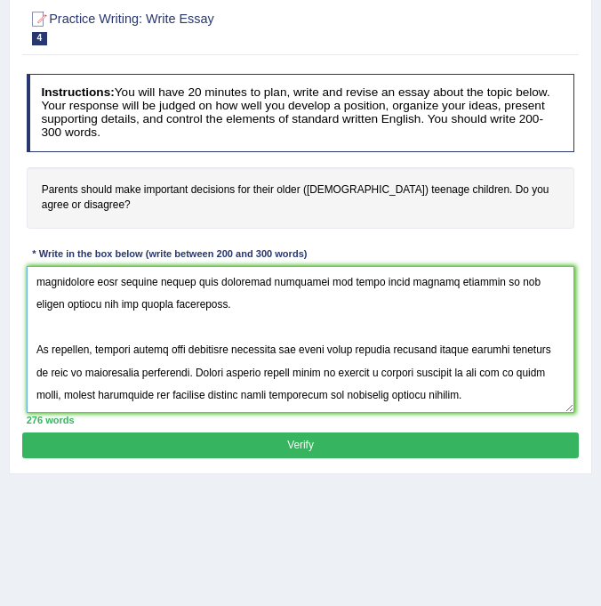
scroll to position [480, 0]
type textarea "The increase influence of parents should make important decisions for their old…"
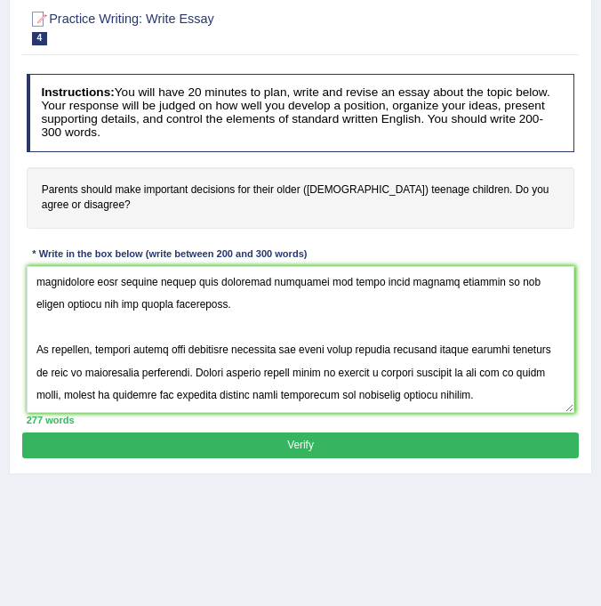
click at [181, 441] on button "Verify" at bounding box center [300, 445] width 556 height 26
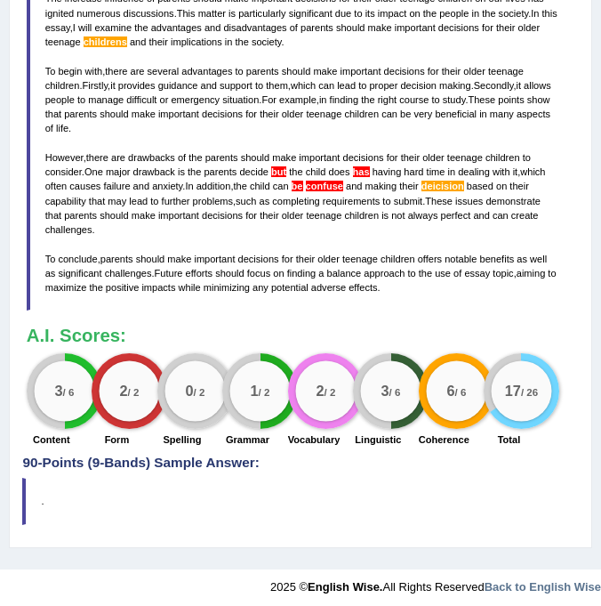
scroll to position [616, 0]
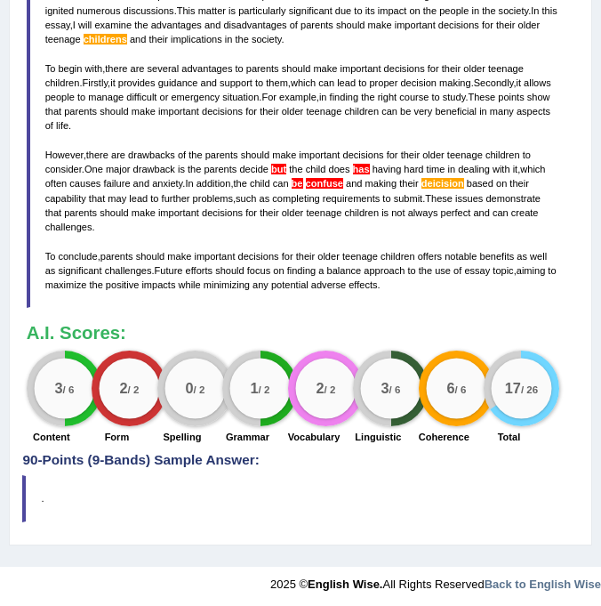
click at [369, 165] on span "has" at bounding box center [361, 169] width 17 height 11
